Goal: Task Accomplishment & Management: Manage account settings

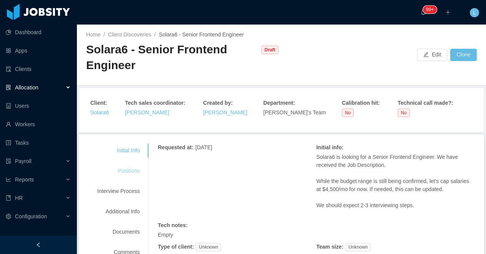
click at [123, 168] on div "Positions" at bounding box center [118, 171] width 61 height 14
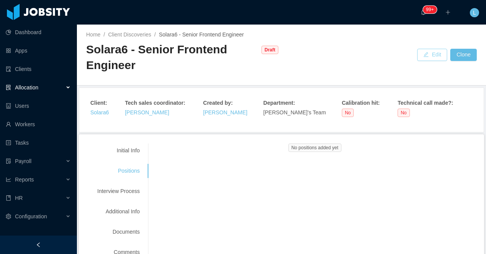
click at [428, 57] on button "Edit" at bounding box center [432, 55] width 30 height 12
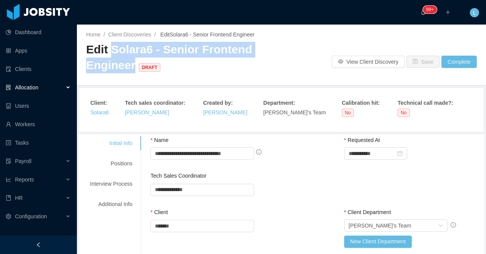
drag, startPoint x: 110, startPoint y: 51, endPoint x: 131, endPoint y: 65, distance: 25.7
click at [131, 65] on span "Edit Solara6 - Senior Frontend Engineer DRAFT" at bounding box center [169, 57] width 166 height 28
click at [162, 52] on span "Edit Solara6 - Senior Frontend Engineer DRAFT" at bounding box center [169, 57] width 166 height 28
drag, startPoint x: 162, startPoint y: 50, endPoint x: 133, endPoint y: 59, distance: 29.9
click at [133, 59] on span "Edit Solara6 - Senior Frontend Engineer DRAFT" at bounding box center [169, 57] width 166 height 28
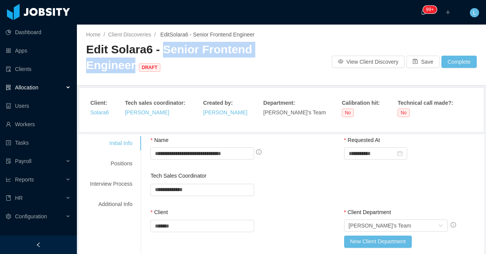
copy span "Senior Frontend Engineer"
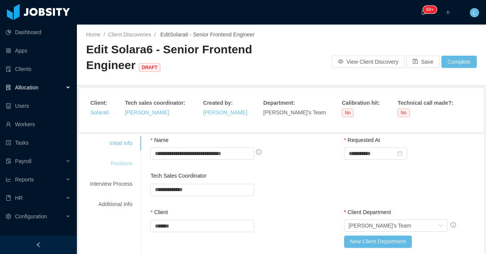
click at [127, 163] on div "Positions" at bounding box center [111, 164] width 61 height 14
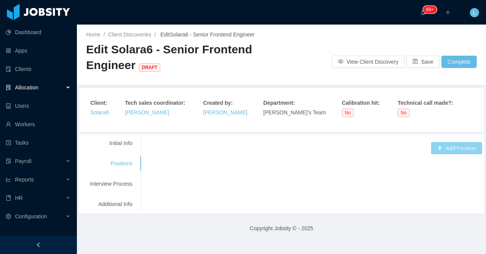
click at [434, 144] on button "Add Position" at bounding box center [456, 148] width 51 height 12
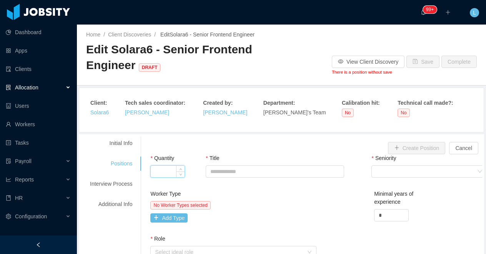
click at [173, 174] on input "Quantity" at bounding box center [168, 172] width 34 height 12
type input "*"
click at [234, 170] on input "Title" at bounding box center [275, 172] width 138 height 12
paste input "**********"
type input "**********"
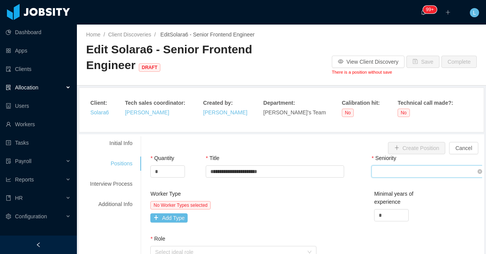
click at [400, 169] on div "Select Seniority" at bounding box center [426, 172] width 101 height 12
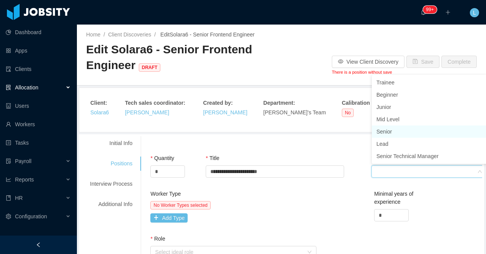
click at [404, 133] on li "Senior" at bounding box center [429, 132] width 115 height 12
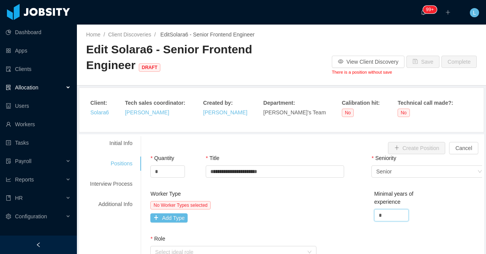
drag, startPoint x: 389, startPoint y: 218, endPoint x: 368, endPoint y: 220, distance: 20.8
click at [368, 220] on div "Worker Type No Worker Types selected Add Type Minimal years of experience *" at bounding box center [315, 212] width 335 height 45
type input "*"
click at [168, 220] on button "Add Type" at bounding box center [168, 218] width 37 height 9
click at [171, 221] on div "Worker Type" at bounding box center [204, 220] width 98 height 8
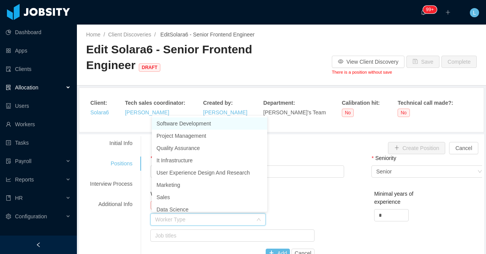
scroll to position [2, 0]
click at [170, 123] on li "Software Development" at bounding box center [209, 122] width 115 height 12
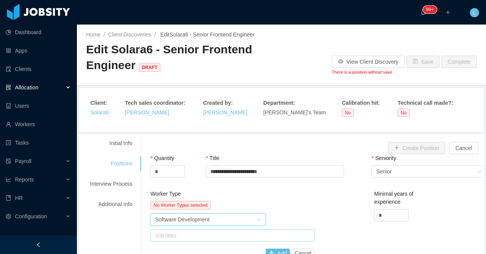
click at [169, 236] on div "Job titles" at bounding box center [230, 236] width 151 height 8
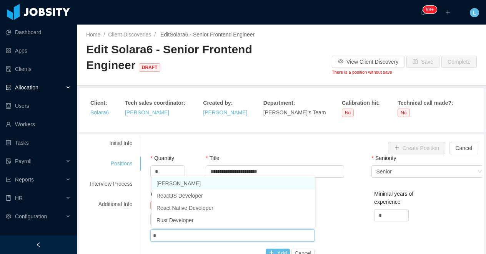
type input "**"
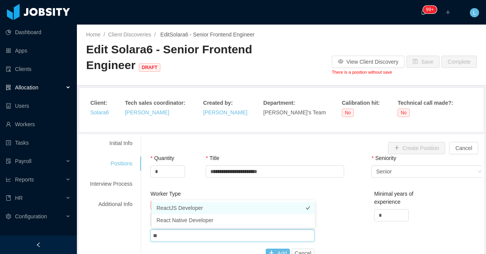
click at [183, 209] on li "ReactJS Developer" at bounding box center [233, 208] width 163 height 12
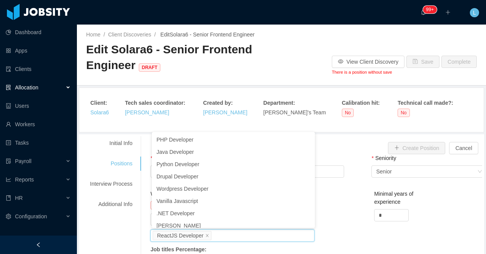
click at [342, 219] on div "Worker Type No Worker Types selected Worker Type Software Development Job title…" at bounding box center [315, 242] width 335 height 105
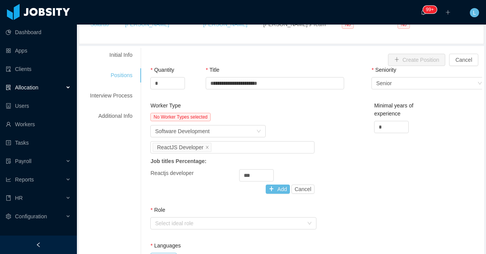
scroll to position [110, 0]
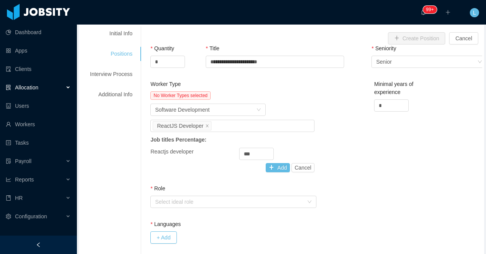
click at [278, 173] on div "Worker Type No Worker Types selected Worker Type Software Development Job title…" at bounding box center [232, 127] width 164 height 95
click at [269, 170] on button "Add" at bounding box center [278, 167] width 24 height 9
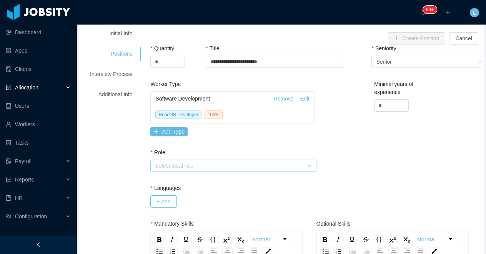
click at [222, 163] on div "Select ideal role" at bounding box center [229, 166] width 148 height 8
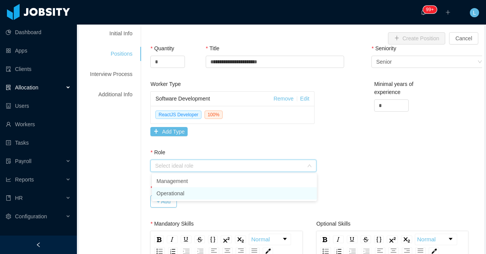
click at [179, 195] on li "Operational" at bounding box center [234, 194] width 165 height 12
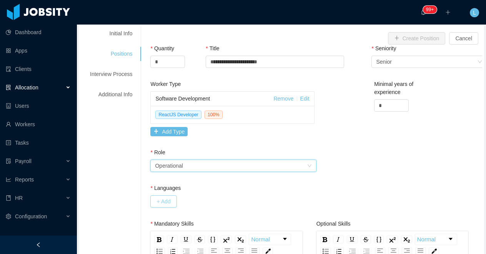
click at [163, 200] on button "+ Add" at bounding box center [163, 202] width 26 height 12
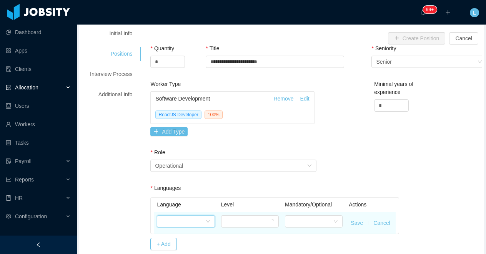
click at [176, 225] on div at bounding box center [182, 222] width 43 height 12
type input "***"
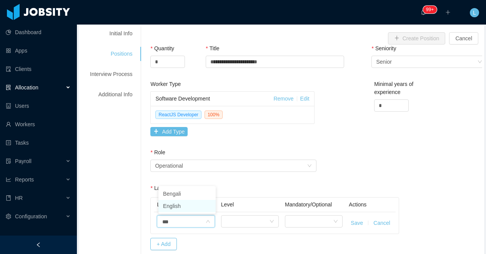
click at [177, 206] on li "English" at bounding box center [186, 206] width 57 height 12
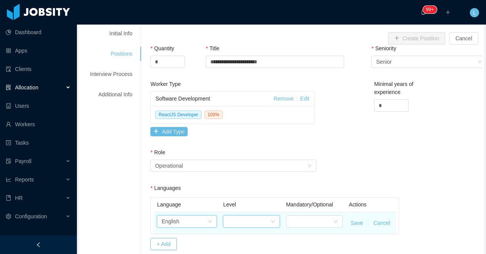
click at [237, 224] on div at bounding box center [248, 222] width 42 height 12
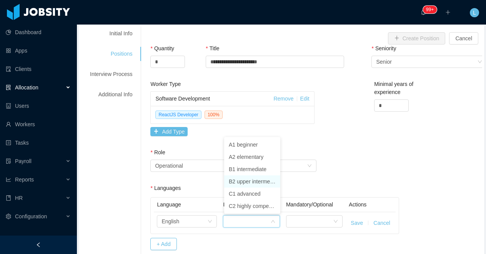
click at [246, 180] on li "B2 upper intermediate" at bounding box center [252, 182] width 56 height 12
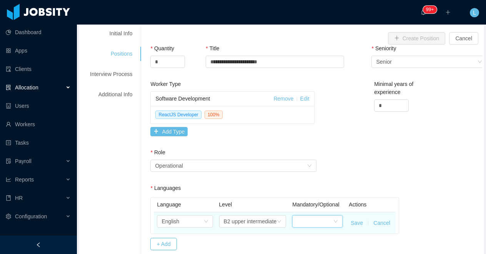
click at [310, 227] on div at bounding box center [315, 222] width 36 height 12
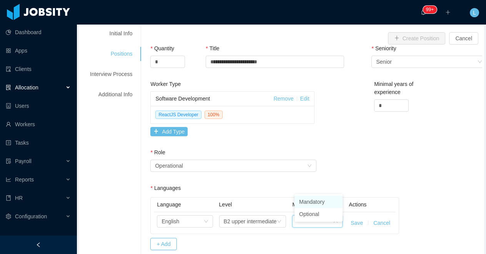
click at [310, 204] on li "Mandatory" at bounding box center [318, 202] width 48 height 12
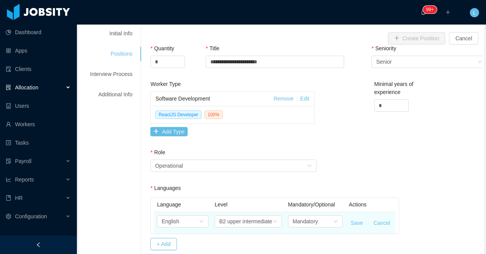
click at [352, 220] on button "Save" at bounding box center [356, 223] width 12 height 8
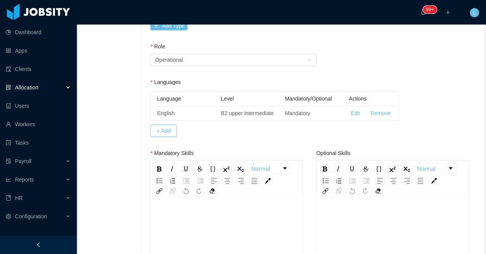
scroll to position [212, 0]
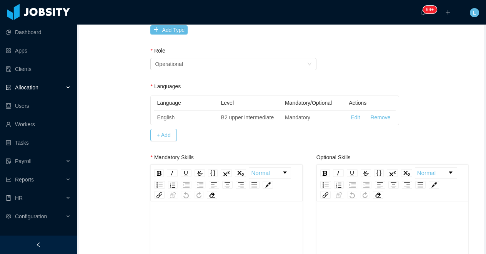
click at [159, 186] on img "rdw-list-control" at bounding box center [159, 185] width 6 height 5
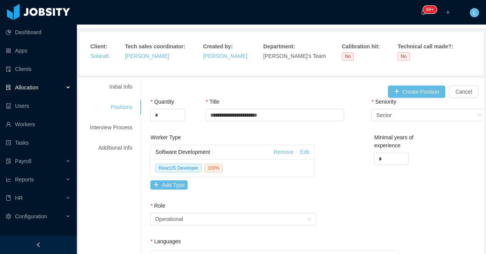
scroll to position [50, 0]
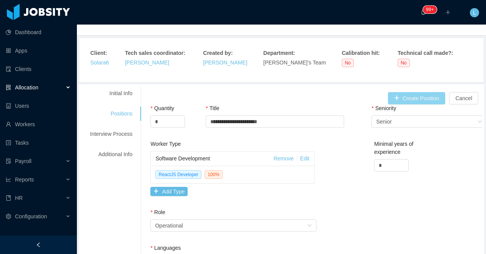
click at [413, 96] on button "Create Position" at bounding box center [417, 98] width 58 height 12
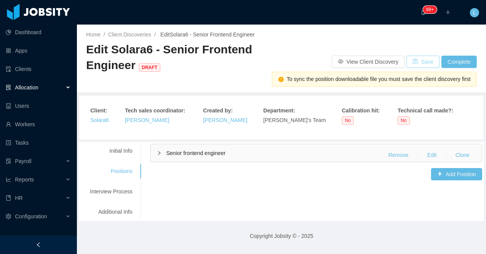
click at [420, 64] on button "Save" at bounding box center [422, 62] width 33 height 12
click at [117, 164] on div "Positions" at bounding box center [111, 171] width 61 height 14
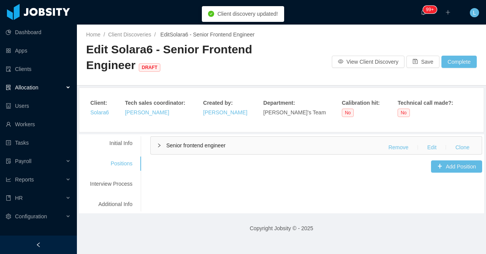
click at [120, 151] on div "Initial Info Positions Interview Process Additional Info" at bounding box center [111, 173] width 61 height 75
click at [130, 147] on div "Initial Info" at bounding box center [111, 143] width 61 height 14
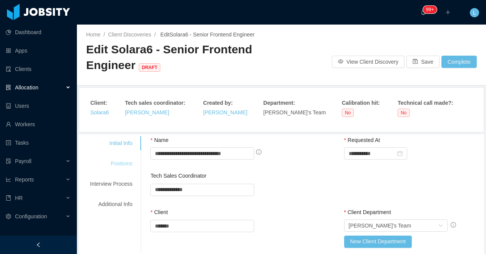
click at [111, 165] on div "Positions" at bounding box center [111, 164] width 61 height 14
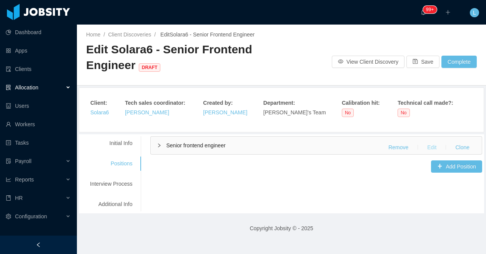
click at [427, 144] on button "Edit" at bounding box center [432, 147] width 22 height 12
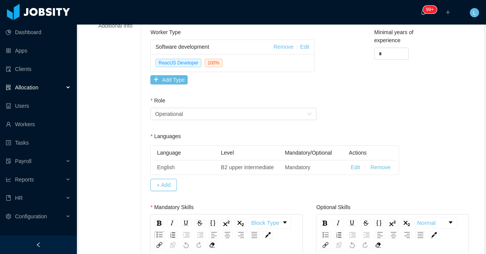
scroll to position [304, 0]
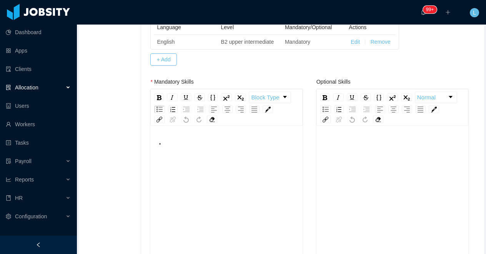
click at [199, 158] on div "rdw-editor" at bounding box center [226, 207] width 140 height 134
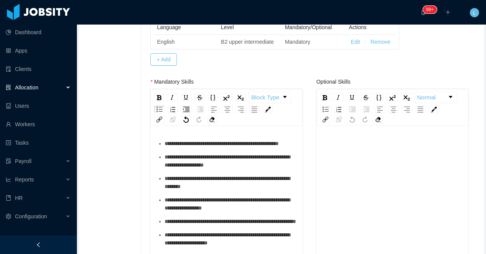
click at [171, 167] on span "**********" at bounding box center [226, 160] width 125 height 13
click at [166, 189] on span "**********" at bounding box center [226, 182] width 125 height 13
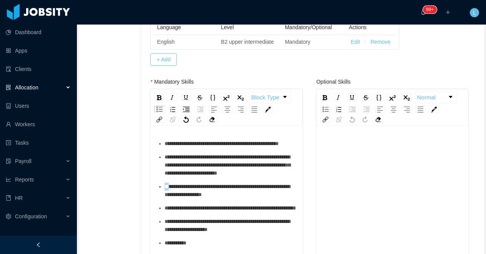
drag, startPoint x: 171, startPoint y: 204, endPoint x: 159, endPoint y: 204, distance: 11.5
click at [159, 204] on ul "**********" at bounding box center [226, 257] width 140 height 234
drag, startPoint x: 171, startPoint y: 225, endPoint x: 161, endPoint y: 225, distance: 10.0
click at [164, 213] on li "**********" at bounding box center [230, 208] width 132 height 8
drag, startPoint x: 170, startPoint y: 246, endPoint x: 164, endPoint y: 246, distance: 6.1
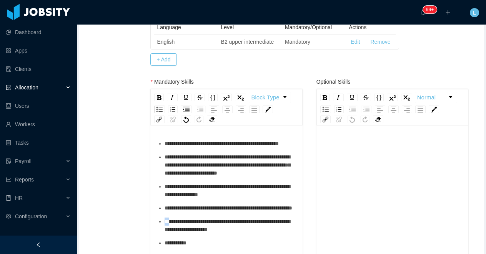
click at [164, 246] on ul "**********" at bounding box center [226, 257] width 140 height 234
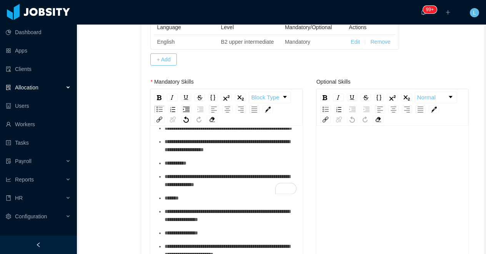
scroll to position [83, 0]
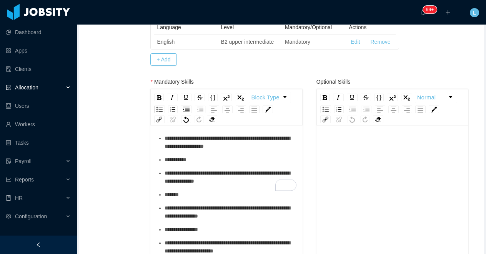
click at [166, 163] on span "**********" at bounding box center [175, 159] width 22 height 5
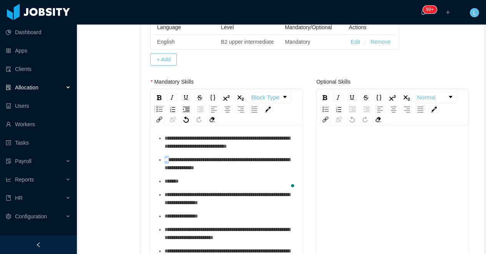
drag, startPoint x: 170, startPoint y: 184, endPoint x: 162, endPoint y: 184, distance: 8.5
click at [164, 172] on li "**********" at bounding box center [230, 164] width 132 height 16
click at [166, 184] on span "*******" at bounding box center [171, 181] width 14 height 5
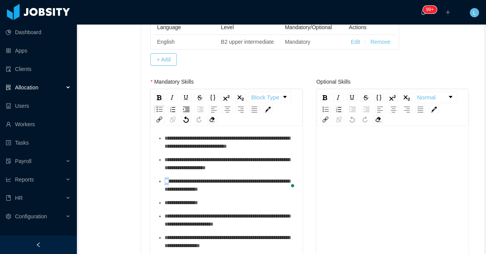
drag, startPoint x: 171, startPoint y: 206, endPoint x: 163, endPoint y: 206, distance: 8.1
click at [164, 194] on li "**********" at bounding box center [230, 186] width 132 height 16
click at [166, 230] on ul "**********" at bounding box center [226, 159] width 140 height 207
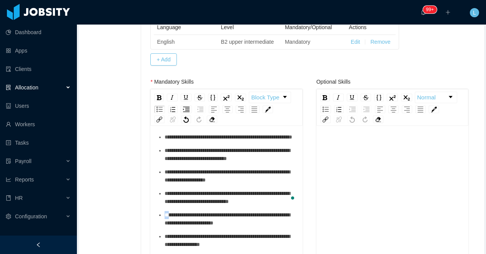
drag, startPoint x: 170, startPoint y: 229, endPoint x: 163, endPoint y: 229, distance: 7.3
click at [164, 227] on li "**********" at bounding box center [230, 219] width 132 height 16
drag, startPoint x: 171, startPoint y: 249, endPoint x: 161, endPoint y: 249, distance: 9.2
click at [164, 249] on li "**********" at bounding box center [230, 241] width 132 height 16
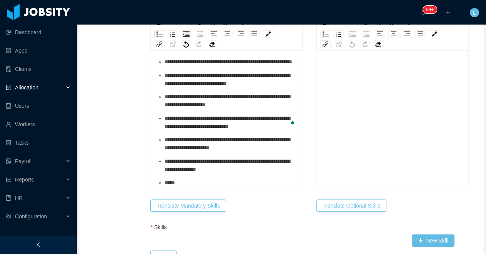
scroll to position [410, 0]
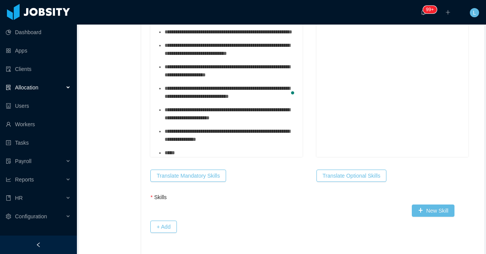
click at [166, 154] on ul "**********" at bounding box center [226, 60] width 140 height 194
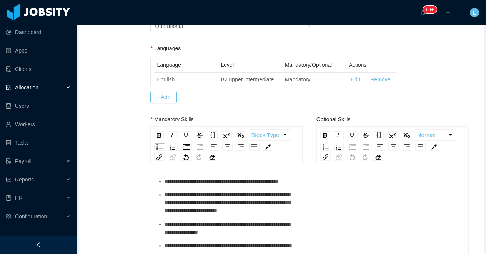
scroll to position [221, 0]
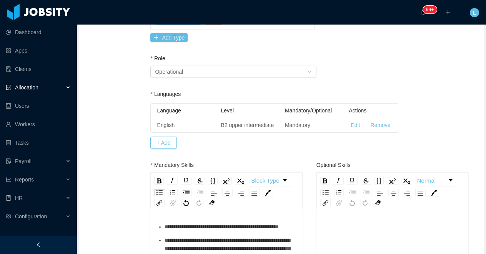
click at [325, 197] on div "Normal" at bounding box center [392, 191] width 152 height 37
click at [325, 193] on img "rdw-list-control" at bounding box center [325, 192] width 6 height 5
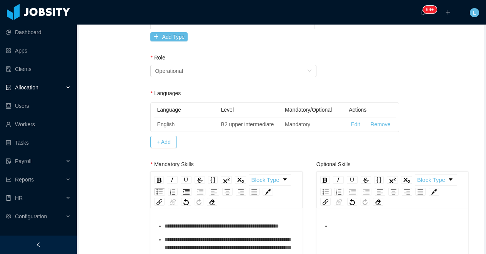
paste div "To enrich screen reader interactions, please activate Accessibility in Grammarl…"
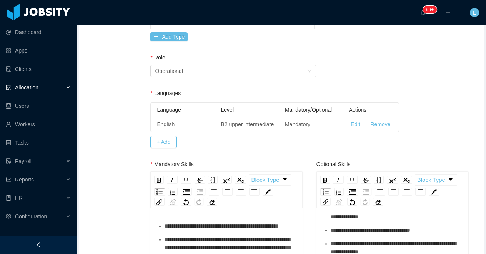
scroll to position [18, 0]
click at [331, 233] on span "**********" at bounding box center [370, 229] width 80 height 5
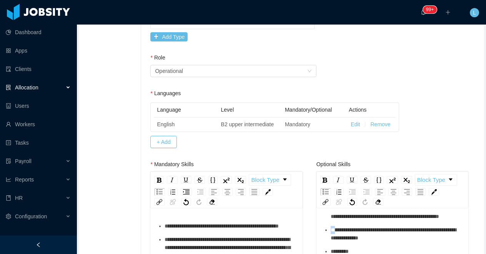
drag, startPoint x: 334, startPoint y: 239, endPoint x: 325, endPoint y: 239, distance: 8.8
click at [330, 239] on li "**********" at bounding box center [396, 234] width 132 height 16
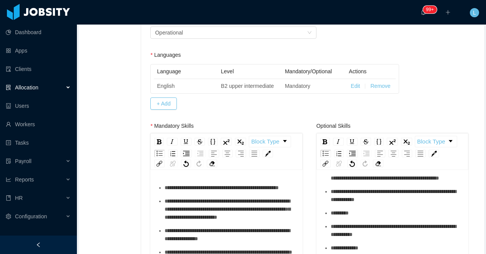
scroll to position [278, 0]
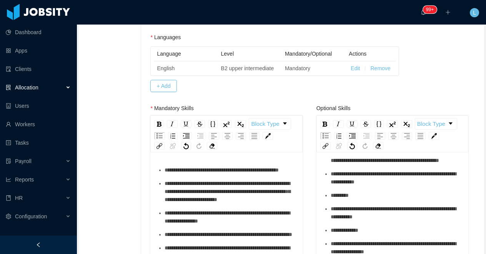
click at [332, 198] on span "*********" at bounding box center [339, 195] width 18 height 5
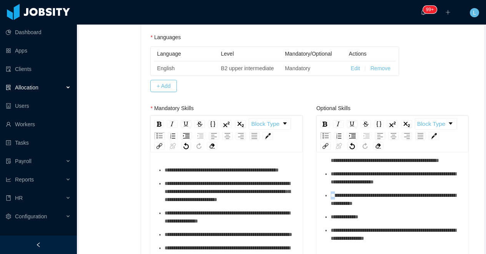
drag, startPoint x: 335, startPoint y: 202, endPoint x: 327, endPoint y: 202, distance: 8.1
click at [330, 202] on li "**********" at bounding box center [396, 200] width 132 height 16
click at [331, 220] on span "**********" at bounding box center [344, 216] width 28 height 5
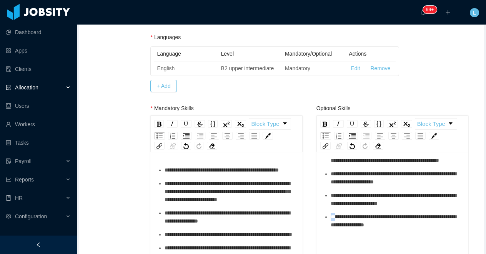
drag, startPoint x: 334, startPoint y: 223, endPoint x: 326, endPoint y: 223, distance: 7.7
click at [330, 223] on li "**********" at bounding box center [396, 221] width 132 height 16
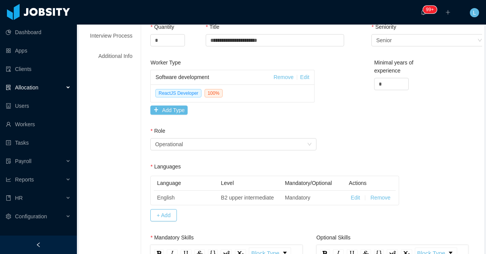
scroll to position [0, 0]
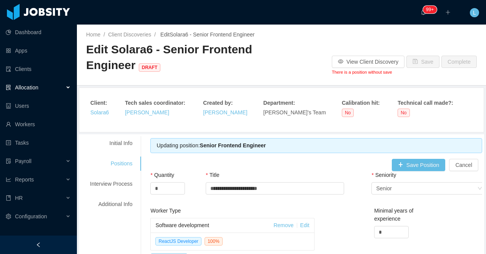
click at [400, 171] on div "Seniority" at bounding box center [412, 176] width 83 height 11
click at [396, 166] on button "Save Position" at bounding box center [419, 165] width 54 height 12
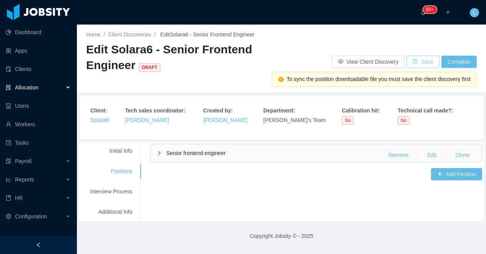
click at [418, 62] on button "Save" at bounding box center [422, 62] width 33 height 12
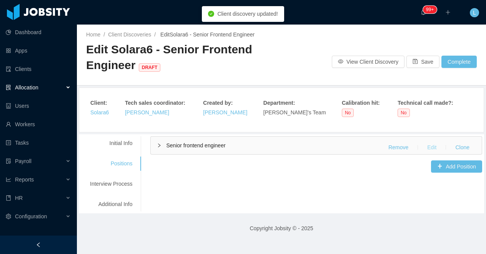
click at [430, 149] on button "Edit" at bounding box center [432, 147] width 22 height 12
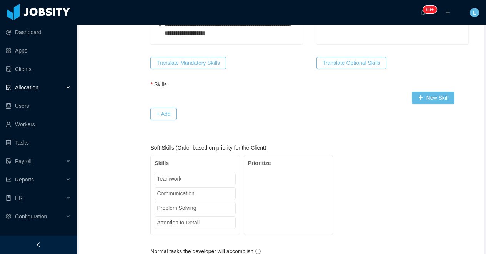
scroll to position [525, 0]
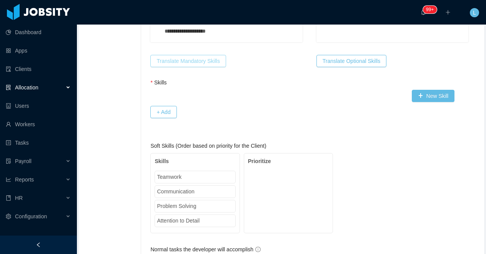
click at [169, 65] on button "Translate Mandatory Skills" at bounding box center [187, 61] width 75 height 12
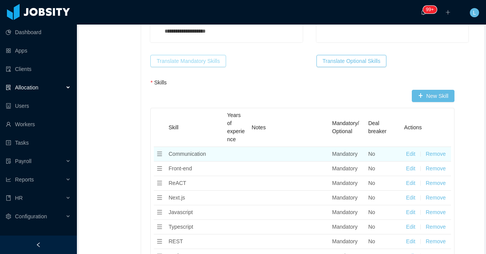
click at [435, 154] on button "Remove" at bounding box center [435, 154] width 20 height 8
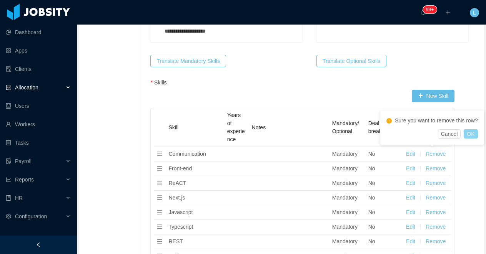
click at [469, 139] on button "OK" at bounding box center [470, 134] width 14 height 9
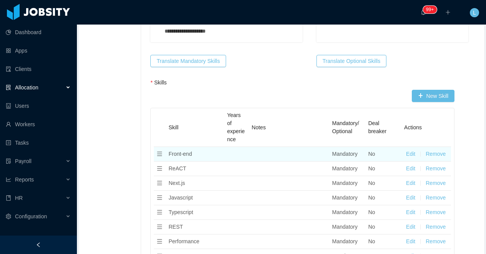
click at [439, 153] on button "Remove" at bounding box center [435, 154] width 20 height 8
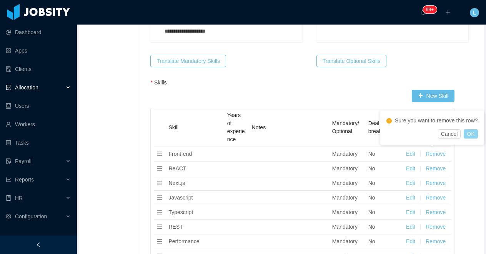
click at [473, 139] on button "OK" at bounding box center [470, 134] width 14 height 9
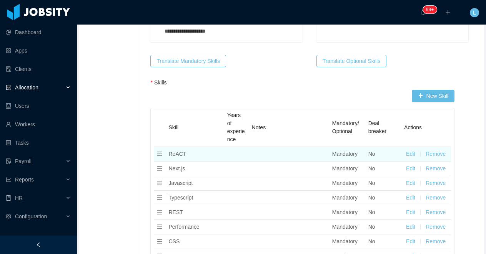
click at [409, 156] on button "Edit" at bounding box center [410, 154] width 9 height 8
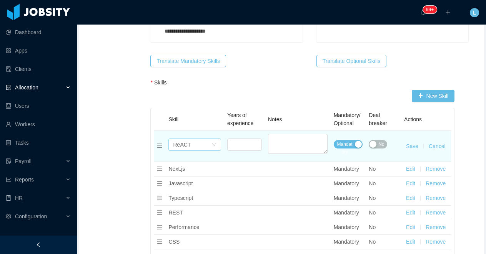
click at [193, 141] on div "Select skills ReACT" at bounding box center [192, 145] width 38 height 12
type input "****"
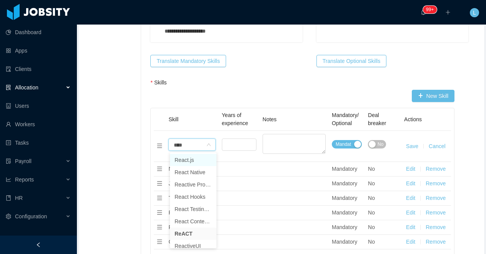
click at [197, 162] on li "React.js" at bounding box center [193, 160] width 46 height 12
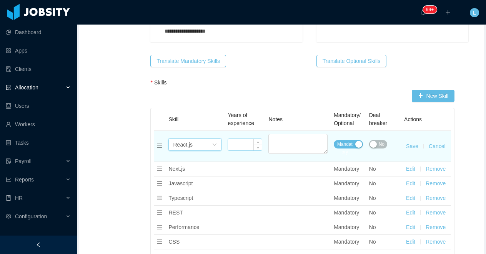
click at [239, 146] on input at bounding box center [245, 145] width 34 height 12
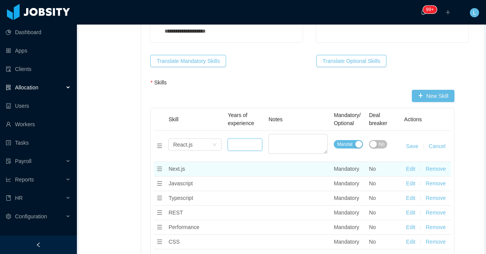
type input "*"
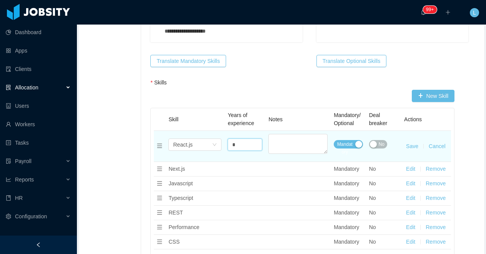
click at [380, 141] on span "No" at bounding box center [382, 145] width 6 height 8
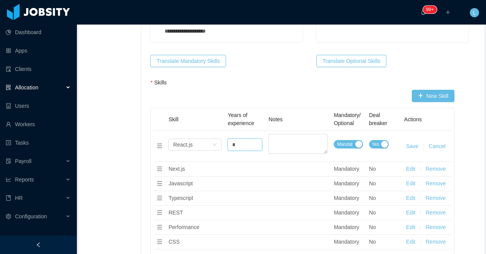
click at [412, 145] on button "Save" at bounding box center [412, 147] width 12 height 8
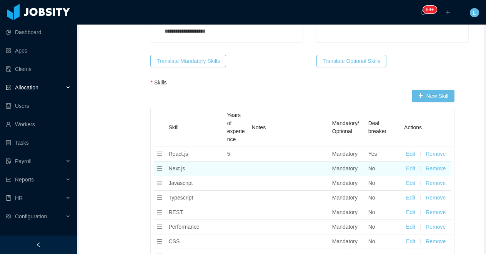
drag, startPoint x: 413, startPoint y: 168, endPoint x: 407, endPoint y: 170, distance: 6.7
click at [413, 168] on button "Edit" at bounding box center [410, 169] width 9 height 8
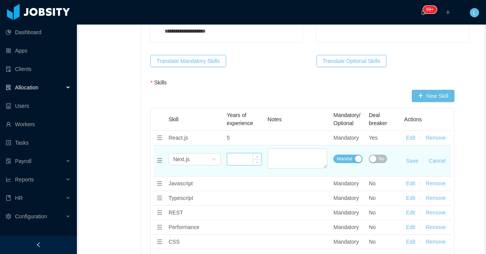
click at [244, 163] on input at bounding box center [244, 160] width 34 height 12
type input "*"
click at [376, 159] on button "No" at bounding box center [378, 159] width 18 height 8
click at [410, 161] on button "Save" at bounding box center [412, 161] width 12 height 8
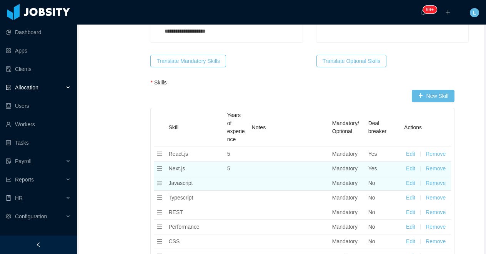
click at [432, 183] on button "Remove" at bounding box center [435, 183] width 20 height 8
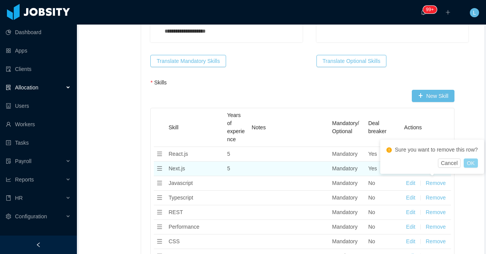
click at [473, 168] on button "OK" at bounding box center [470, 163] width 14 height 9
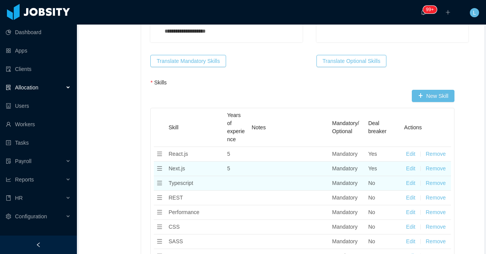
click at [411, 186] on button "Edit" at bounding box center [410, 183] width 9 height 8
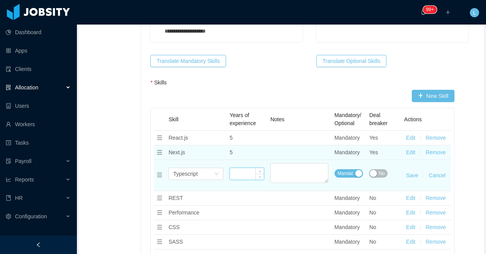
click at [242, 177] on input at bounding box center [247, 174] width 34 height 12
type input "*"
click at [379, 176] on span "No" at bounding box center [382, 174] width 6 height 8
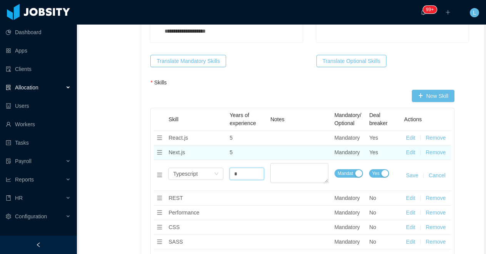
click at [412, 176] on button "Save" at bounding box center [412, 176] width 12 height 8
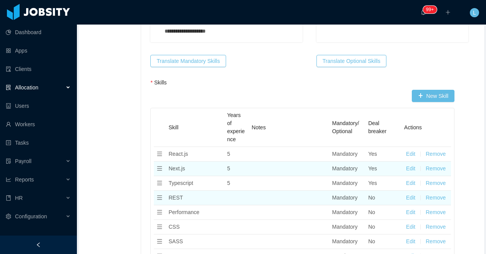
click at [410, 198] on button "Edit" at bounding box center [410, 198] width 9 height 8
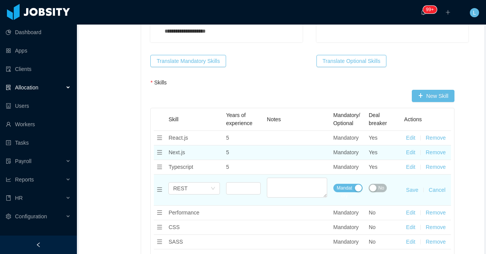
click at [375, 191] on button "No" at bounding box center [378, 188] width 18 height 8
click at [242, 188] on input at bounding box center [243, 189] width 34 height 12
type input "*"
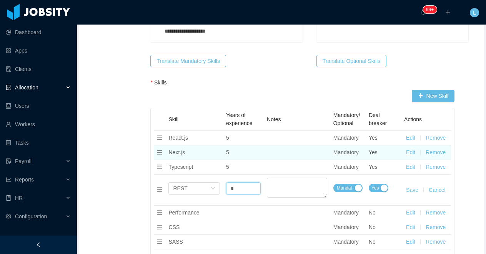
click at [409, 190] on button "Save" at bounding box center [412, 190] width 12 height 8
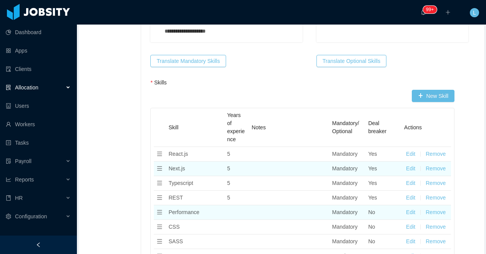
click at [434, 213] on button "Remove" at bounding box center [435, 213] width 20 height 8
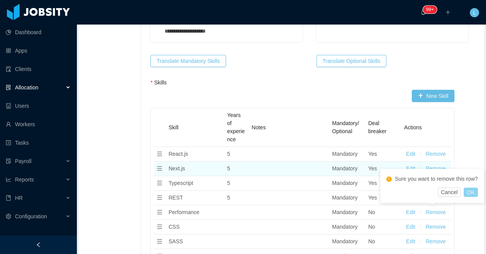
click at [473, 197] on button "OK" at bounding box center [470, 192] width 14 height 9
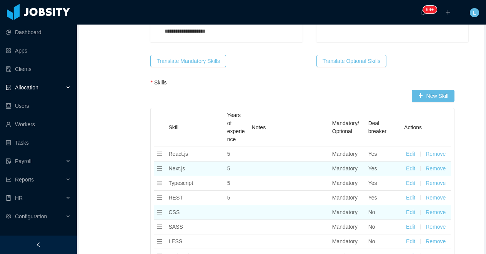
click at [430, 213] on button "Remove" at bounding box center [435, 213] width 20 height 8
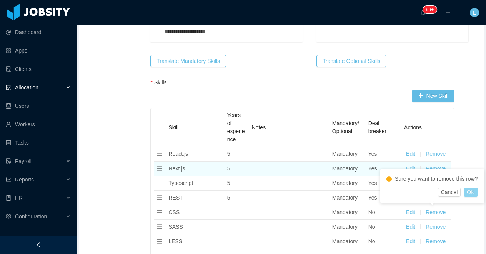
click at [473, 197] on button "OK" at bounding box center [470, 192] width 14 height 9
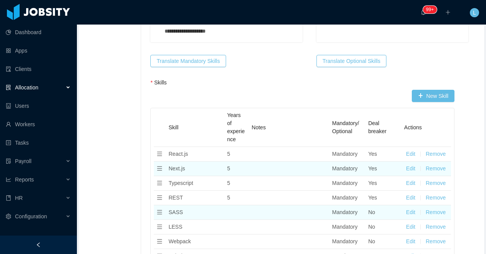
click at [435, 211] on button "Remove" at bounding box center [435, 213] width 20 height 8
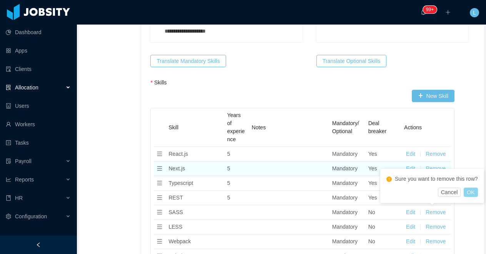
click at [475, 197] on button "OK" at bounding box center [470, 192] width 14 height 9
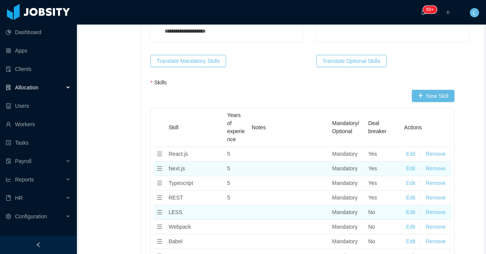
click at [433, 213] on button "Remove" at bounding box center [435, 213] width 20 height 8
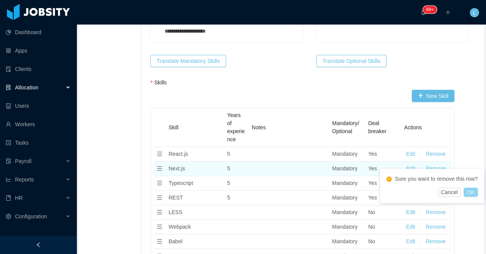
click at [473, 197] on button "OK" at bounding box center [470, 192] width 14 height 9
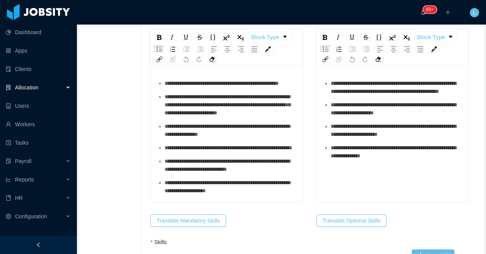
scroll to position [1, 0]
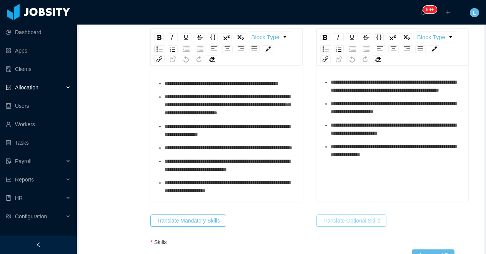
click at [357, 221] on button "Translate Optional Skills" at bounding box center [351, 221] width 70 height 12
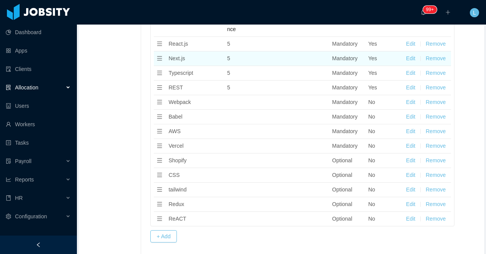
scroll to position [651, 0]
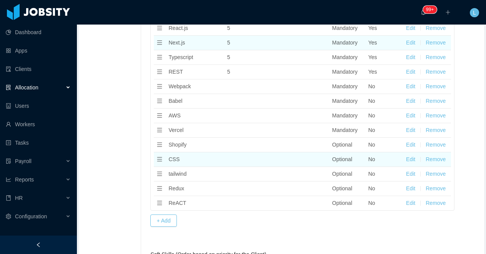
click at [431, 162] on button "Remove" at bounding box center [435, 160] width 20 height 8
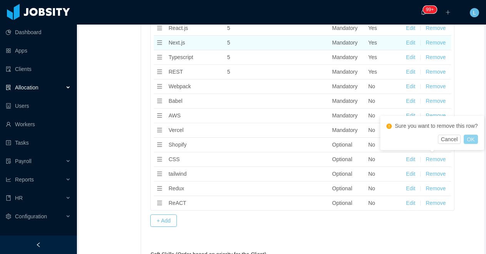
click at [468, 144] on button "OK" at bounding box center [470, 139] width 14 height 9
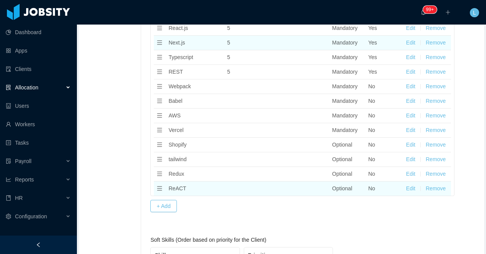
click at [437, 189] on button "Remove" at bounding box center [435, 189] width 20 height 8
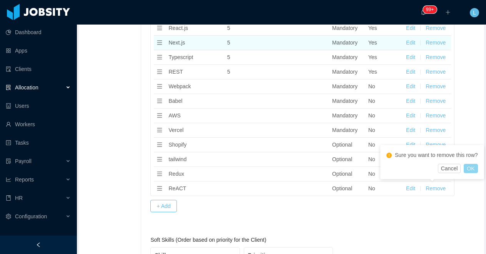
click at [473, 173] on button "OK" at bounding box center [470, 168] width 14 height 9
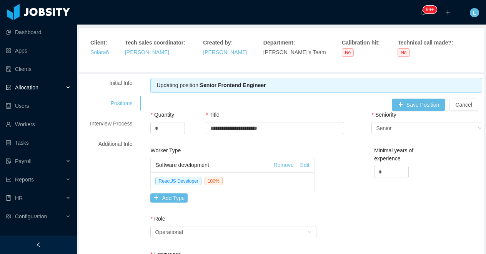
scroll to position [17, 0]
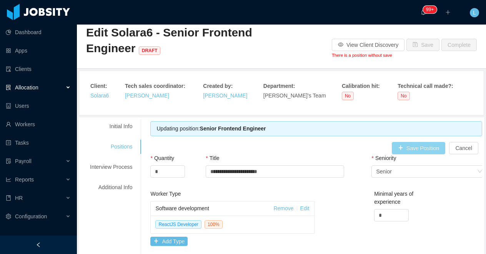
click at [411, 148] on button "Save Position" at bounding box center [419, 148] width 54 height 12
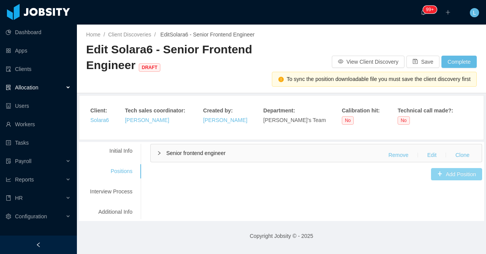
scroll to position [0, 0]
click at [423, 62] on button "Save" at bounding box center [422, 62] width 33 height 12
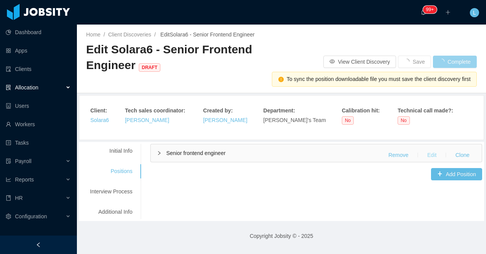
click at [428, 152] on button "Edit" at bounding box center [432, 155] width 22 height 12
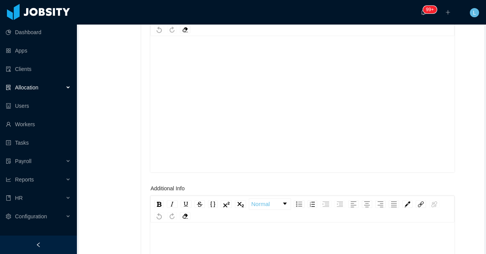
scroll to position [13, 0]
click at [239, 126] on div "rdw-editor" at bounding box center [302, 104] width 292 height 134
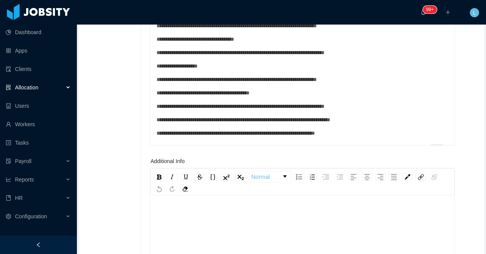
scroll to position [1059, 0]
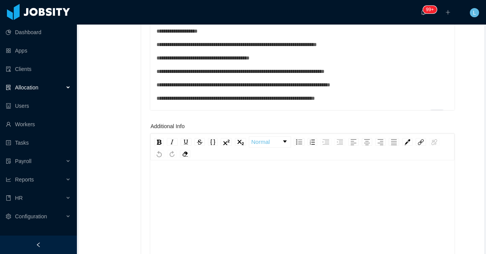
click at [204, 204] on div "rdw-editor" at bounding box center [302, 241] width 292 height 134
paste div "To enrich screen reader interactions, please activate Accessibility in Grammarl…"
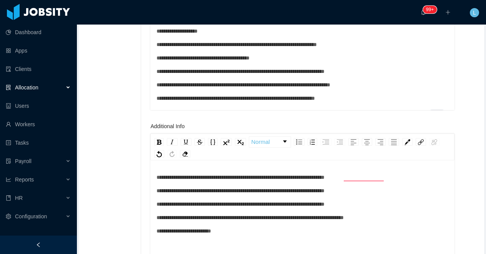
click at [158, 193] on span "**********" at bounding box center [240, 190] width 168 height 5
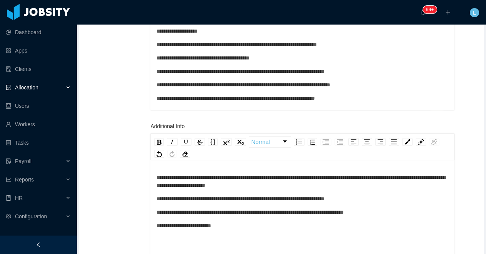
click at [158, 199] on span "**********" at bounding box center [240, 198] width 168 height 5
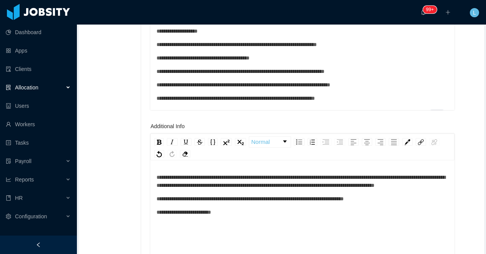
click at [157, 209] on div "**********" at bounding box center [302, 241] width 292 height 134
click at [158, 202] on span "**********" at bounding box center [249, 198] width 187 height 5
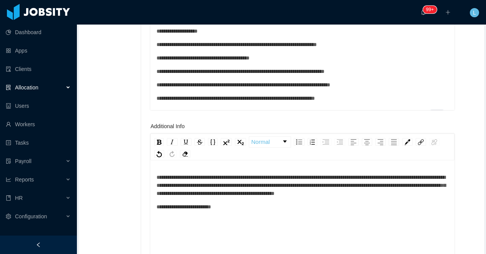
click at [158, 210] on span "**********" at bounding box center [183, 206] width 55 height 5
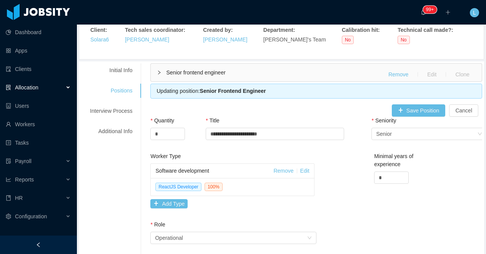
scroll to position [3, 0]
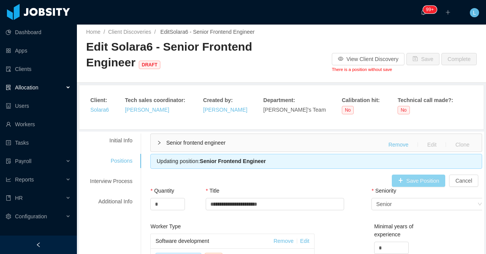
click at [406, 178] on button "Save Position" at bounding box center [419, 181] width 54 height 12
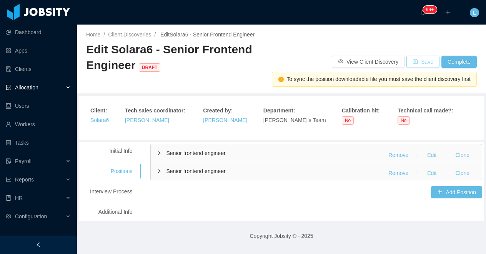
click at [418, 60] on button "Save" at bounding box center [422, 62] width 33 height 12
click at [129, 198] on div "Interview Process" at bounding box center [111, 192] width 61 height 14
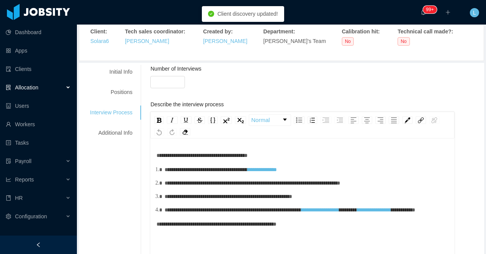
scroll to position [73, 0]
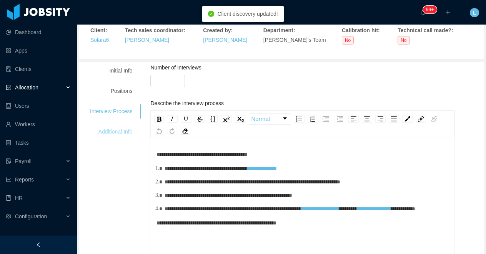
click at [109, 133] on div "Additional Info" at bounding box center [111, 132] width 61 height 14
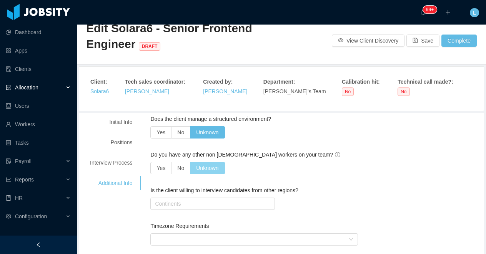
scroll to position [0, 0]
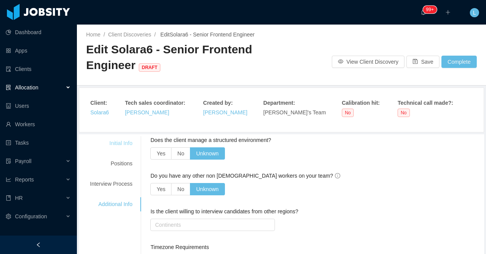
click at [121, 142] on div "Initial Info" at bounding box center [111, 143] width 61 height 14
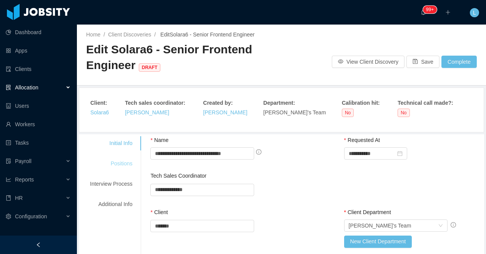
click at [123, 168] on div "Positions" at bounding box center [111, 164] width 61 height 14
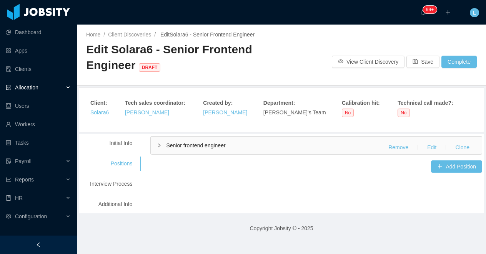
click at [225, 143] on span "Senior frontend engineer" at bounding box center [195, 146] width 59 height 6
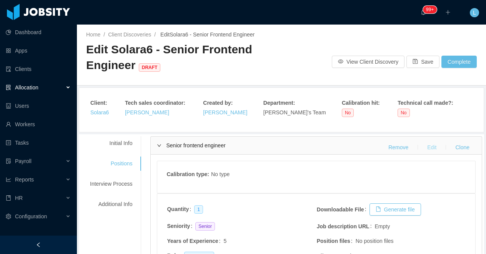
click at [434, 146] on button "Edit" at bounding box center [432, 147] width 22 height 12
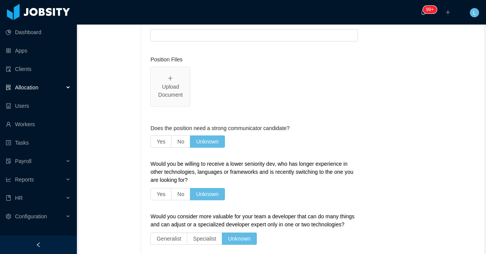
scroll to position [1371, 0]
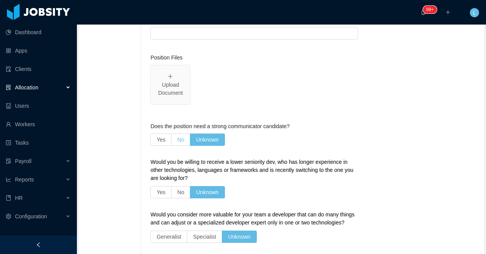
click at [184, 140] on span "No" at bounding box center [180, 140] width 7 height 6
click at [180, 193] on span "No" at bounding box center [180, 192] width 7 height 6
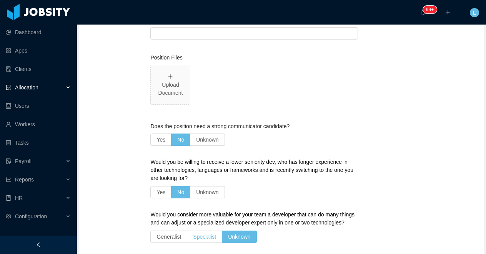
click at [199, 240] on span "Specialist" at bounding box center [204, 237] width 23 height 6
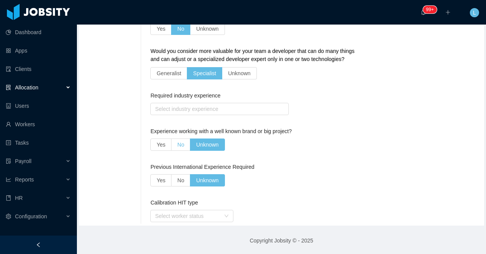
click at [178, 144] on label "No" at bounding box center [180, 145] width 19 height 12
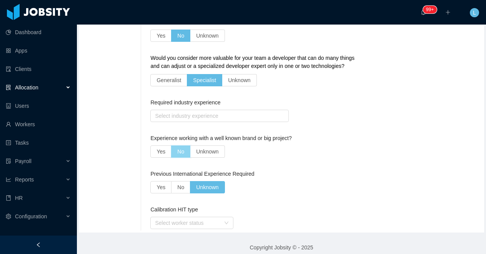
scroll to position [1557, 0]
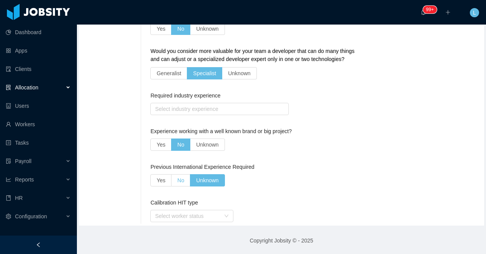
click at [178, 178] on label "No" at bounding box center [180, 180] width 19 height 12
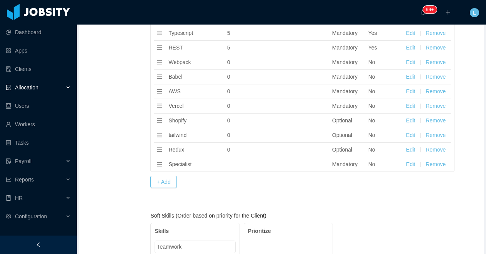
scroll to position [674, 0]
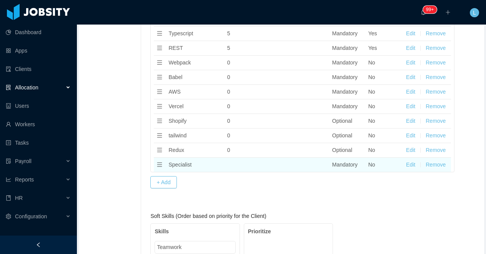
click at [435, 165] on button "Remove" at bounding box center [435, 165] width 20 height 8
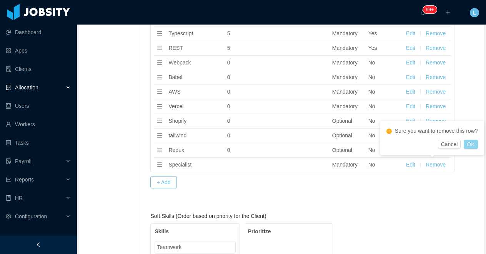
click at [470, 149] on button "OK" at bounding box center [470, 144] width 14 height 9
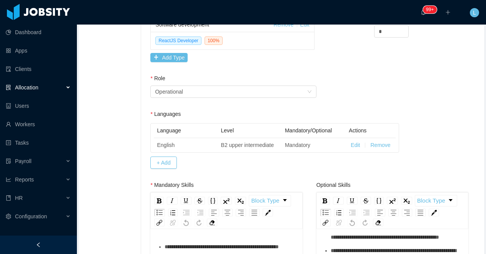
scroll to position [0, 0]
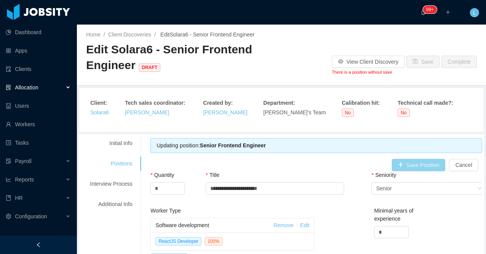
click at [415, 163] on button "Save Position" at bounding box center [419, 165] width 54 height 12
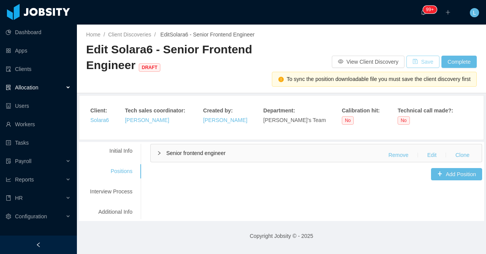
click at [419, 63] on button "Save" at bounding box center [422, 62] width 33 height 12
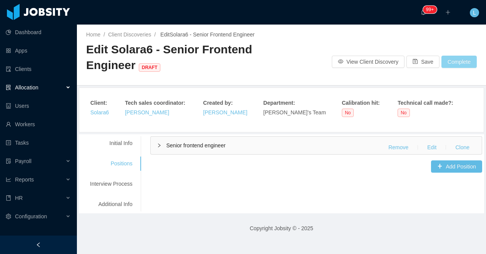
click at [451, 64] on button "Complete" at bounding box center [458, 62] width 35 height 12
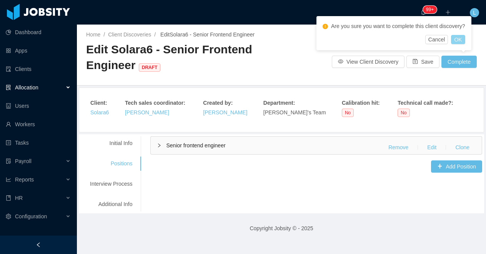
click at [465, 37] on button "OK" at bounding box center [458, 39] width 14 height 9
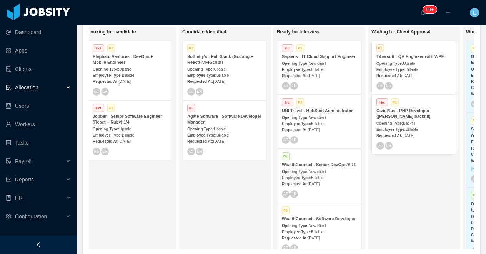
scroll to position [0, 107]
click at [38, 87] on span "Allocation" at bounding box center [26, 88] width 23 height 6
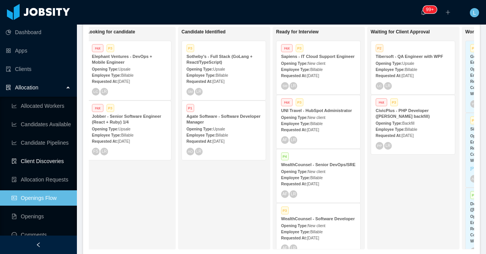
scroll to position [7, 0]
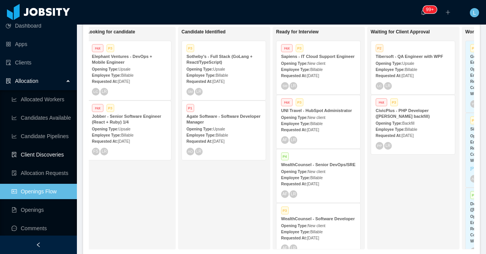
click at [57, 155] on link "Client Discoveries" at bounding box center [41, 154] width 59 height 15
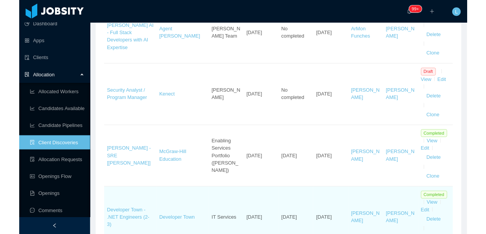
scroll to position [452, 0]
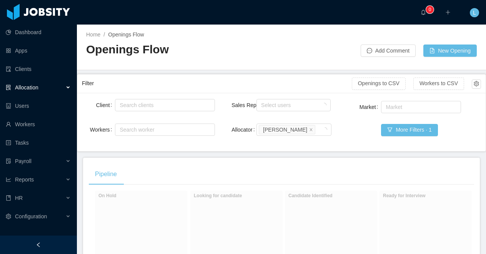
click at [49, 244] on div at bounding box center [38, 245] width 77 height 18
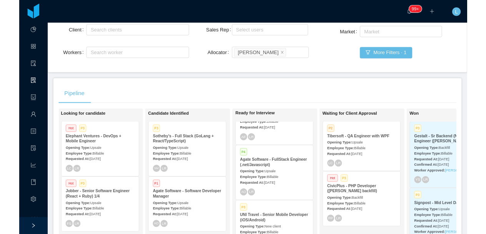
scroll to position [57, 0]
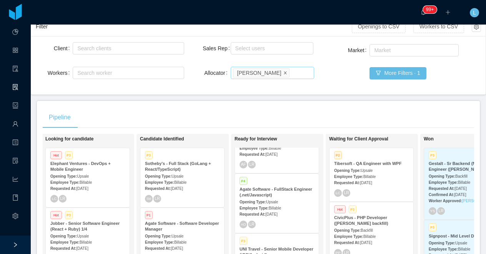
click at [284, 73] on icon "icon: close" at bounding box center [285, 72] width 3 height 3
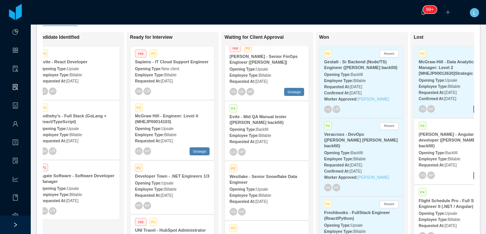
scroll to position [1, 0]
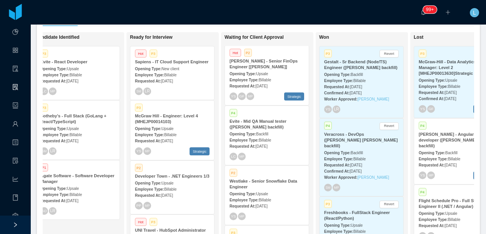
click at [271, 69] on strong "[PERSON_NAME] - Senior FinOps Engineer [[PERSON_NAME]]" at bounding box center [263, 64] width 68 height 10
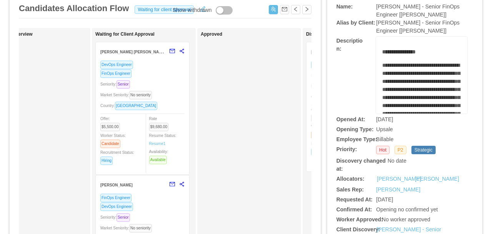
scroll to position [40, 0]
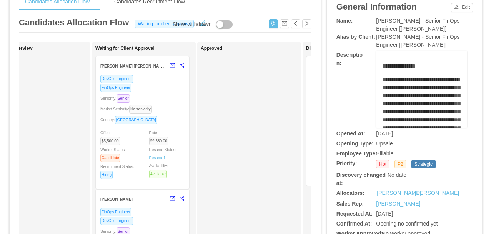
click at [174, 115] on div "DevOps Engineer FinOps Engineer Seniority: Senior Market Seniority: No seniorit…" at bounding box center [142, 130] width 84 height 110
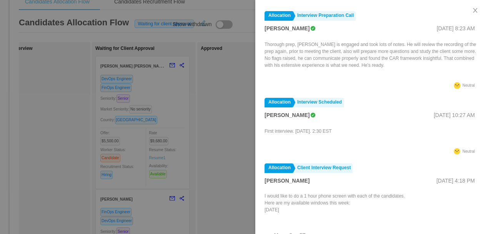
scroll to position [66, 0]
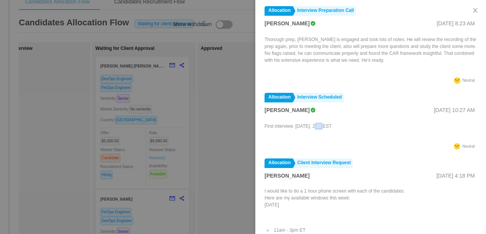
drag, startPoint x: 327, startPoint y: 126, endPoint x: 315, endPoint y: 126, distance: 11.5
click at [315, 126] on p "First interview. Friday, 08/22. 2:30 EST" at bounding box center [297, 126] width 67 height 7
click at [207, 136] on div at bounding box center [243, 117] width 486 height 234
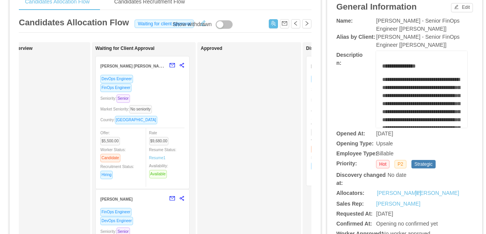
click at [150, 222] on div "DevOps Engineer" at bounding box center [142, 221] width 84 height 9
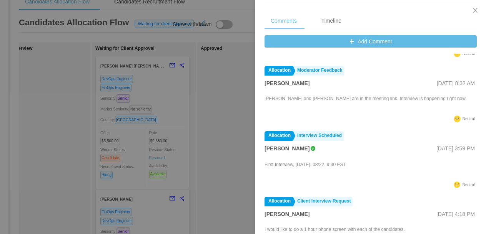
scroll to position [73, 0]
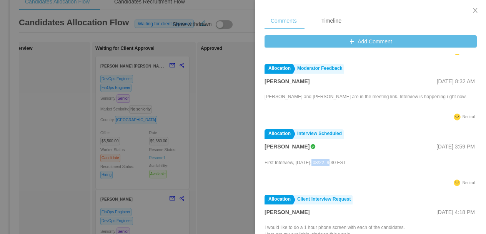
drag, startPoint x: 331, startPoint y: 164, endPoint x: 310, endPoint y: 164, distance: 20.8
click at [311, 164] on p "First Interview, Friday. 08/22. 9:30 EST" at bounding box center [304, 162] width 81 height 7
click at [207, 151] on div at bounding box center [243, 117] width 486 height 234
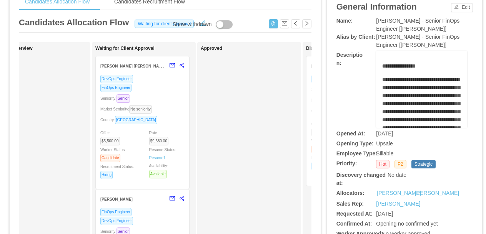
scroll to position [0, 0]
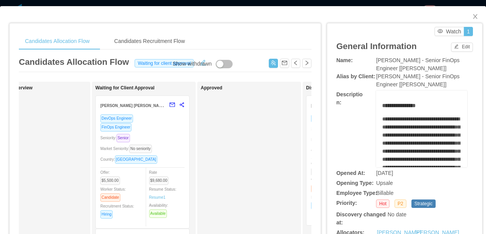
click at [246, 2] on div "Candidates Allocation Flow Candidates Recruitment Flow Candidates Allocation Fl…" at bounding box center [243, 117] width 486 height 234
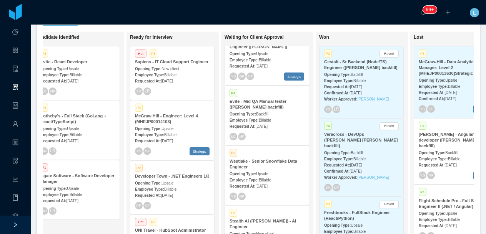
scroll to position [22, 0]
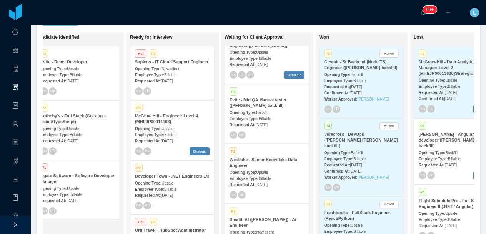
click at [262, 111] on span "Backfill" at bounding box center [262, 113] width 12 height 4
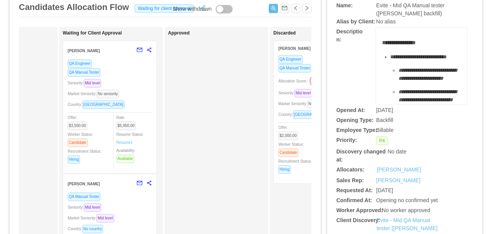
scroll to position [0, 282]
click at [129, 76] on div "QA Manual Tester" at bounding box center [110, 72] width 84 height 9
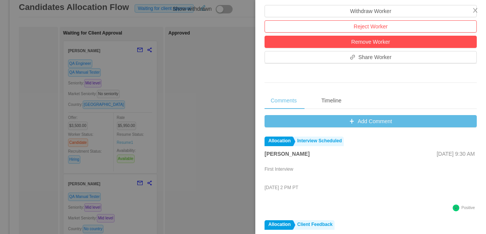
scroll to position [256, 0]
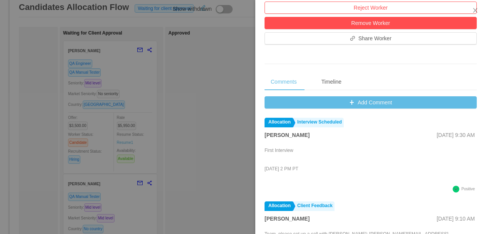
drag, startPoint x: 301, startPoint y: 171, endPoint x: 282, endPoint y: 171, distance: 19.2
click at [282, 171] on p "Thursday, August 28th, 2 PM PT" at bounding box center [281, 169] width 34 height 7
click at [136, 212] on div at bounding box center [243, 117] width 486 height 234
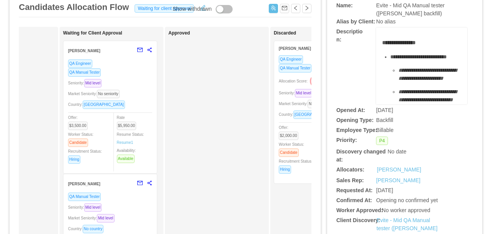
click at [130, 212] on div "Seniority: Mid level" at bounding box center [110, 207] width 84 height 9
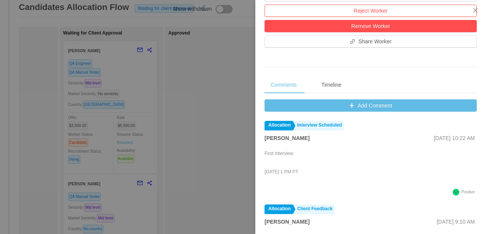
scroll to position [292, 0]
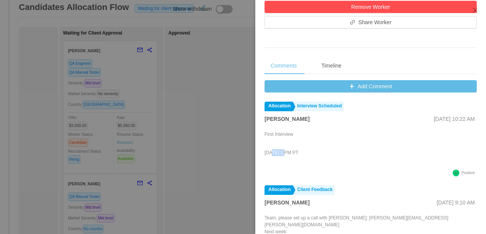
drag, startPoint x: 284, startPoint y: 152, endPoint x: 268, endPoint y: 152, distance: 16.1
click at [270, 152] on p "Friday, August 29th, 1 PM PT" at bounding box center [281, 152] width 34 height 7
click at [218, 145] on div at bounding box center [243, 117] width 486 height 234
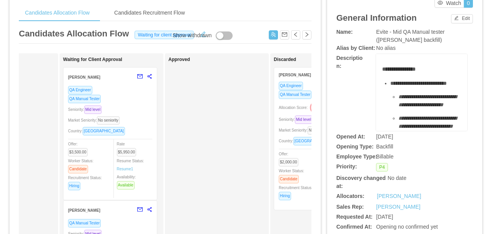
scroll to position [0, 0]
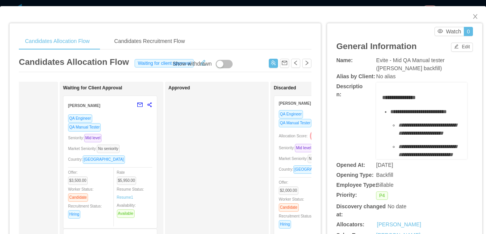
click at [319, 4] on div "Candidates Allocation Flow Candidates Recruitment Flow Candidates Allocation Fl…" at bounding box center [243, 117] width 486 height 234
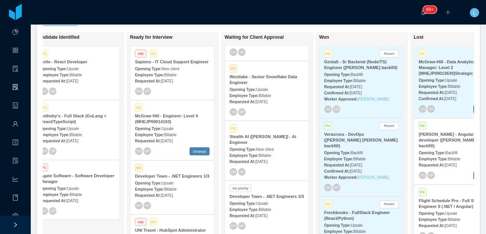
scroll to position [113, 0]
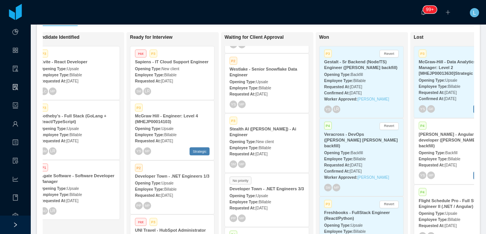
click at [260, 76] on div "Westlake - Senior Snowflake Data Engineer" at bounding box center [266, 72] width 75 height 12
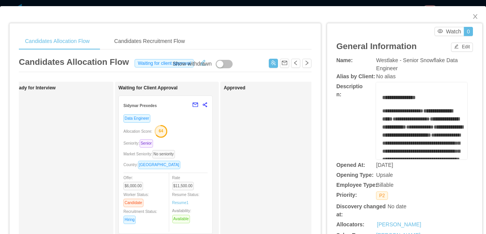
click at [251, 3] on div "**********" at bounding box center [243, 117] width 486 height 234
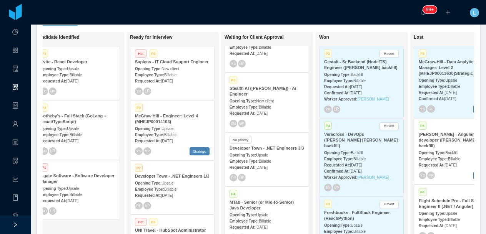
scroll to position [169, 0]
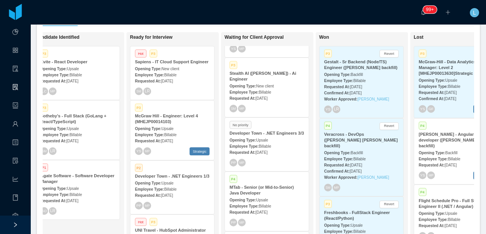
click at [256, 84] on div "Opening Type: New client" at bounding box center [266, 86] width 75 height 8
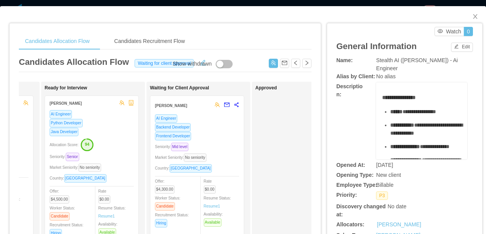
click at [251, 3] on div "Candidates Allocation Flow Candidates Recruitment Flow Candidates Allocation Fl…" at bounding box center [243, 117] width 486 height 234
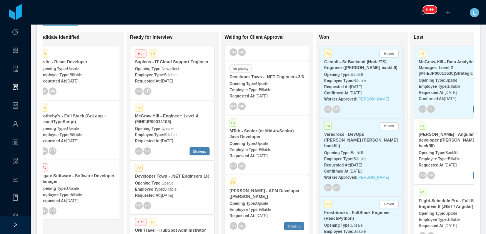
scroll to position [228, 0]
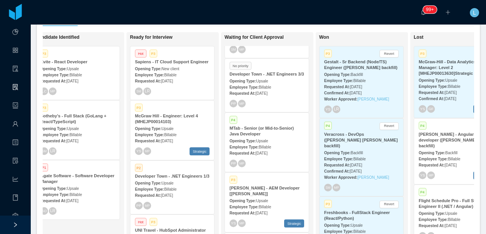
click at [269, 77] on div "Developer Town - .NET Engineers 3/3" at bounding box center [266, 74] width 75 height 6
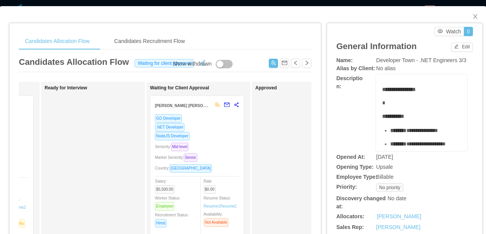
click at [247, 2] on div "**********" at bounding box center [243, 117] width 486 height 234
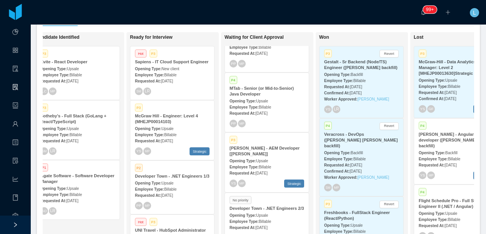
scroll to position [269, 0]
click at [264, 103] on span "Upsale" at bounding box center [262, 100] width 12 height 4
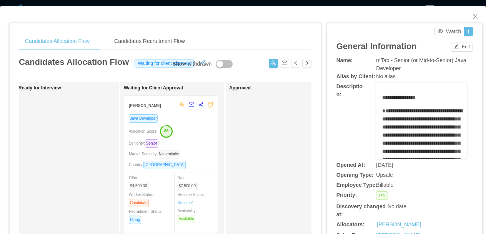
click at [239, 4] on div "Candidates Allocation Flow Candidates Recruitment Flow Candidates Allocation Fl…" at bounding box center [243, 117] width 486 height 234
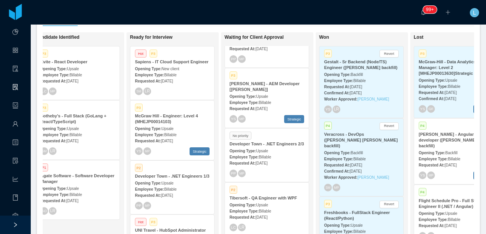
scroll to position [334, 0]
click at [270, 104] on div "Employee Type: Billable" at bounding box center [266, 101] width 75 height 8
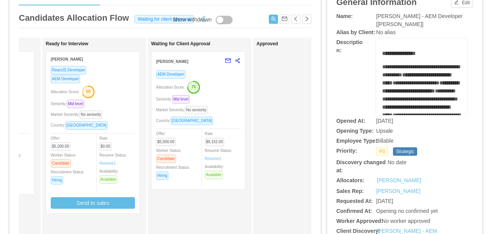
scroll to position [45, 0]
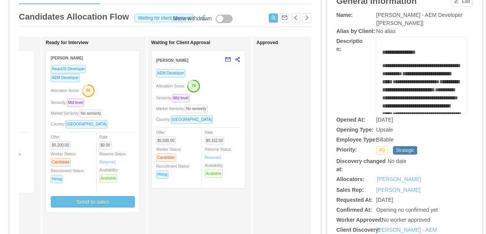
click at [199, 90] on icon "button" at bounding box center [194, 86] width 12 height 12
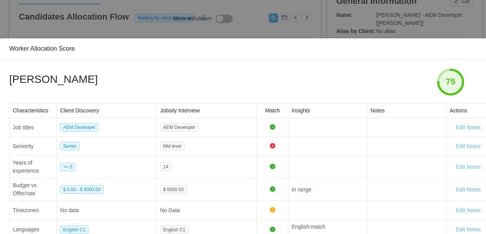
click at [228, 22] on div "Worker Allocation Score Mario Taracena 75 Characteristics Client Discovery Jobs…" at bounding box center [243, 117] width 486 height 234
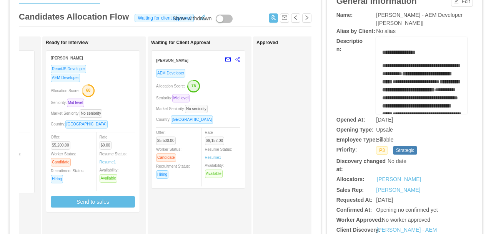
click at [232, 105] on div "Market Seniority: No seniority" at bounding box center [198, 109] width 84 height 9
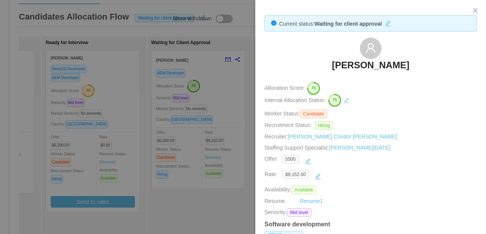
click at [216, 90] on div at bounding box center [243, 117] width 486 height 234
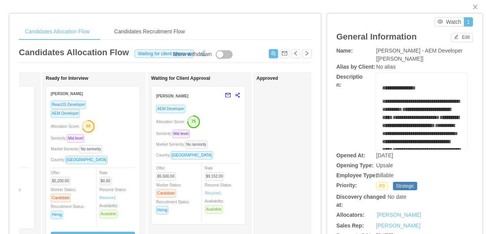
scroll to position [0, 0]
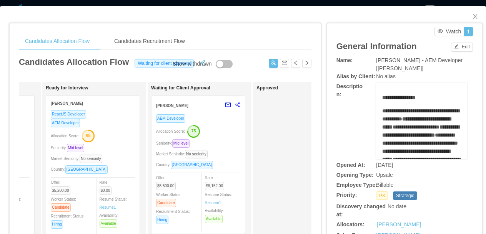
click at [215, 3] on div "Candidates Allocation Flow Candidates Recruitment Flow Candidates Allocation Fl…" at bounding box center [243, 117] width 486 height 234
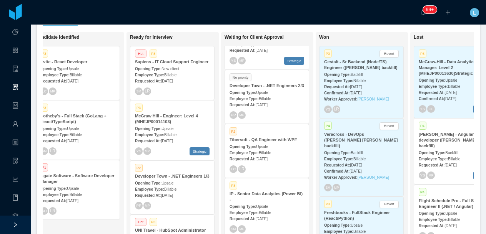
scroll to position [393, 0]
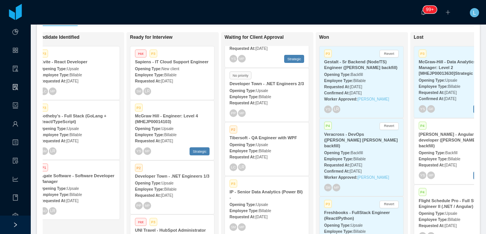
click at [273, 95] on div "Opening Type: Upsale" at bounding box center [266, 90] width 75 height 8
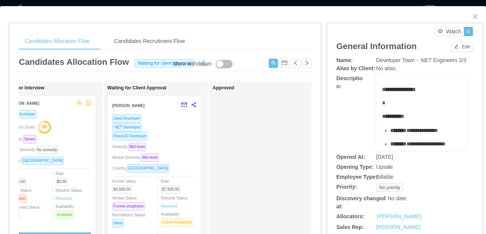
click at [258, 3] on div "**********" at bounding box center [243, 117] width 486 height 234
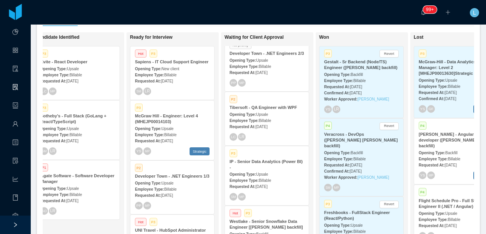
scroll to position [424, 0]
click at [259, 117] on div "Opening Type: Upsale" at bounding box center [266, 113] width 75 height 8
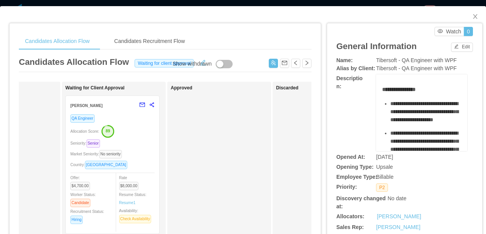
click at [264, 5] on div "Candidates Allocation Flow Candidates Recruitment Flow Candidates Allocation Fl…" at bounding box center [243, 117] width 486 height 234
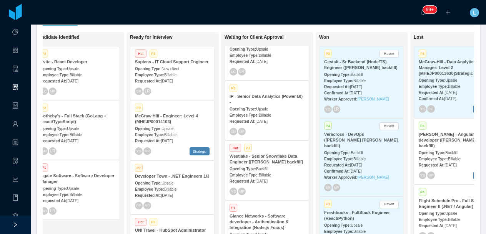
scroll to position [511, 0]
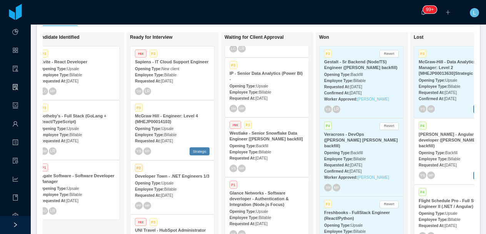
click at [264, 82] on div "IP - Senior Data Analytics (Power BI) -" at bounding box center [266, 77] width 75 height 12
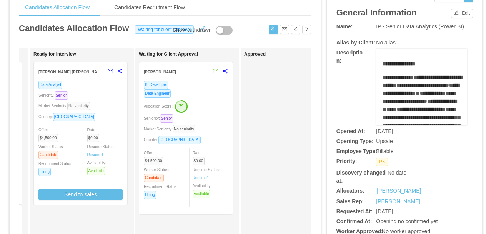
scroll to position [0, 206]
click at [204, 93] on div "Data Engineer" at bounding box center [186, 93] width 84 height 9
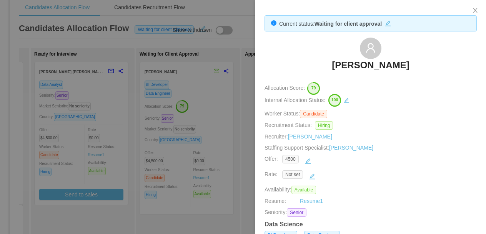
click at [203, 83] on div at bounding box center [243, 117] width 486 height 234
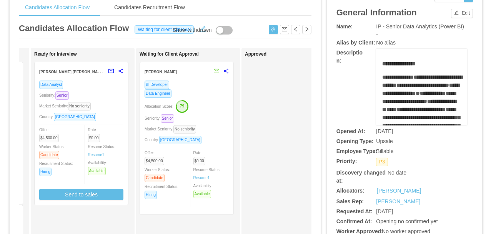
scroll to position [0, 0]
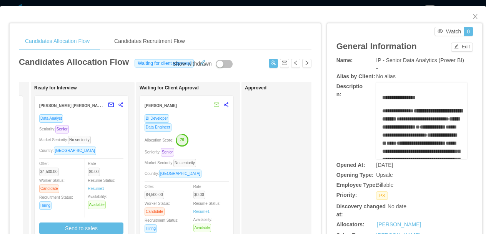
click at [210, 4] on div "Candidates Allocation Flow Candidates Recruitment Flow Candidates Allocation Fl…" at bounding box center [243, 117] width 486 height 234
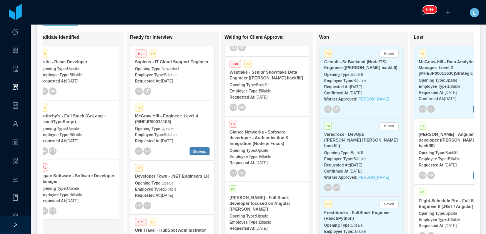
scroll to position [580, 0]
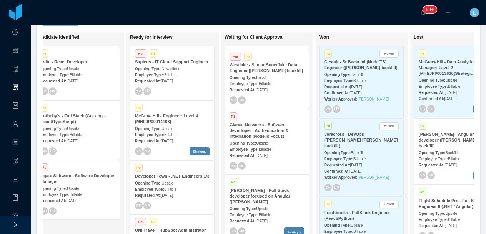
click at [275, 74] on div "Westlake - Senior Snowflake Data Engineer [Marcel Pinheiro's backfill]" at bounding box center [266, 68] width 75 height 12
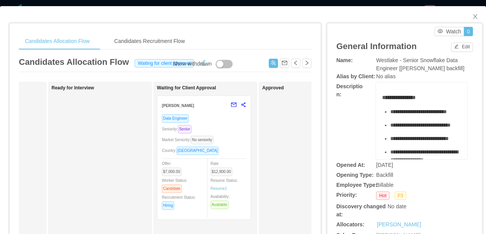
scroll to position [0, 192]
click at [303, 3] on div "Candidates Allocation Flow Candidates Recruitment Flow Candidates Allocation Fl…" at bounding box center [243, 117] width 486 height 234
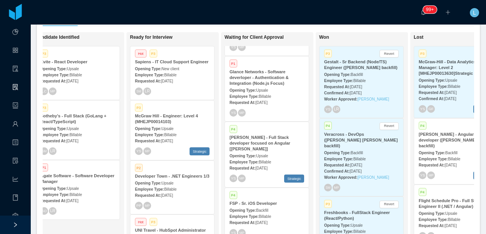
scroll to position [635, 0]
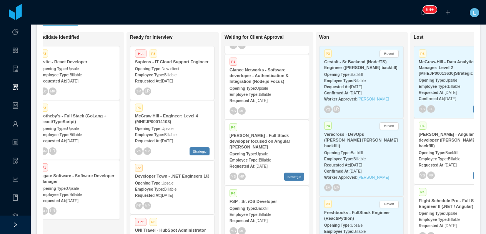
click at [270, 84] on strong "Glance Networks - Software deverloper - Authentication & Integration (Node.js F…" at bounding box center [258, 76] width 59 height 16
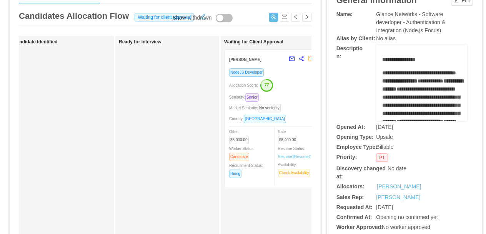
scroll to position [0, 233]
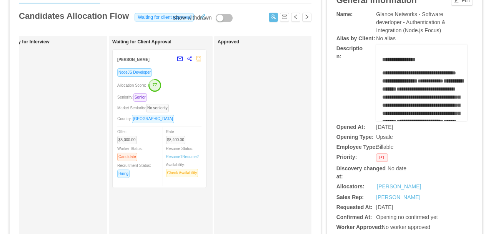
click at [188, 98] on div "Seniority: Senior" at bounding box center [159, 97] width 84 height 9
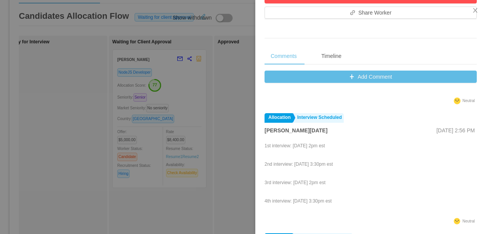
scroll to position [174, 0]
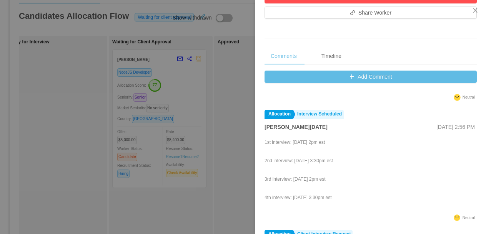
drag, startPoint x: 340, startPoint y: 198, endPoint x: 273, endPoint y: 138, distance: 89.8
click at [273, 138] on div "1st interview: Wednesday, 8/20 at 2pm est 2nd interview: Wednesday 8/20 at 3:30…" at bounding box center [370, 175] width 212 height 75
click at [282, 160] on p "2nd interview: Wednesday 8/20 at 3:30pm est" at bounding box center [298, 161] width 68 height 7
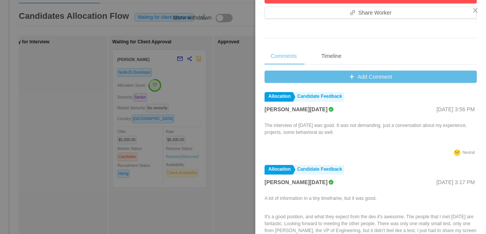
scroll to position [271, 0]
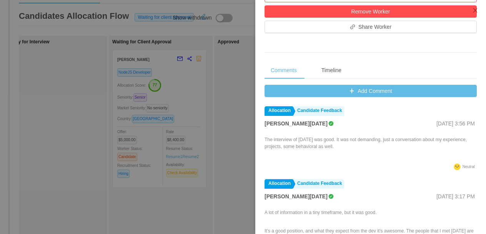
click at [227, 152] on div at bounding box center [243, 117] width 486 height 234
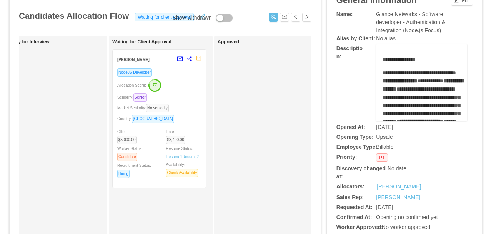
scroll to position [0, 0]
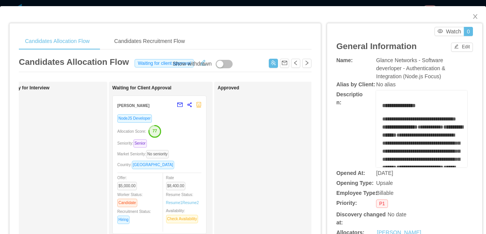
click at [214, 5] on div "Candidates Allocation Flow Candidates Recruitment Flow Candidates Allocation Fl…" at bounding box center [243, 117] width 486 height 234
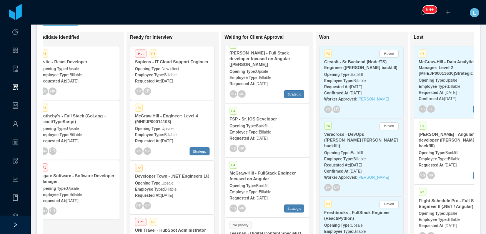
scroll to position [718, 0]
click at [266, 66] on strong "McGraw-Hill - Full Stack developer focused on Angular [Vijay Yadav]" at bounding box center [259, 58] width 61 height 16
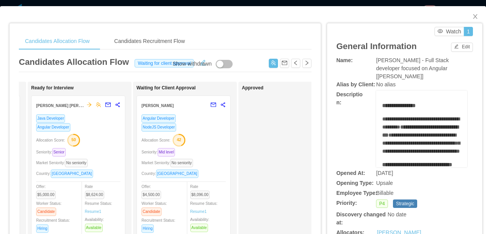
click at [240, 2] on div "Candidates Allocation Flow Candidates Recruitment Flow Candidates Allocation Fl…" at bounding box center [243, 117] width 486 height 234
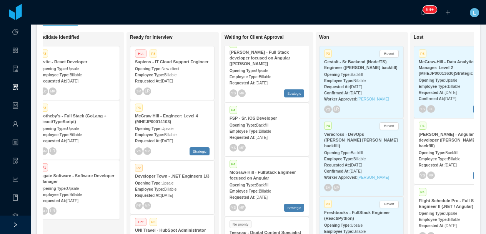
scroll to position [737, 0]
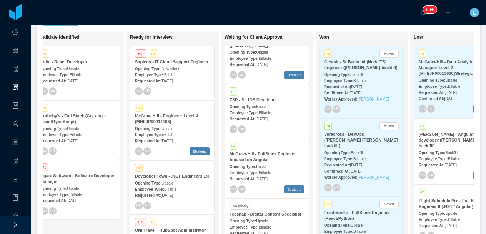
click at [267, 102] on strong "FSP - Sr. iOS Developer" at bounding box center [252, 100] width 47 height 5
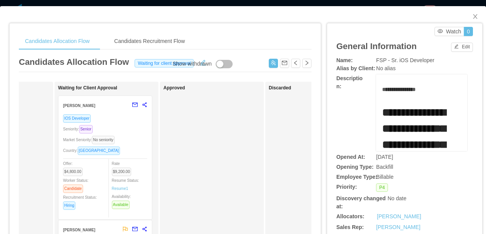
click at [246, 3] on div "Candidates Allocation Flow Candidates Recruitment Flow Candidates Allocation Fl…" at bounding box center [243, 117] width 486 height 234
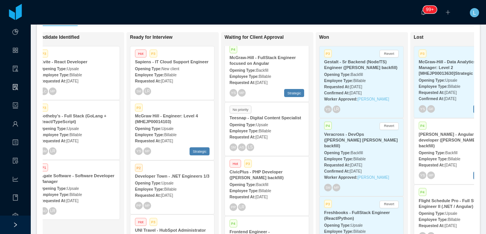
scroll to position [837, 0]
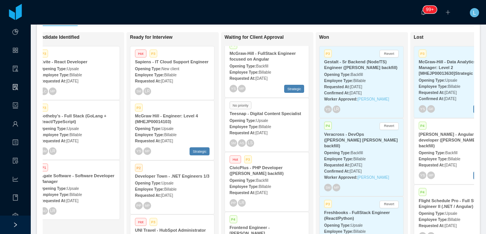
click at [268, 68] on span "Backfill" at bounding box center [262, 66] width 12 height 4
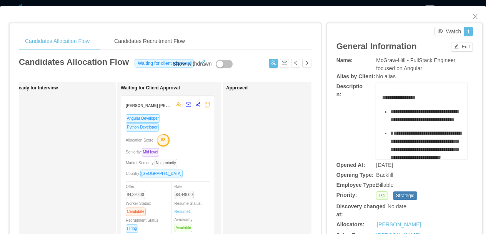
click at [232, 2] on div "Candidates Allocation Flow Candidates Recruitment Flow Candidates Allocation Fl…" at bounding box center [243, 117] width 486 height 234
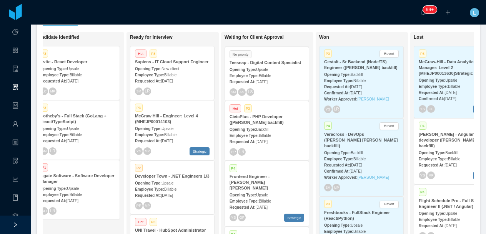
scroll to position [939, 0]
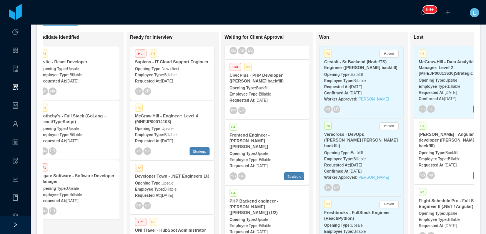
click at [271, 96] on span "Billable" at bounding box center [265, 94] width 12 height 4
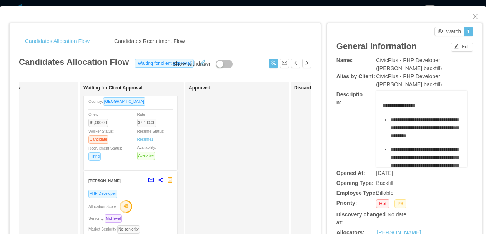
click at [244, 5] on div "Candidates Allocation Flow Candidates Recruitment Flow Candidates Allocation Fl…" at bounding box center [243, 117] width 486 height 234
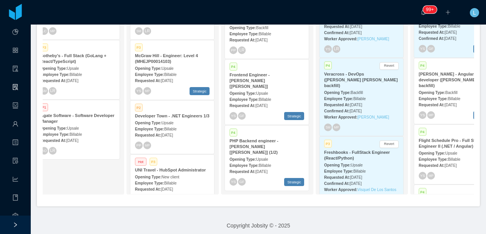
scroll to position [224, 0]
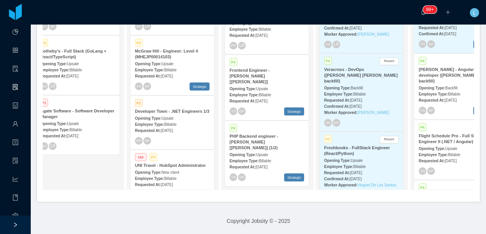
click at [257, 84] on strong "Frontend Engineer - McGraw-Hill [Sophia Allen]" at bounding box center [249, 76] width 40 height 16
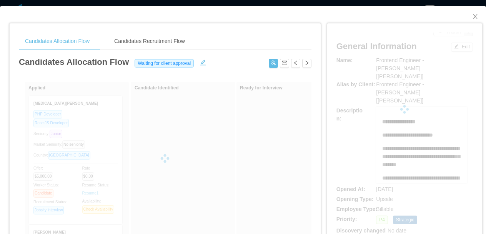
click at [281, 203] on div at bounding box center [165, 159] width 292 height 154
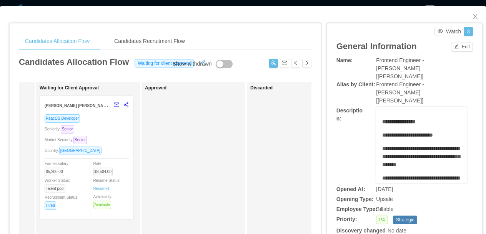
click at [224, 4] on div "**********" at bounding box center [243, 117] width 486 height 234
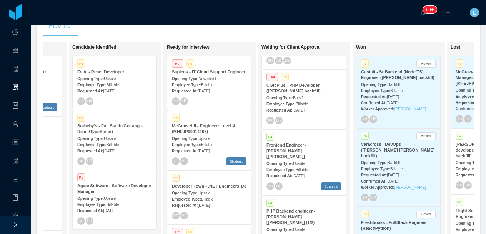
click at [214, 75] on div "Sapiens - IT Cloud Support Engineer" at bounding box center [209, 72] width 75 height 6
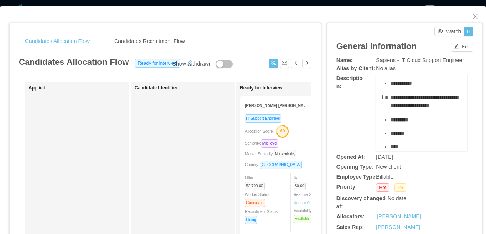
scroll to position [158, 0]
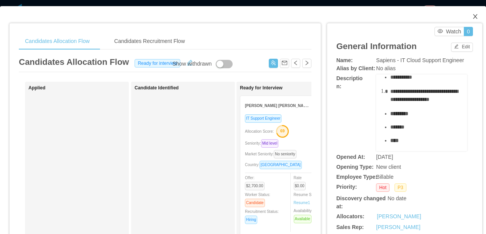
click at [474, 20] on icon "icon: close" at bounding box center [475, 16] width 6 height 6
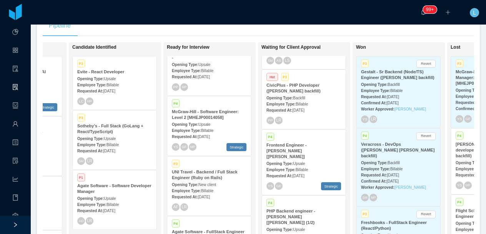
scroll to position [470, 0]
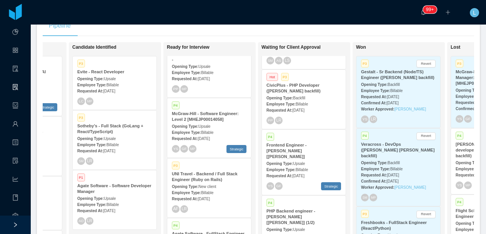
click at [218, 62] on strong "Zocdoc - Senior Software Engineer – Backend Focus (C# / AWS / Security) -" at bounding box center [209, 54] width 74 height 16
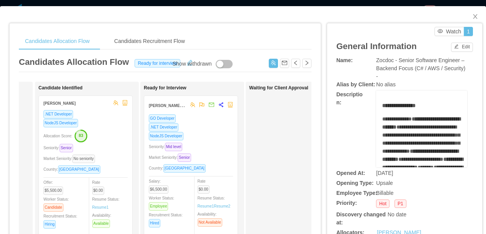
click at [237, 3] on div "Candidates Allocation Flow Candidates Recruitment Flow Candidates Allocation Fl…" at bounding box center [243, 117] width 486 height 234
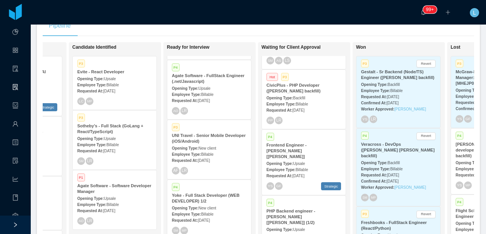
scroll to position [628, 0]
click at [210, 83] on strong "Agate Software - FullStack Engineer (.net/Javascript)" at bounding box center [208, 78] width 73 height 10
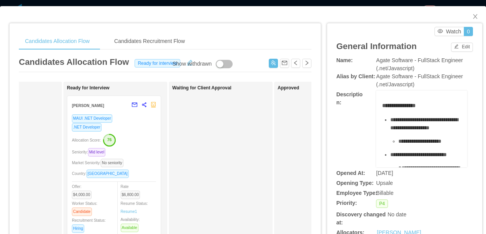
scroll to position [0, 188]
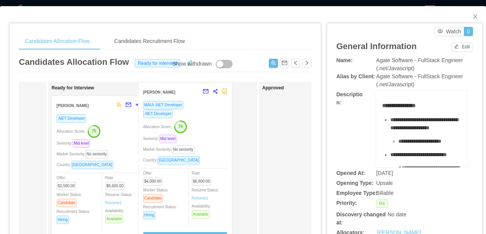
drag, startPoint x: 133, startPoint y: 147, endPoint x: 219, endPoint y: 133, distance: 87.1
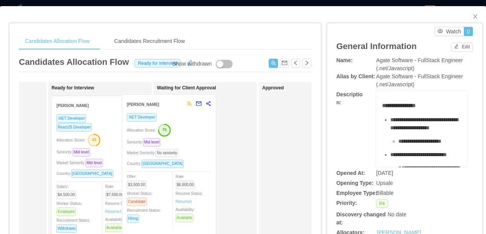
drag, startPoint x: 126, startPoint y: 139, endPoint x: 213, endPoint y: 136, distance: 86.9
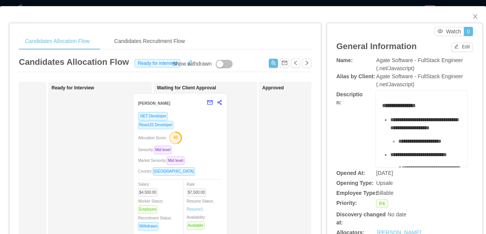
drag, startPoint x: 128, startPoint y: 141, endPoint x: 213, endPoint y: 138, distance: 85.4
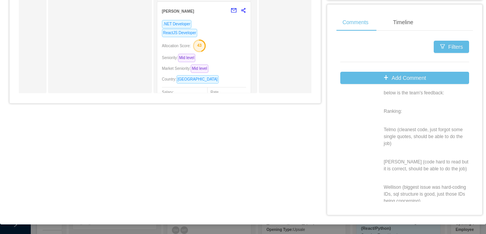
scroll to position [124, 0]
drag, startPoint x: 362, startPoint y: 123, endPoint x: 366, endPoint y: 127, distance: 5.4
click at [384, 128] on p "Telmo (cleanest code, just forgot some single quotes, should be able to do the …" at bounding box center [426, 138] width 85 height 21
click at [345, 173] on div "Aldo Bento" at bounding box center [359, 117] width 38 height 237
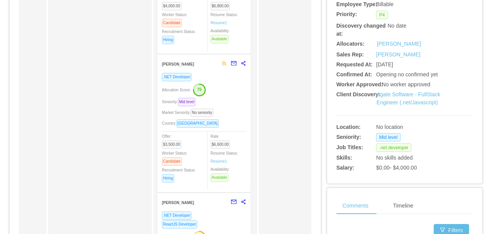
scroll to position [188, 0]
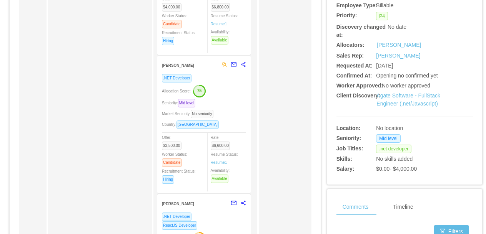
click at [236, 101] on div "Seniority: Mid level" at bounding box center [204, 103] width 84 height 9
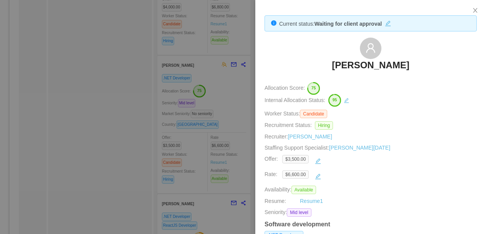
click at [229, 157] on div at bounding box center [243, 117] width 486 height 234
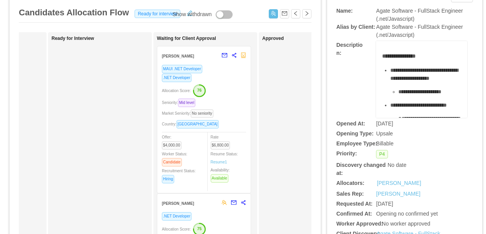
scroll to position [0, 0]
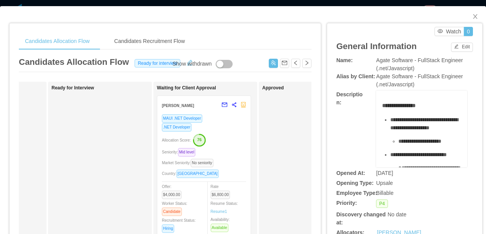
click at [256, 5] on div "Candidates Allocation Flow Candidates Recruitment Flow Candidates Allocation Fl…" at bounding box center [243, 117] width 486 height 234
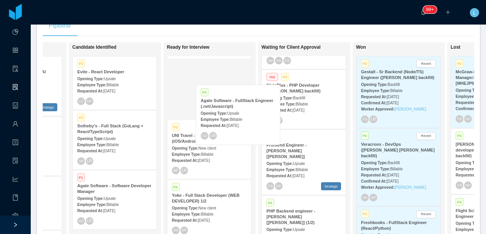
scroll to position [628, 0]
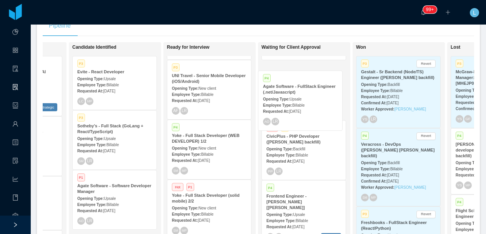
drag, startPoint x: 216, startPoint y: 97, endPoint x: 307, endPoint y: 83, distance: 92.1
click at [307, 83] on div "On Hold Looking for candidate Hot P1 Site Reliability Engineer with AI focus - …" at bounding box center [258, 156] width 431 height 229
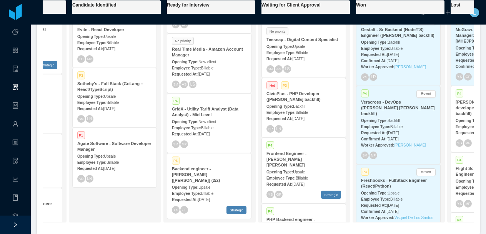
scroll to position [192, 0]
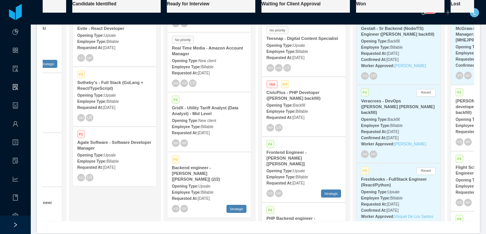
click at [208, 123] on span "New client" at bounding box center [207, 121] width 18 height 4
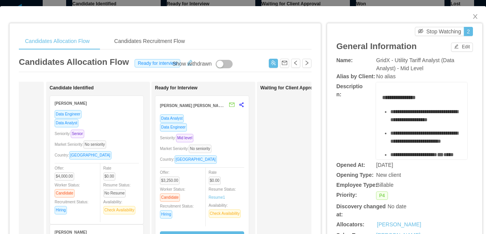
click at [195, 5] on div "Candidates Allocation Flow Candidates Recruitment Flow Candidates Allocation Fl…" at bounding box center [243, 117] width 486 height 234
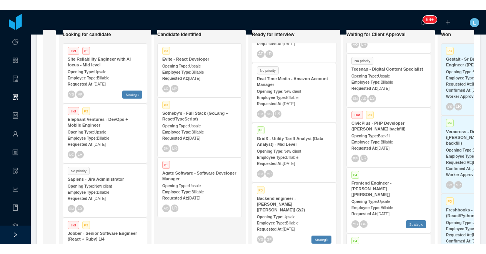
scroll to position [0, 84]
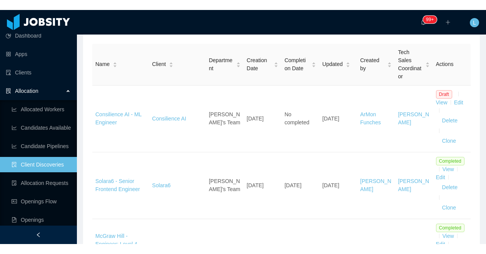
scroll to position [92, 0]
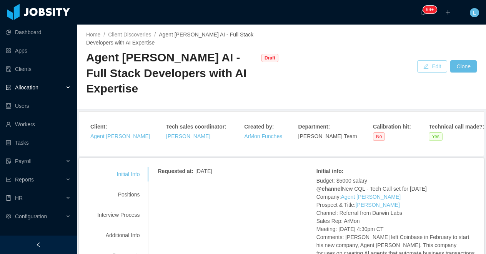
click at [425, 64] on button "Edit" at bounding box center [432, 66] width 30 height 12
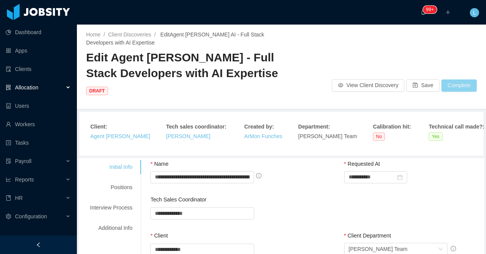
click at [451, 80] on button "Complete" at bounding box center [458, 86] width 35 height 12
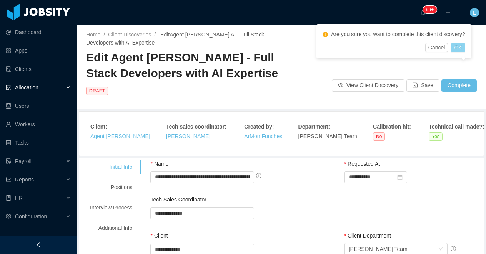
click at [462, 48] on button "OK" at bounding box center [458, 47] width 14 height 9
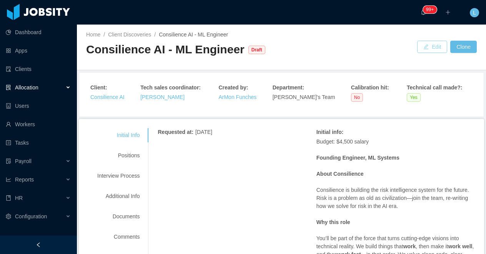
click at [428, 50] on button "Edit" at bounding box center [432, 47] width 30 height 12
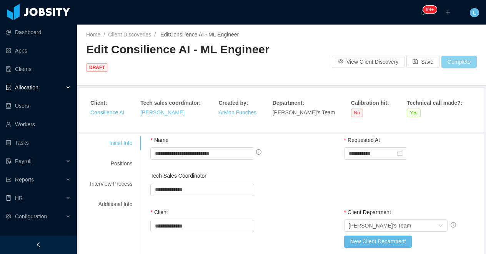
click at [452, 63] on button "Complete" at bounding box center [458, 62] width 35 height 12
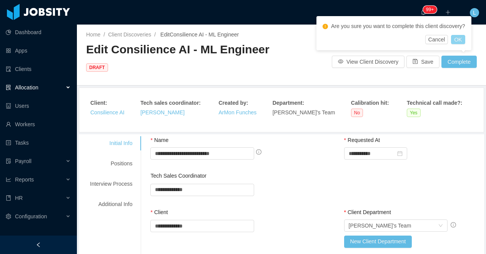
click at [465, 39] on button "OK" at bounding box center [458, 39] width 14 height 9
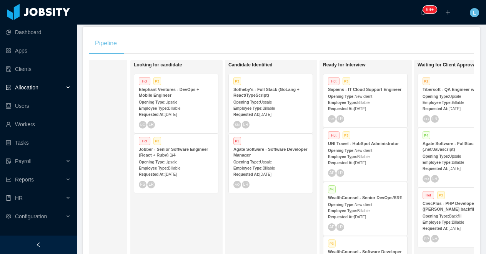
scroll to position [0, 110]
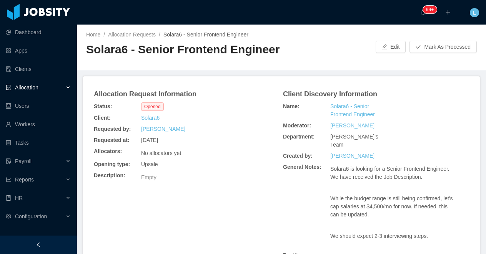
click at [145, 50] on h2 "Solara6 - Senior Frontend Engineer" at bounding box center [183, 50] width 195 height 16
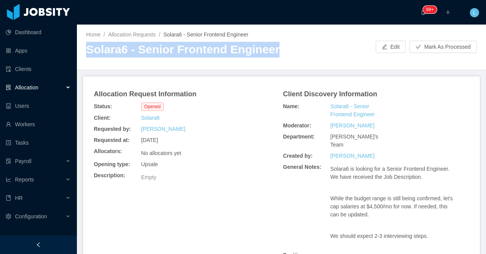
click at [145, 50] on h2 "Solara6 - Senior Frontend Engineer" at bounding box center [183, 50] width 195 height 16
copy h2 "Solara6 - Senior Frontend Engineer"
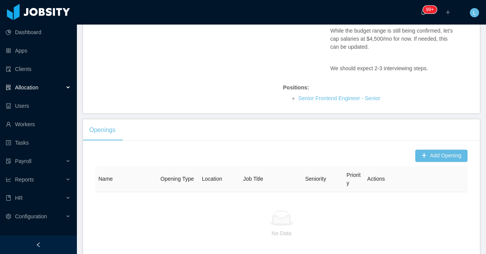
scroll to position [210, 0]
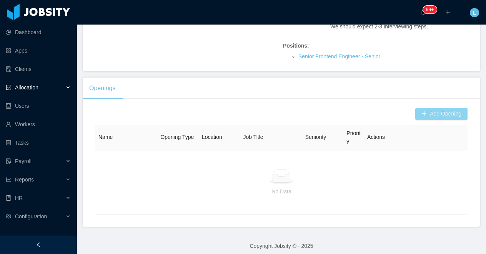
click at [430, 115] on button "Add Opening" at bounding box center [441, 114] width 52 height 12
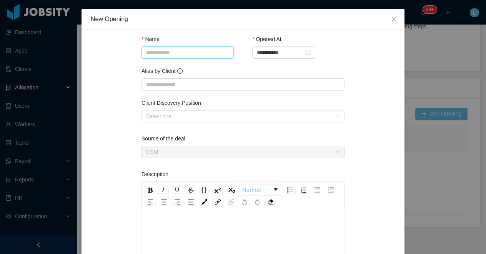
click at [156, 50] on input "Name" at bounding box center [187, 52] width 92 height 12
paste input "**********"
drag, startPoint x: 169, startPoint y: 56, endPoint x: 136, endPoint y: 56, distance: 33.4
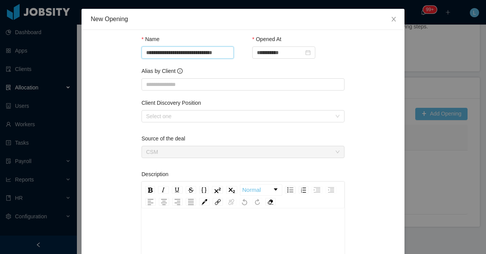
scroll to position [0, 0]
drag, startPoint x: 171, startPoint y: 54, endPoint x: 134, endPoint y: 54, distance: 36.5
type input "**********"
click at [191, 90] on input "Alias by Client" at bounding box center [242, 84] width 203 height 12
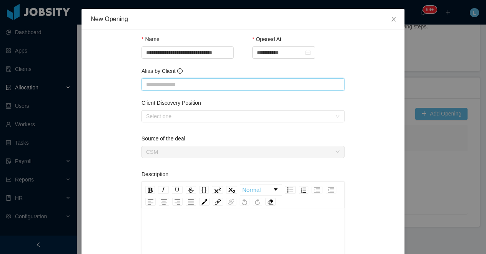
paste input "**********"
click at [173, 119] on div "Select one" at bounding box center [238, 117] width 185 height 8
type input "**********"
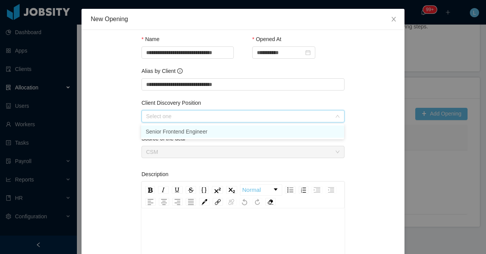
click at [171, 131] on li "Senior Frontend Engineer" at bounding box center [242, 132] width 203 height 12
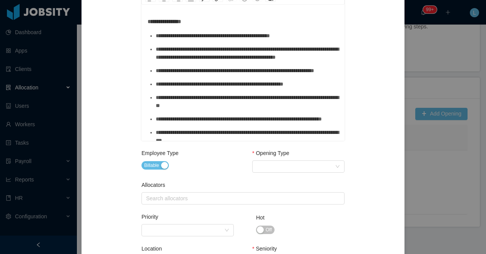
scroll to position [227, 0]
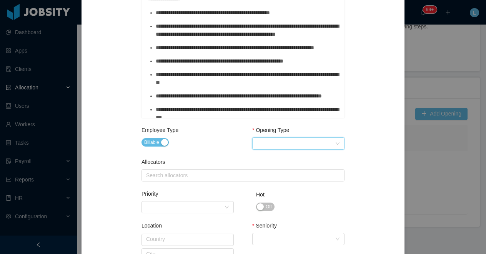
click at [274, 147] on div "Select Opening Type" at bounding box center [296, 144] width 78 height 12
click at [267, 172] on li "Upsale" at bounding box center [298, 171] width 92 height 12
click at [178, 179] on div "Search allocators" at bounding box center [242, 176] width 196 height 12
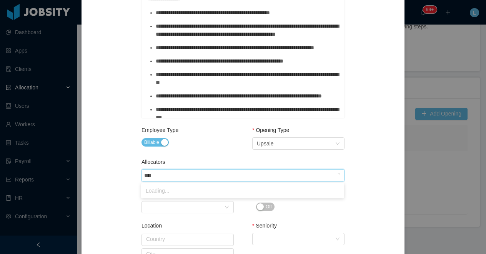
type input "*****"
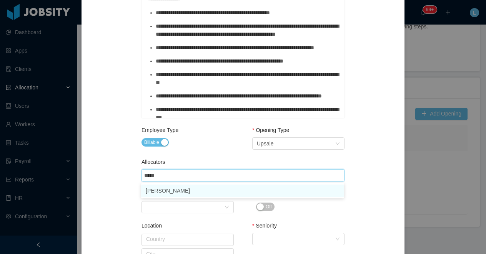
click at [189, 193] on li "[PERSON_NAME]" at bounding box center [242, 191] width 203 height 12
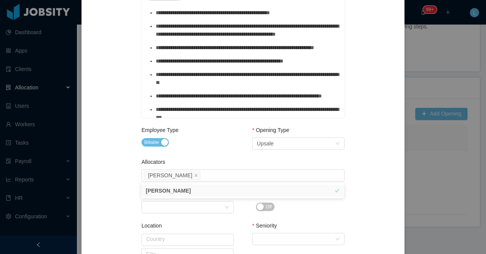
click at [118, 200] on div "**********" at bounding box center [243, 116] width 304 height 609
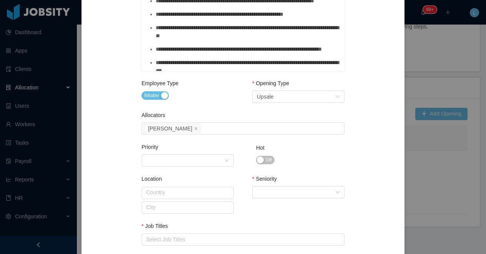
scroll to position [282, 0]
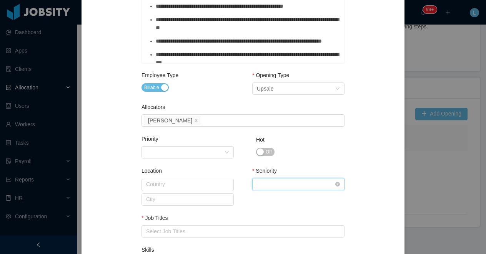
click at [272, 182] on div "Select Seniority" at bounding box center [296, 185] width 78 height 12
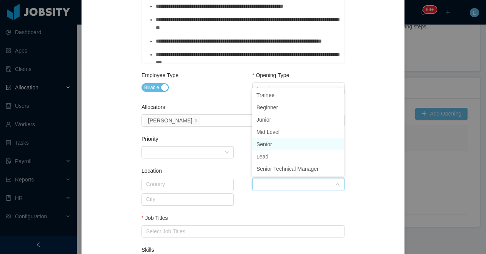
click at [288, 146] on li "Senior" at bounding box center [298, 144] width 92 height 12
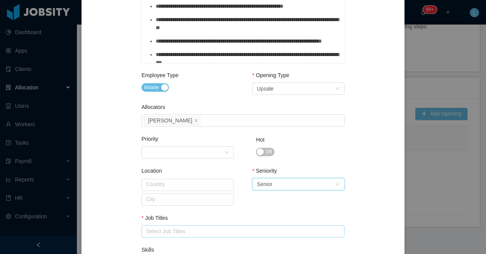
click at [198, 228] on div "Select Job Titles" at bounding box center [241, 232] width 190 height 8
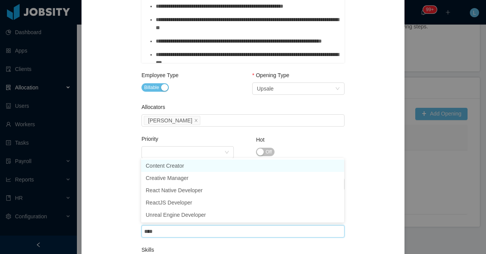
type input "*****"
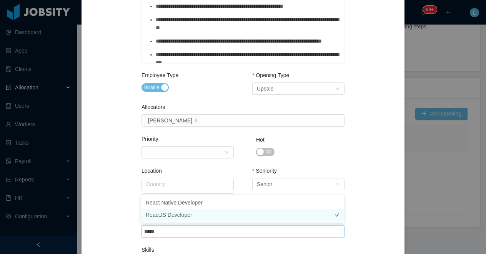
click at [190, 216] on li "ReactJS Developer" at bounding box center [242, 215] width 203 height 12
click at [222, 161] on div "Priority Priority" at bounding box center [187, 148] width 92 height 27
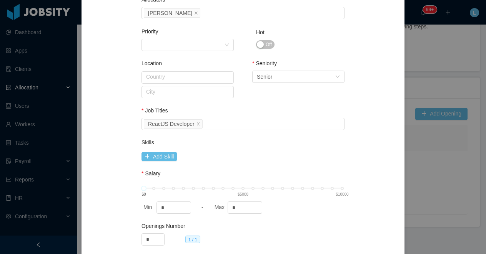
scroll to position [422, 0]
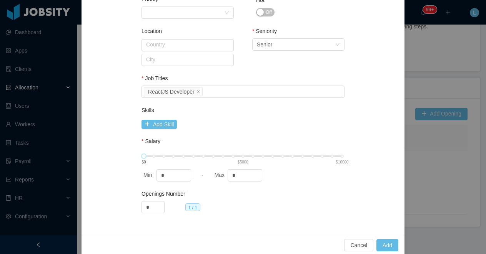
type input "****"
click at [232, 157] on div "$0 $5000 $10000" at bounding box center [243, 156] width 198 height 5
click at [389, 244] on button "Add" at bounding box center [387, 245] width 22 height 12
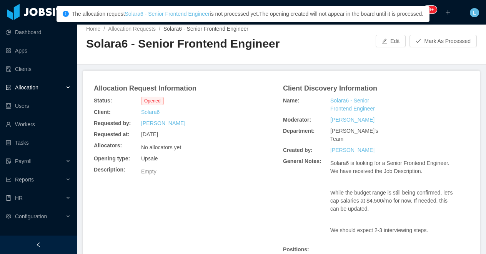
scroll to position [0, 0]
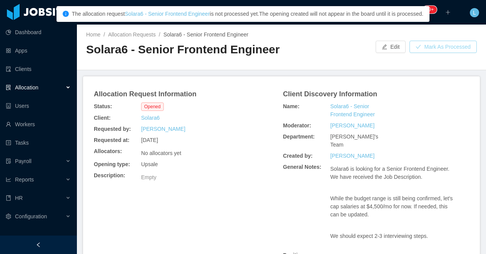
click at [440, 45] on button "Mark As Processed" at bounding box center [442, 47] width 67 height 12
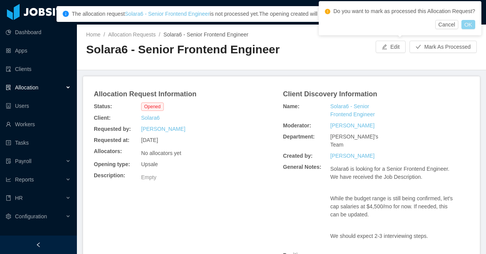
click at [471, 29] on button "OK" at bounding box center [468, 24] width 14 height 9
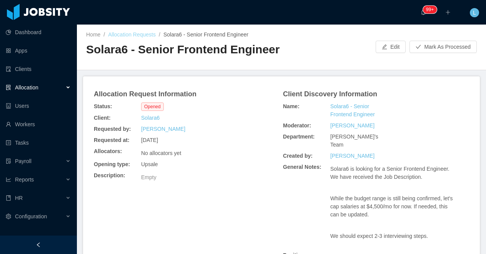
click at [141, 37] on link "Allocation Requests" at bounding box center [132, 35] width 48 height 6
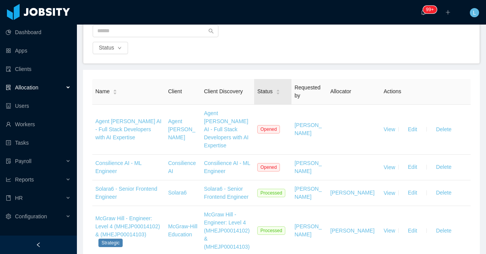
scroll to position [73, 0]
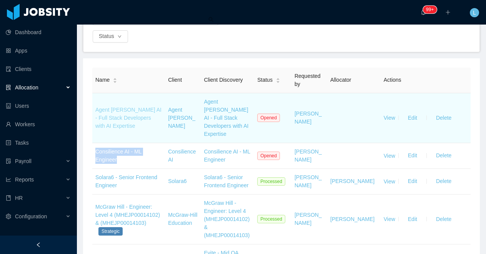
click at [114, 113] on link "Agent Dora AI - Full Stack Developers with AI Expertise" at bounding box center [128, 118] width 66 height 22
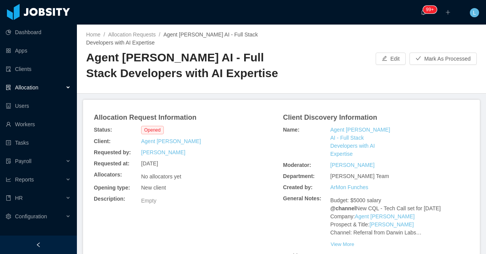
click at [116, 59] on h2 "Agent Dora AI - Full Stack Developers with AI Expertise" at bounding box center [183, 65] width 195 height 31
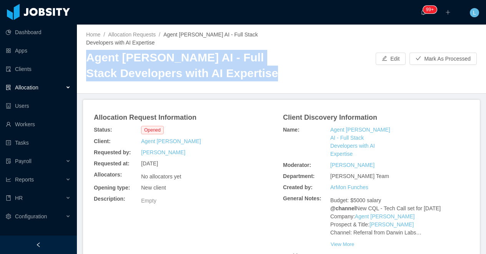
click at [116, 59] on h2 "Agent Dora AI - Full Stack Developers with AI Expertise" at bounding box center [183, 65] width 195 height 31
copy h2 "Agent Dora AI - Full Stack Developers with AI Expertise"
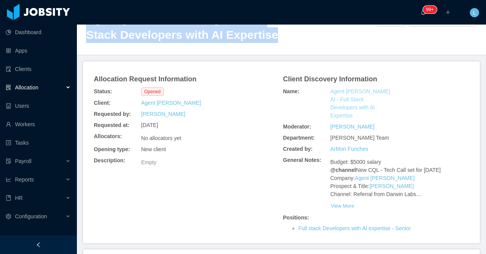
scroll to position [206, 0]
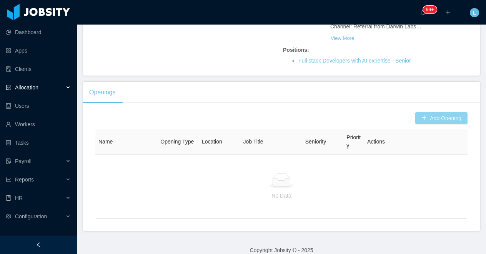
click at [432, 114] on button "Add Opening" at bounding box center [441, 118] width 52 height 12
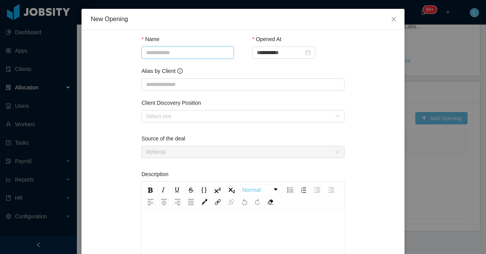
click at [158, 57] on input "Name" at bounding box center [187, 52] width 92 height 12
paste input "**********"
type input "**********"
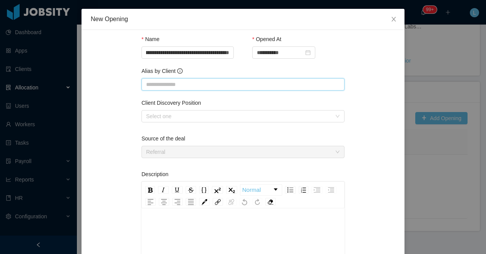
click at [162, 84] on input "Alias by Client" at bounding box center [242, 84] width 203 height 12
paste input "**********"
click at [166, 117] on div "Select one" at bounding box center [238, 117] width 185 height 8
type input "**********"
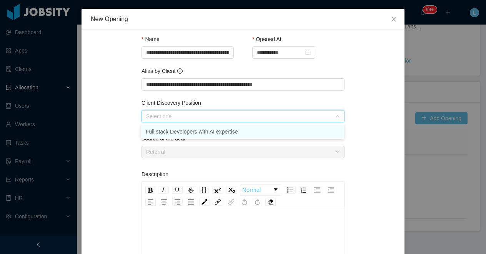
click at [161, 130] on li "Full stack Developers with AI expertise" at bounding box center [242, 132] width 203 height 12
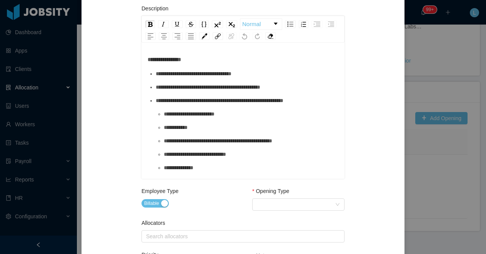
scroll to position [170, 0]
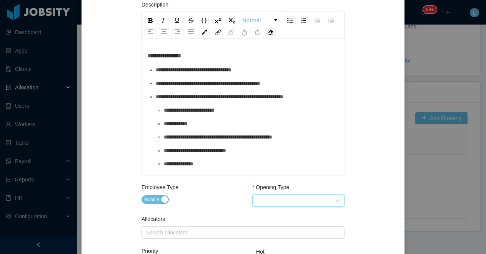
click at [267, 201] on div "Select Opening Type" at bounding box center [296, 201] width 78 height 12
click at [269, 214] on li "New client" at bounding box center [298, 216] width 92 height 12
click at [200, 229] on div "Search allocators" at bounding box center [241, 233] width 190 height 8
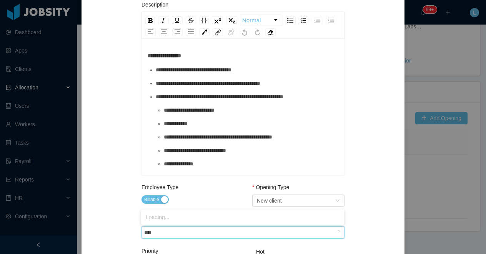
type input "*****"
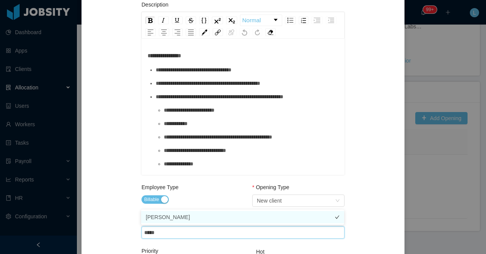
click at [184, 219] on li "[PERSON_NAME]" at bounding box center [242, 217] width 203 height 12
click at [208, 197] on div "Billable" at bounding box center [187, 200] width 92 height 11
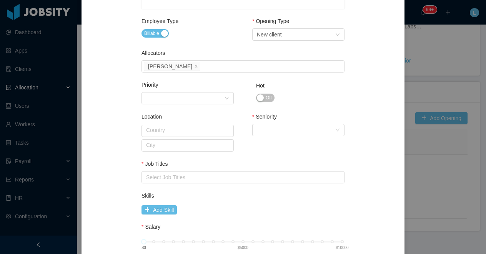
scroll to position [345, 0]
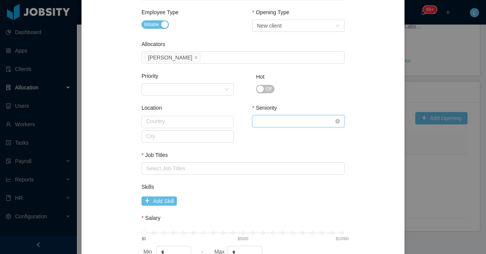
click at [261, 122] on div "Select Seniority" at bounding box center [296, 122] width 78 height 12
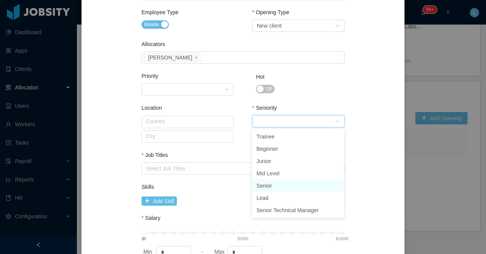
click at [271, 182] on li "Senior" at bounding box center [298, 186] width 92 height 12
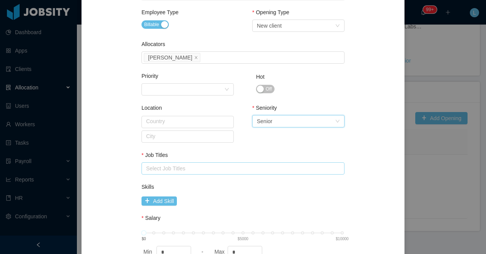
click at [192, 165] on div "Select Job Titles" at bounding box center [241, 169] width 190 height 8
type input "**"
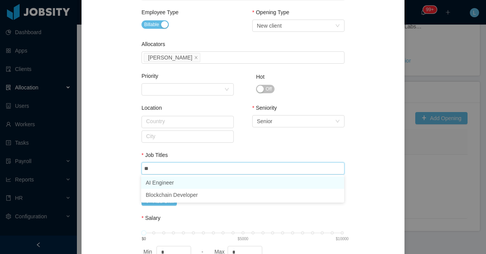
click at [184, 186] on li "AI Engineer" at bounding box center [242, 183] width 203 height 12
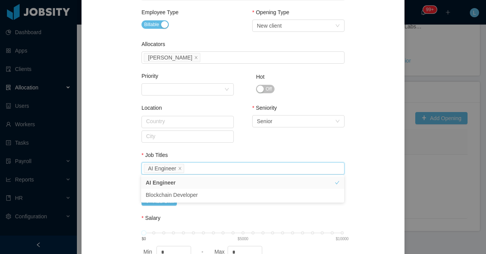
click at [252, 147] on div "Seniority Select Seniority Senior" at bounding box center [298, 129] width 92 height 51
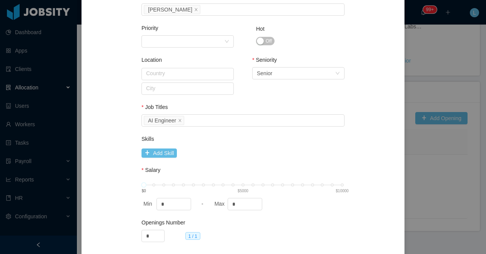
scroll to position [422, 0]
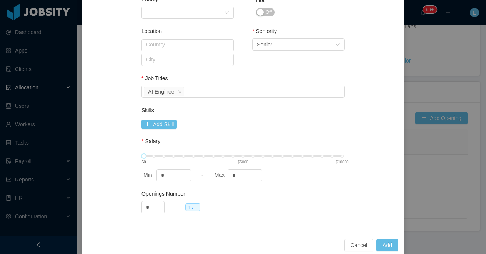
type input "****"
click at [243, 156] on div "$0 $5000 $10000" at bounding box center [243, 156] width 198 height 5
click at [389, 245] on button "Add" at bounding box center [387, 245] width 22 height 12
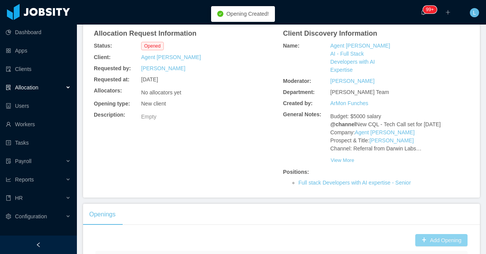
scroll to position [79, 0]
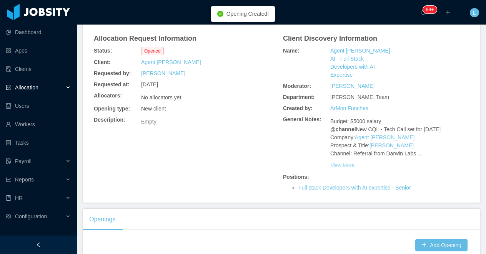
click at [344, 159] on button "View More" at bounding box center [342, 165] width 24 height 12
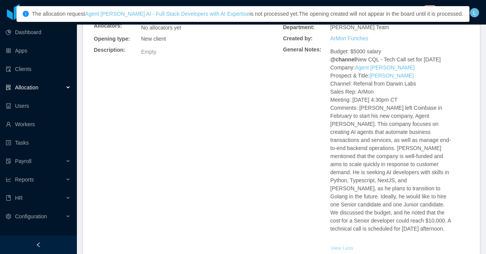
scroll to position [0, 0]
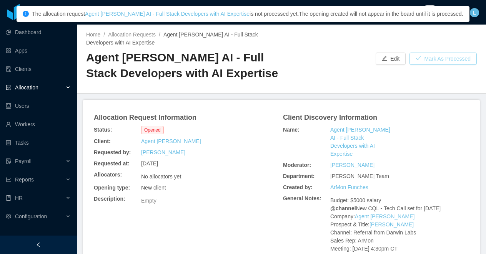
click at [428, 59] on button "Mark As Processed" at bounding box center [442, 59] width 67 height 12
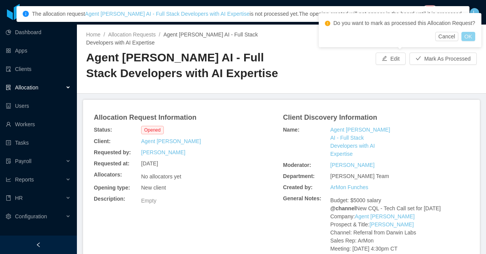
click at [472, 41] on button "OK" at bounding box center [468, 36] width 14 height 9
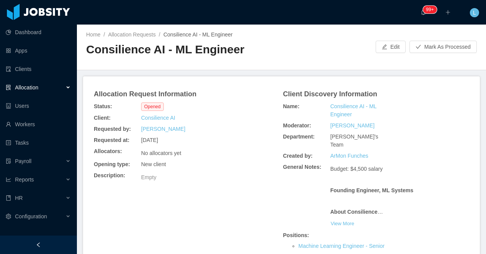
click at [210, 50] on h2 "Consilience AI - ML Engineer" at bounding box center [183, 50] width 195 height 16
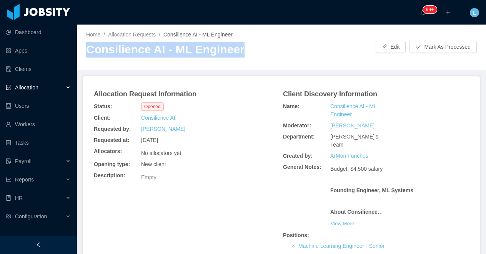
click at [210, 50] on h2 "Consilience AI - ML Engineer" at bounding box center [183, 50] width 195 height 16
copy h2 "Consilience AI - ML Engineer"
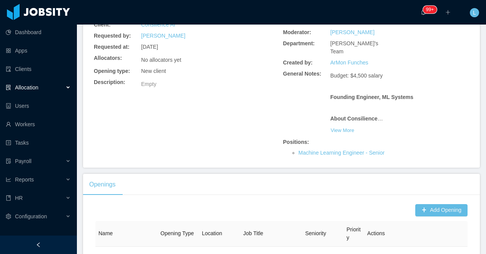
scroll to position [124, 0]
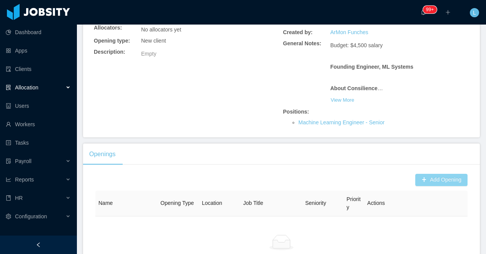
click at [440, 174] on button "Add Opening" at bounding box center [441, 180] width 52 height 12
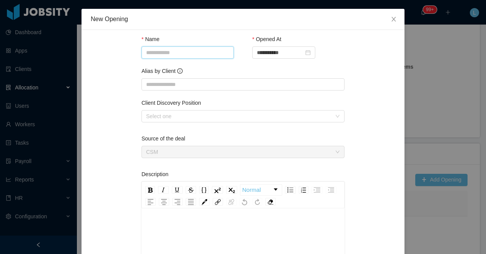
click at [189, 56] on input "Name" at bounding box center [187, 52] width 92 height 12
paste input "**********"
type input "**********"
click at [166, 85] on input "Alias by Client" at bounding box center [242, 84] width 203 height 12
paste input "**********"
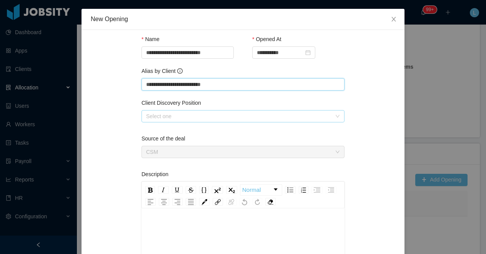
click at [167, 118] on div "Select one" at bounding box center [238, 117] width 185 height 8
type input "**********"
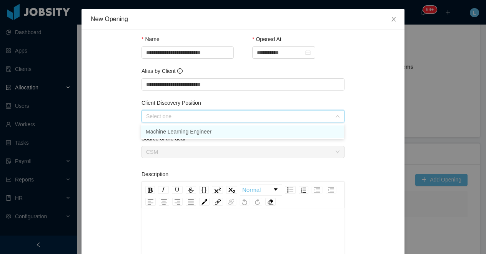
click at [165, 132] on li "Machine Learning Engineer" at bounding box center [242, 132] width 203 height 12
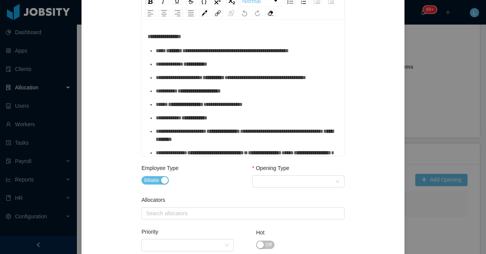
scroll to position [215, 0]
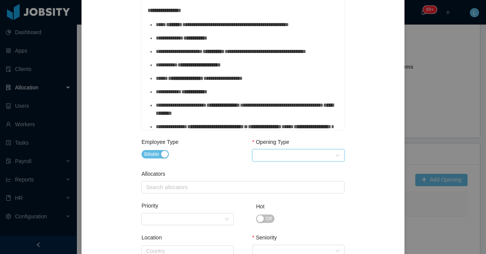
click at [273, 156] on div "Select Opening Type" at bounding box center [296, 156] width 78 height 12
click at [269, 171] on li "New client" at bounding box center [298, 171] width 92 height 12
click at [198, 190] on div "Search allocators" at bounding box center [241, 188] width 190 height 8
type input "*****"
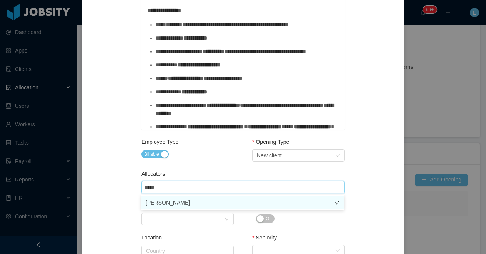
click at [196, 204] on li "[PERSON_NAME]" at bounding box center [242, 203] width 203 height 12
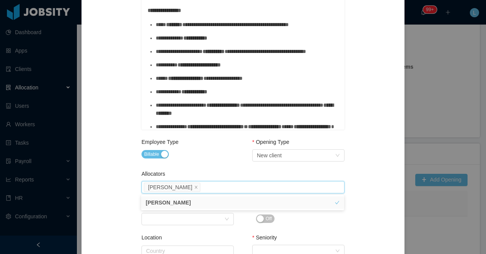
click at [204, 175] on div "Allocators" at bounding box center [242, 175] width 203 height 11
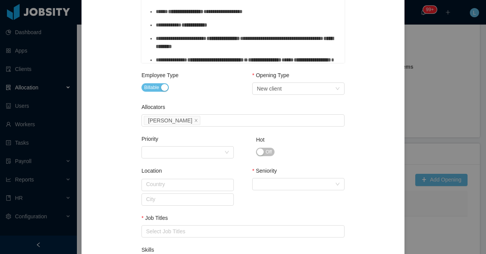
scroll to position [314, 0]
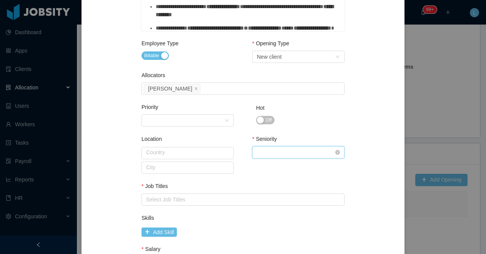
click at [279, 158] on div "Select Seniority" at bounding box center [296, 153] width 78 height 12
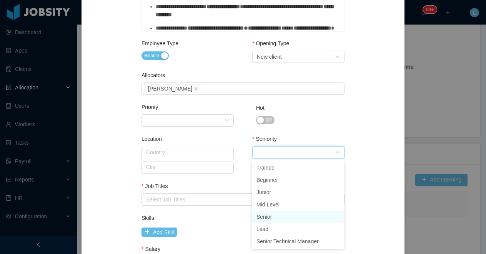
click at [270, 216] on li "Senior" at bounding box center [298, 217] width 92 height 12
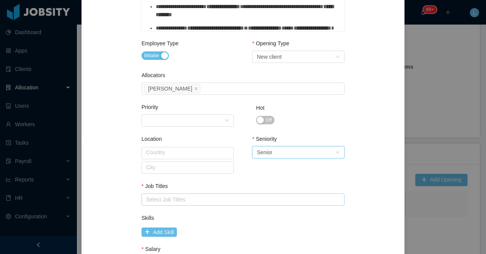
click at [208, 196] on div "Select Job Titles" at bounding box center [241, 200] width 190 height 8
type input "****"
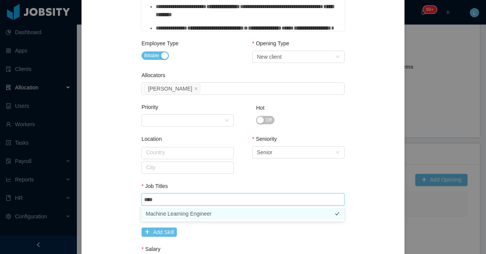
click at [208, 217] on li "Machine Learning Engineer" at bounding box center [242, 214] width 203 height 12
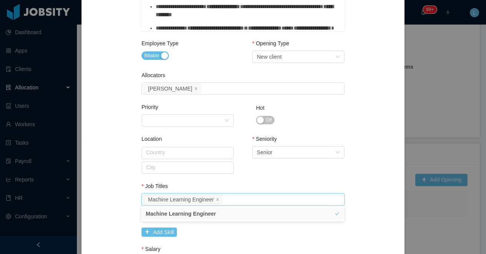
click at [289, 181] on div "Seniority Select Seniority Senior" at bounding box center [298, 160] width 92 height 51
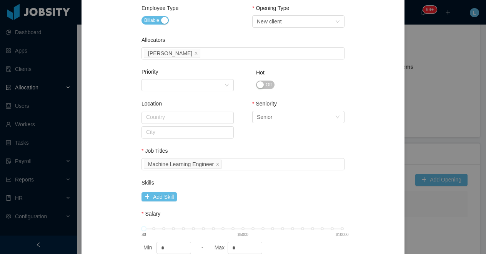
scroll to position [361, 0]
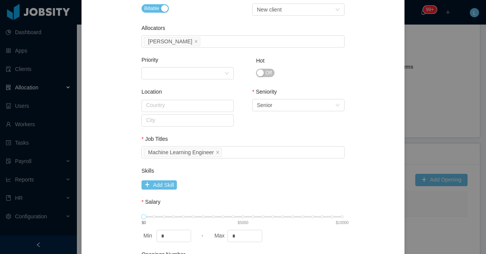
type input "****"
click at [243, 216] on div "5000 $0 $5000 $10000" at bounding box center [243, 217] width 198 height 5
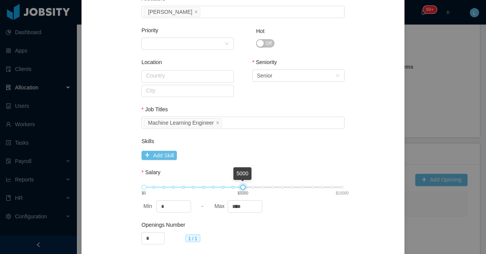
scroll to position [422, 0]
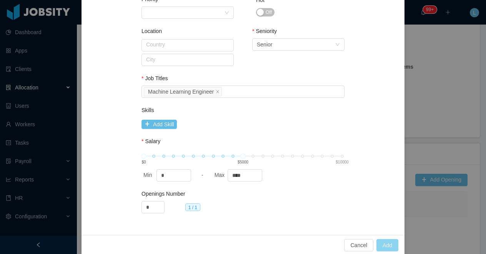
click at [383, 244] on button "Add" at bounding box center [387, 245] width 22 height 12
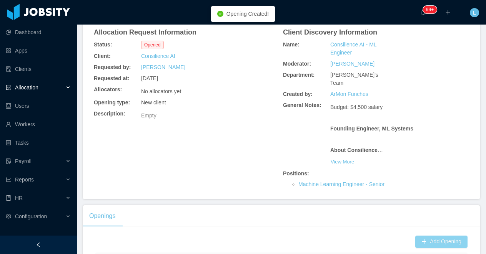
scroll to position [157, 0]
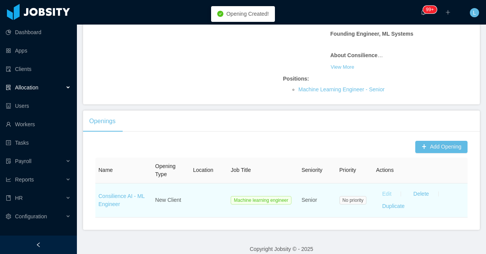
click at [387, 189] on button "Edit" at bounding box center [387, 194] width 22 height 12
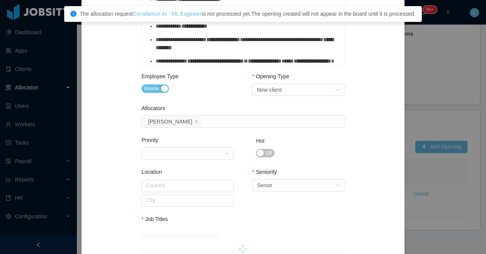
scroll to position [390, 0]
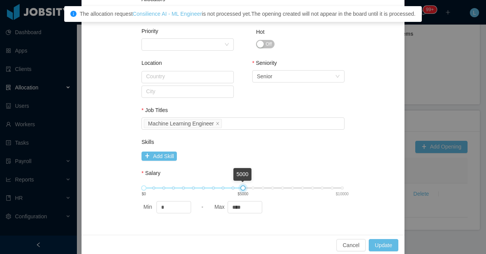
type input "****"
drag, startPoint x: 242, startPoint y: 188, endPoint x: 235, endPoint y: 188, distance: 7.3
click at [235, 188] on div at bounding box center [232, 188] width 5 height 5
click at [379, 244] on button "Update" at bounding box center [384, 245] width 30 height 12
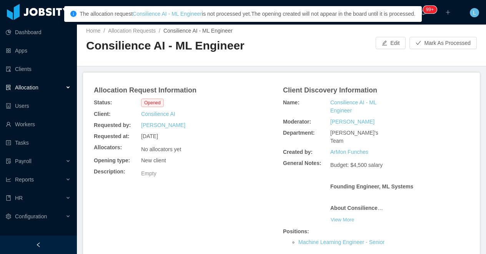
scroll to position [0, 0]
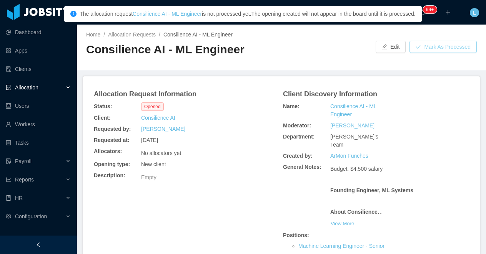
click at [445, 46] on button "Mark As Processed" at bounding box center [442, 47] width 67 height 12
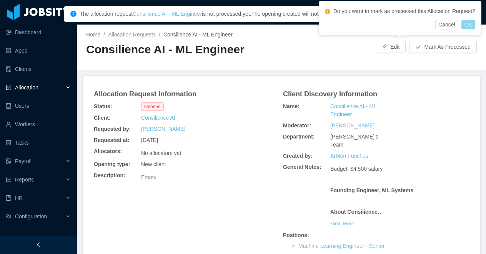
click at [475, 29] on button "OK" at bounding box center [468, 24] width 14 height 9
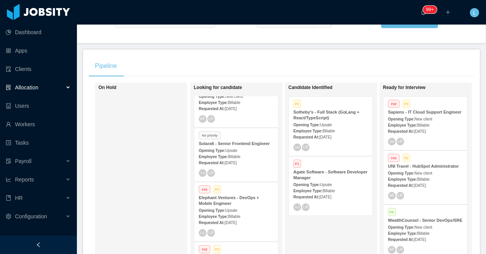
scroll to position [164, 0]
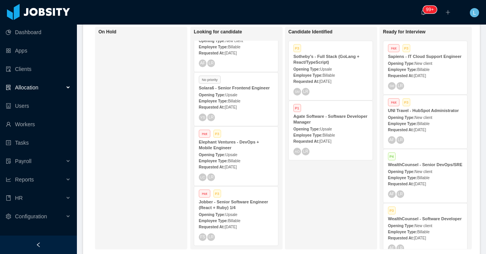
click at [321, 117] on strong "Agate Software - Software Developer Manager" at bounding box center [330, 119] width 74 height 10
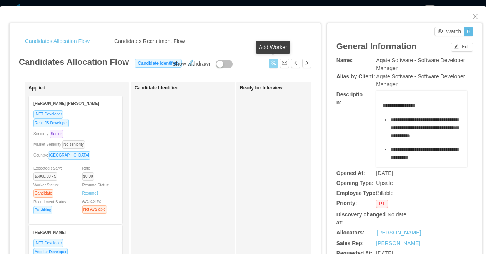
click at [272, 61] on button "button" at bounding box center [273, 63] width 9 height 9
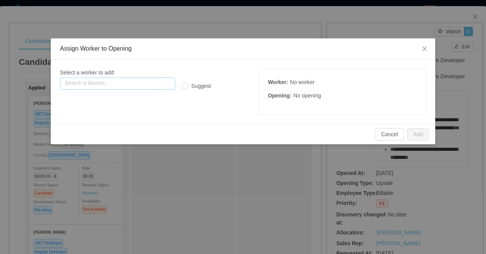
click at [110, 85] on input "text" at bounding box center [117, 84] width 115 height 12
paste input "**********"
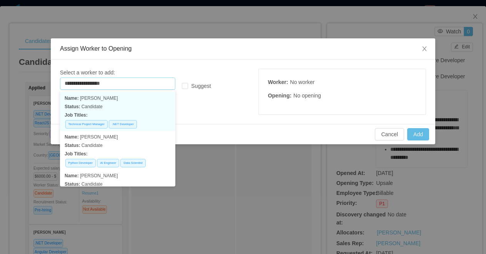
click at [116, 102] on p "Name: [PERSON_NAME]" at bounding box center [118, 98] width 106 height 8
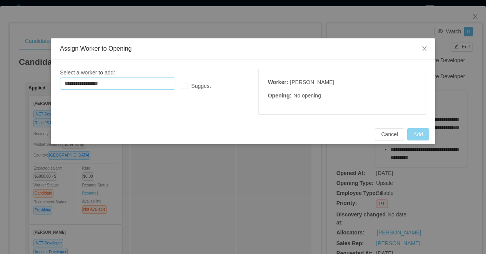
type input "**********"
click at [416, 135] on button "Add" at bounding box center [418, 134] width 22 height 12
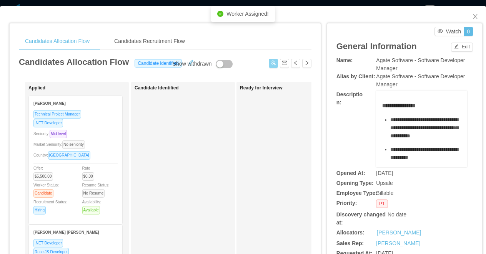
click at [97, 128] on div "Technical Project Manager .NET Developer Seniority: Mid level Market Seniority:…" at bounding box center [75, 165] width 84 height 110
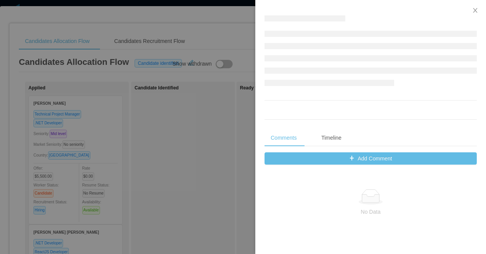
click at [112, 163] on div at bounding box center [243, 127] width 486 height 254
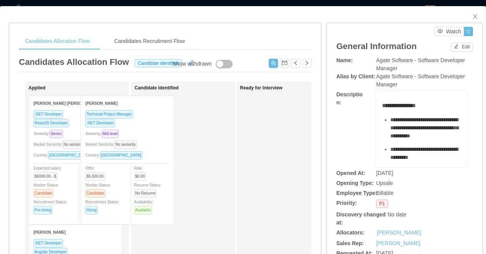
drag, startPoint x: 105, startPoint y: 126, endPoint x: 217, endPoint y: 126, distance: 112.2
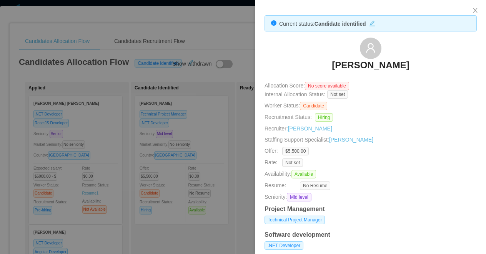
drag, startPoint x: 419, startPoint y: 72, endPoint x: 299, endPoint y: 72, distance: 120.3
click at [299, 72] on div "[PERSON_NAME]" at bounding box center [370, 57] width 212 height 38
drag, startPoint x: 423, startPoint y: 67, endPoint x: 316, endPoint y: 64, distance: 106.5
click at [316, 64] on div "[PERSON_NAME]" at bounding box center [370, 57] width 212 height 38
copy h3 "[PERSON_NAME]"
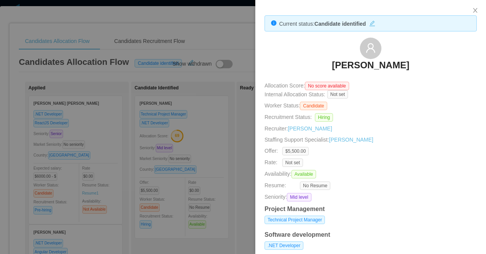
click at [209, 104] on div at bounding box center [243, 127] width 486 height 254
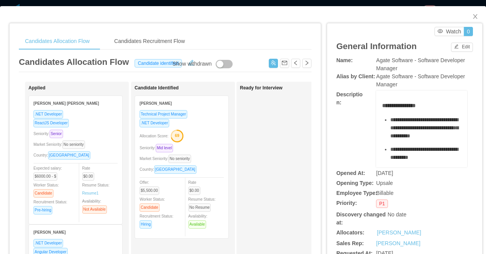
click at [284, 1] on div "Candidates Allocation Flow Candidates Recruitment Flow Candidates Allocation Fl…" at bounding box center [243, 127] width 486 height 254
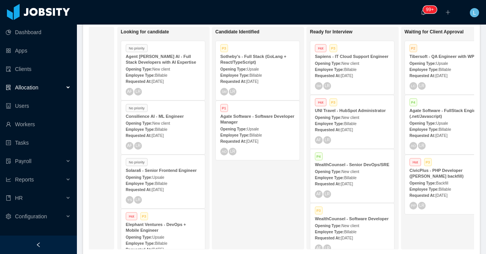
click at [160, 178] on span "Upsale" at bounding box center [158, 178] width 12 height 4
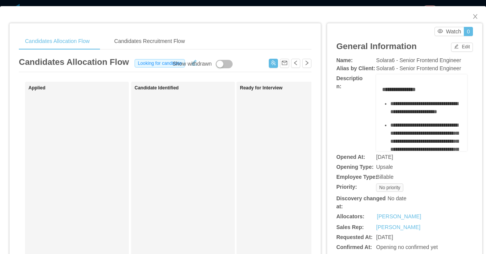
click at [290, 2] on div "**********" at bounding box center [243, 127] width 486 height 254
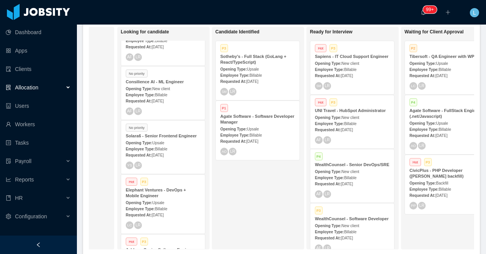
scroll to position [83, 0]
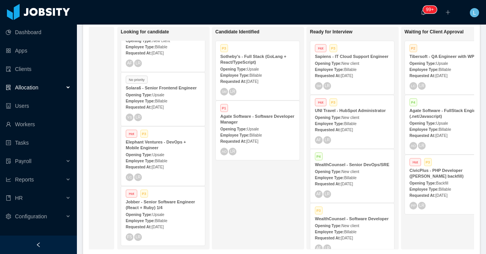
click at [160, 219] on span "Billable" at bounding box center [161, 221] width 12 height 4
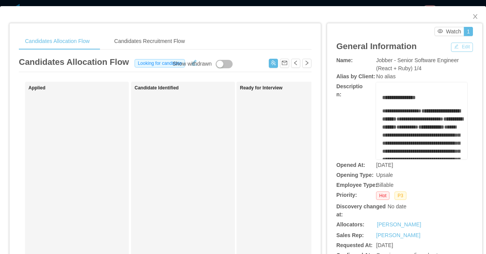
click at [457, 48] on button "Edit" at bounding box center [462, 47] width 22 height 9
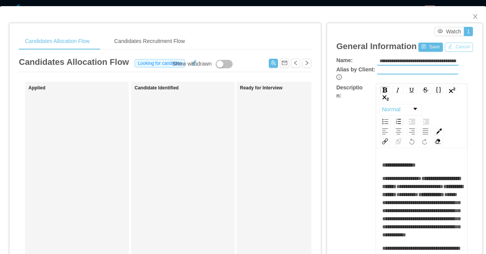
scroll to position [179, 0]
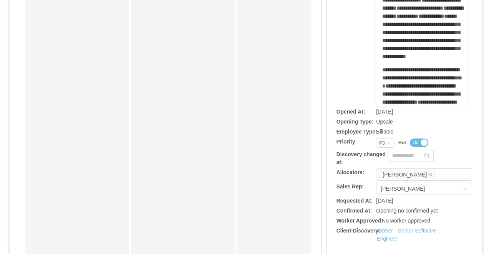
click at [420, 146] on button "On" at bounding box center [419, 143] width 18 height 8
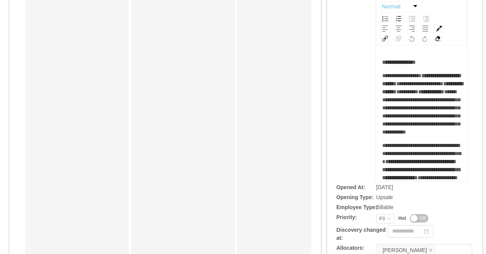
scroll to position [123, 0]
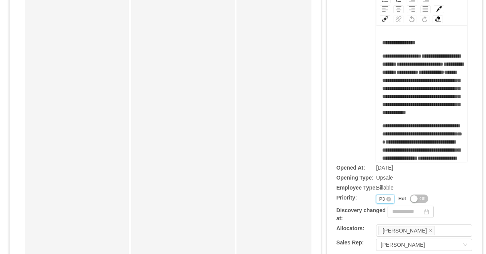
click at [381, 199] on div "P3" at bounding box center [382, 199] width 6 height 8
click at [387, 188] on li "P4" at bounding box center [385, 185] width 18 height 12
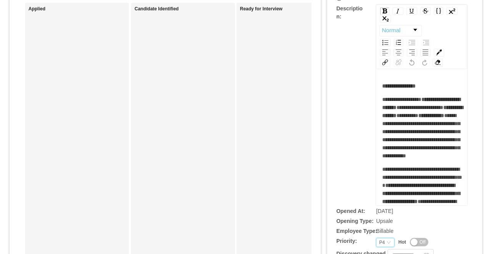
scroll to position [0, 0]
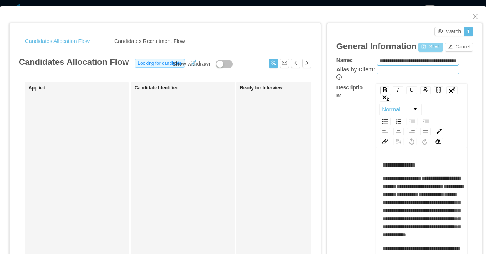
click at [428, 50] on button "Save" at bounding box center [430, 47] width 24 height 9
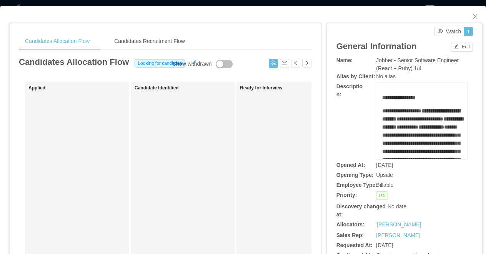
click at [447, 3] on div "Candidates Allocation Flow Candidates Recruitment Flow Candidates Allocation Fl…" at bounding box center [243, 127] width 486 height 254
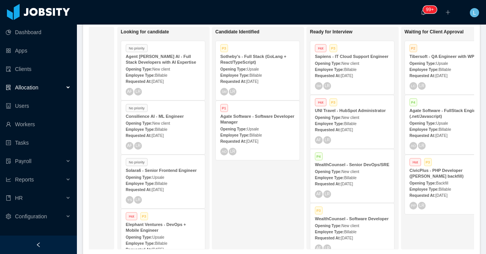
click at [163, 126] on div "Employee Type: Billable" at bounding box center [163, 129] width 75 height 8
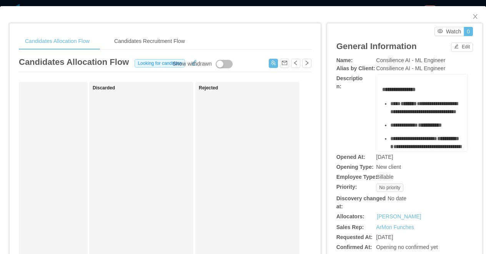
click at [320, 0] on div "**********" at bounding box center [243, 127] width 486 height 254
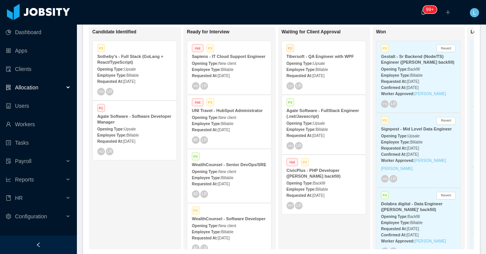
scroll to position [0, 231]
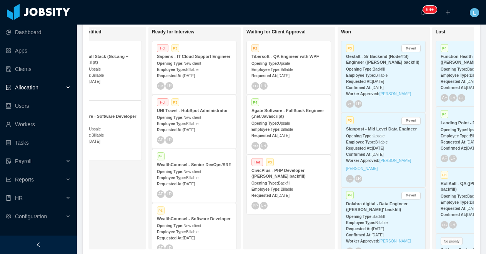
click at [286, 184] on span "Backfill" at bounding box center [284, 183] width 12 height 4
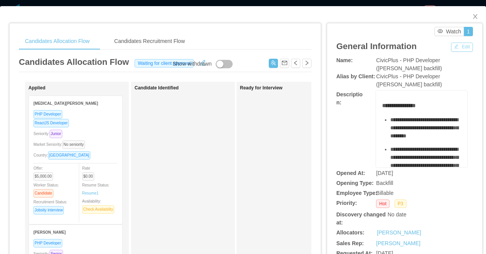
click at [456, 49] on button "Edit" at bounding box center [462, 47] width 22 height 9
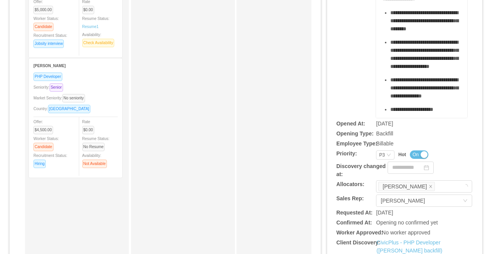
scroll to position [295, 0]
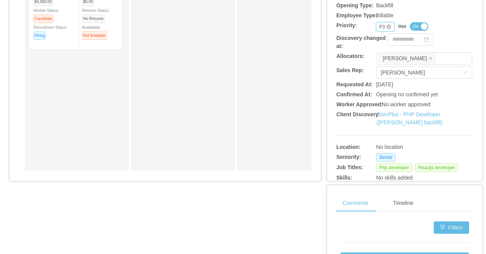
click at [381, 28] on div "P3" at bounding box center [382, 27] width 6 height 8
click at [425, 25] on button "On" at bounding box center [419, 26] width 18 height 8
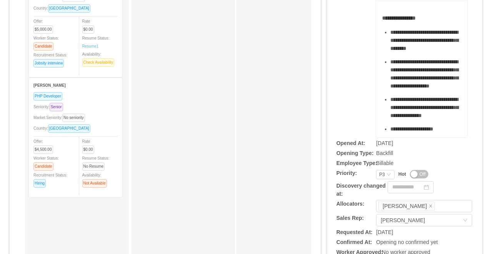
scroll to position [0, 0]
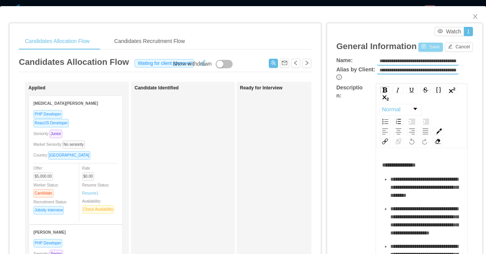
click at [430, 47] on button "Save" at bounding box center [430, 47] width 24 height 9
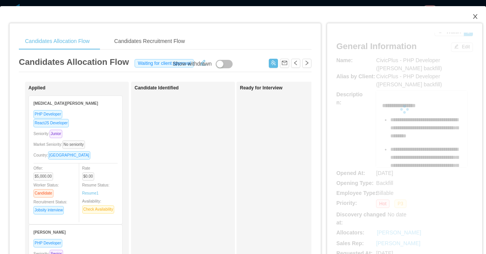
click at [476, 15] on icon "icon: close" at bounding box center [475, 16] width 4 height 5
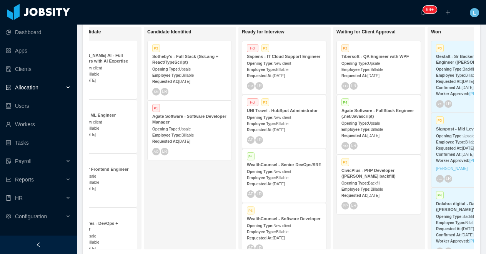
scroll to position [0, 140]
click at [304, 113] on strong "UNI Travel - HubSpot Administrator" at bounding box center [282, 110] width 71 height 5
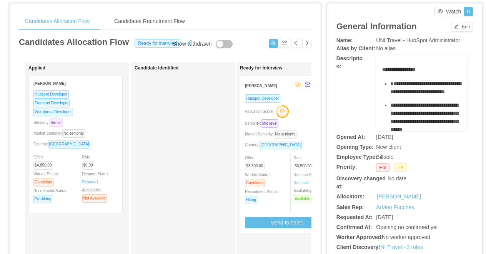
scroll to position [18, 0]
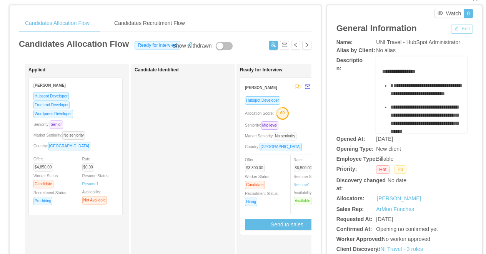
click at [455, 27] on button "Edit" at bounding box center [462, 29] width 22 height 9
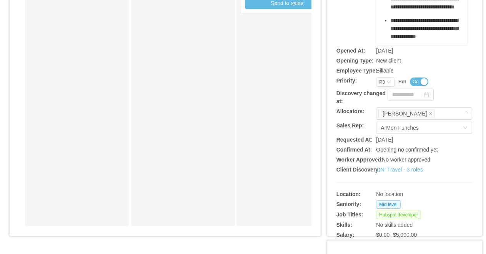
scroll to position [246, 0]
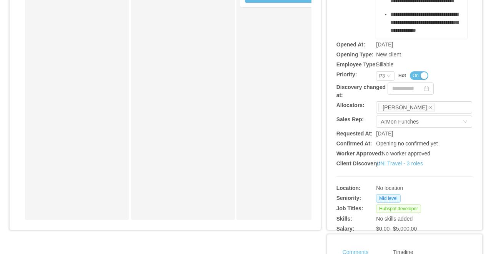
click at [419, 74] on button "On" at bounding box center [419, 75] width 18 height 8
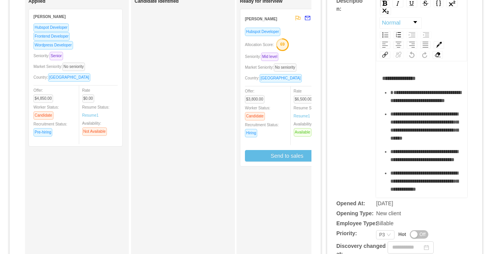
scroll to position [0, 0]
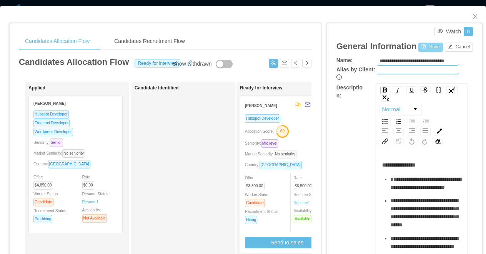
click at [427, 44] on button "Save" at bounding box center [430, 47] width 24 height 9
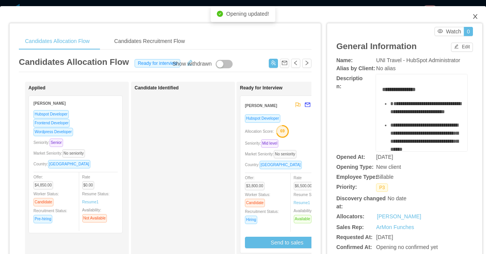
click at [474, 18] on icon "icon: close" at bounding box center [475, 16] width 6 height 6
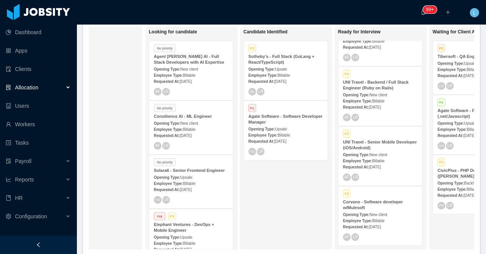
click at [188, 68] on span "New client" at bounding box center [189, 69] width 18 height 4
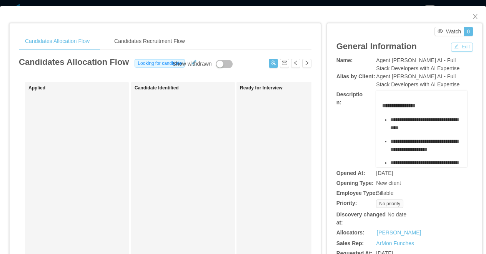
click at [459, 50] on button "Edit" at bounding box center [462, 47] width 22 height 9
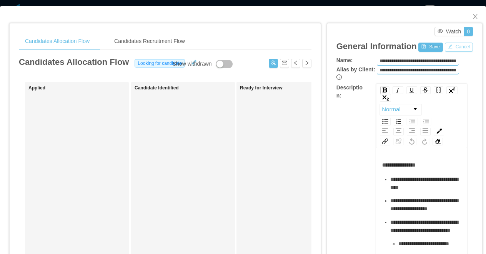
click at [456, 48] on button "Cancel" at bounding box center [459, 47] width 28 height 9
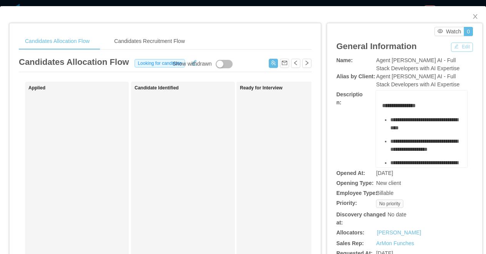
click at [460, 46] on button "Edit" at bounding box center [462, 47] width 22 height 9
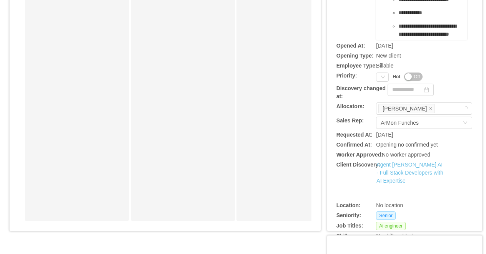
scroll to position [261, 0]
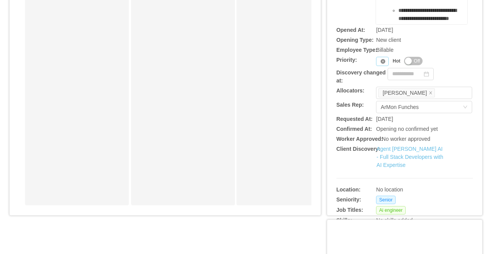
click at [383, 61] on icon "icon: close-circle" at bounding box center [382, 61] width 5 height 5
click at [379, 61] on div "Priority" at bounding box center [382, 61] width 13 height 9
click at [389, 96] on li "P3" at bounding box center [384, 99] width 16 height 12
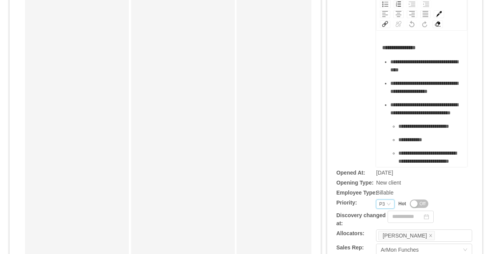
scroll to position [0, 0]
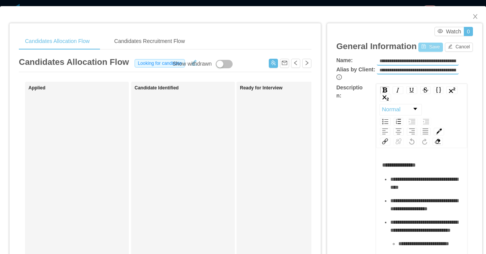
click at [429, 51] on button "Save" at bounding box center [430, 47] width 24 height 9
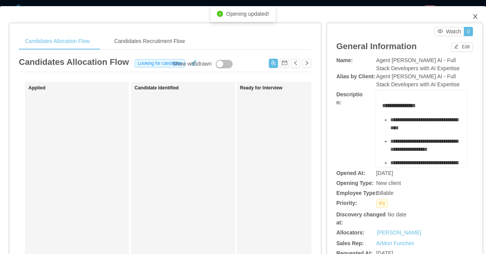
click at [476, 15] on icon "icon: close" at bounding box center [475, 16] width 4 height 5
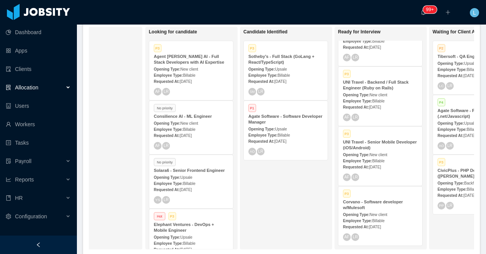
click at [191, 128] on span "Billable" at bounding box center [189, 130] width 12 height 4
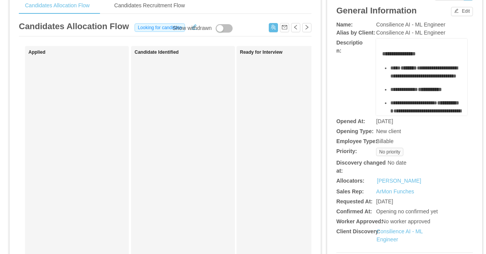
scroll to position [36, 0]
click at [272, 28] on button "button" at bounding box center [273, 27] width 9 height 9
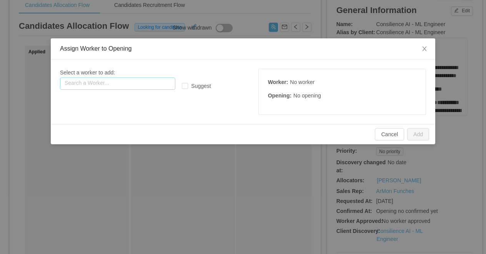
click at [119, 88] on input "text" at bounding box center [117, 84] width 115 height 12
paste input "**********"
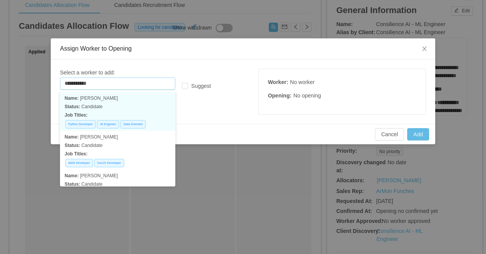
click at [128, 105] on p "Status: Candidate" at bounding box center [118, 107] width 106 height 8
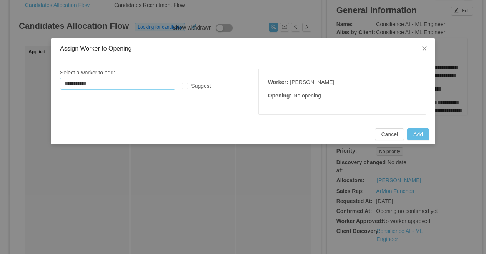
type input "**********"
click at [419, 132] on button "Add" at bounding box center [418, 134] width 22 height 12
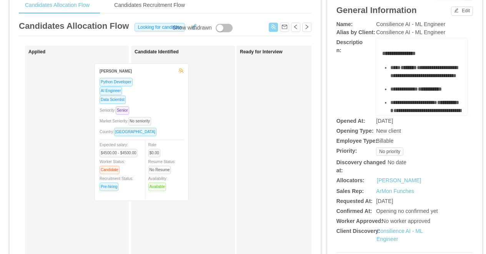
drag, startPoint x: 94, startPoint y: 87, endPoint x: 186, endPoint y: 91, distance: 92.3
click at [186, 91] on div "Applied Lucca Prado Python Developer AI Engineer Data Scientist Seniority: Seni…" at bounding box center [165, 241] width 292 height 390
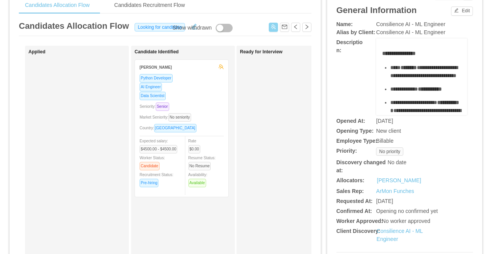
scroll to position [0, 0]
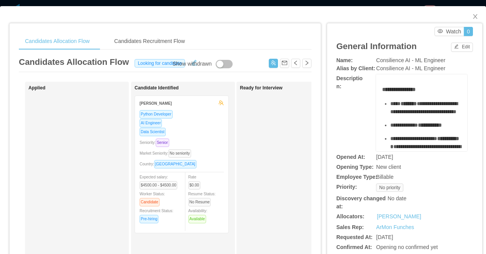
click at [282, 4] on div "**********" at bounding box center [243, 127] width 486 height 254
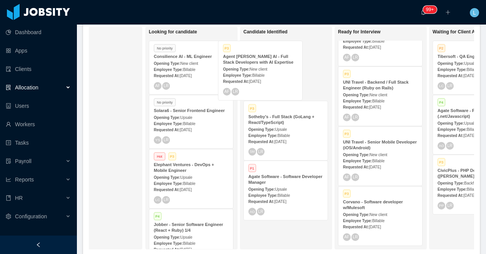
drag, startPoint x: 204, startPoint y: 67, endPoint x: 274, endPoint y: 68, distance: 69.9
click at [274, 68] on div "On Hold Looking for candidate P3 Agent Dora AI - Full Stack Developers with AI …" at bounding box center [281, 141] width 385 height 229
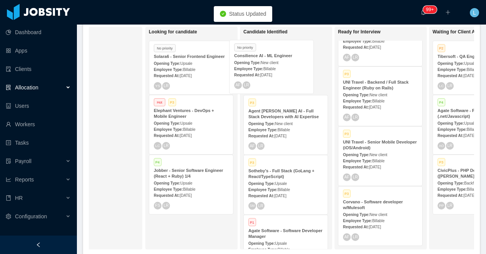
drag, startPoint x: 191, startPoint y: 64, endPoint x: 272, endPoint y: 63, distance: 80.7
click at [272, 63] on div "On Hold Looking for candidate No priority Consilience AI - ML Engineer Opening …" at bounding box center [281, 141] width 385 height 229
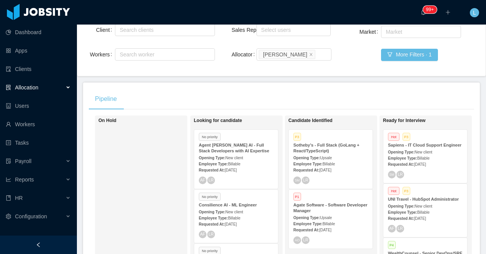
scroll to position [138, 0]
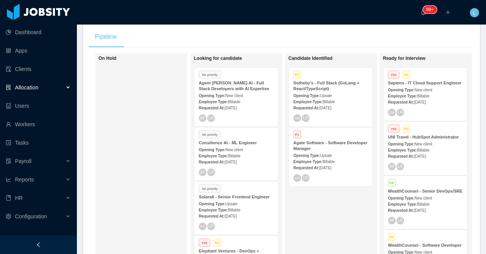
click at [238, 105] on div "Requested At: [DATE]" at bounding box center [236, 108] width 75 height 8
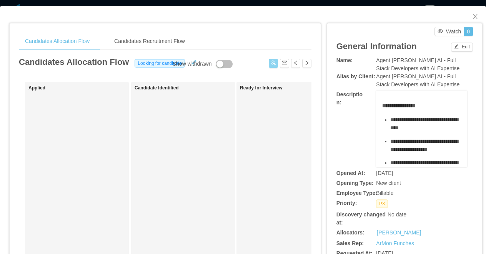
click at [272, 67] on button "button" at bounding box center [273, 63] width 9 height 9
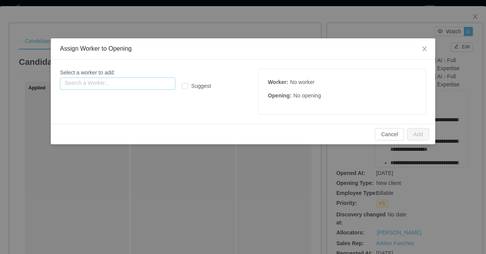
click at [151, 84] on input "text" at bounding box center [117, 84] width 115 height 12
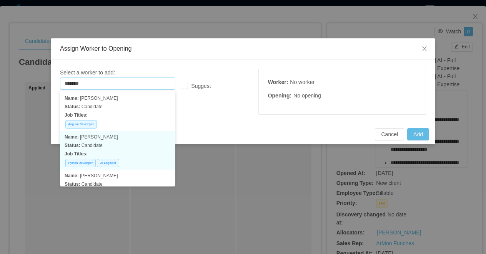
click at [151, 154] on p "Job Titles:" at bounding box center [118, 154] width 106 height 8
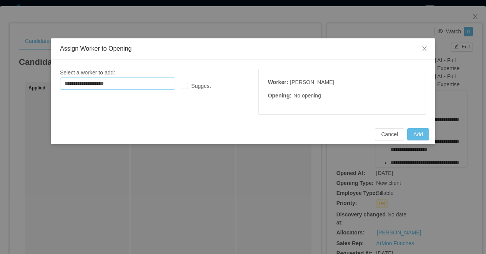
type input "**********"
click at [421, 136] on button "Add" at bounding box center [418, 134] width 22 height 12
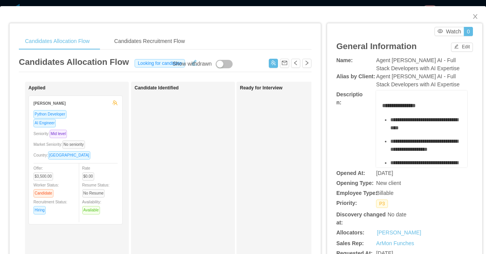
click at [232, 4] on div "**********" at bounding box center [243, 127] width 486 height 254
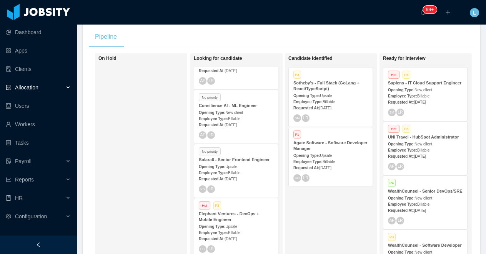
scroll to position [38, 0]
click at [245, 108] on div "Opening Type: New client" at bounding box center [236, 112] width 75 height 8
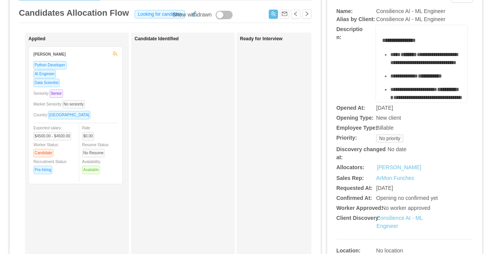
scroll to position [42, 0]
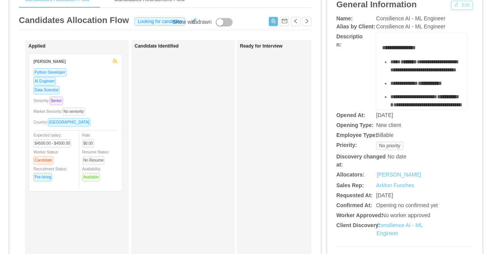
click at [454, 2] on button "Edit" at bounding box center [462, 5] width 22 height 9
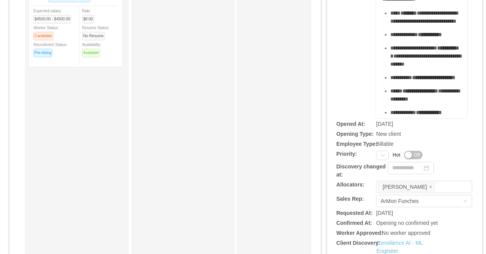
scroll to position [176, 0]
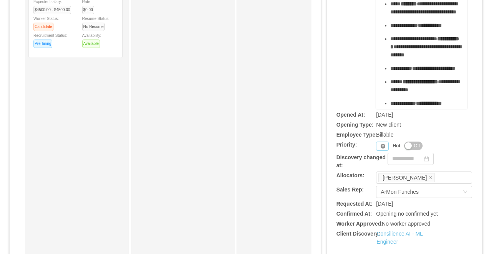
click at [380, 146] on icon "icon: close-circle" at bounding box center [382, 146] width 5 height 5
click at [381, 144] on icon "icon: down" at bounding box center [382, 146] width 5 height 5
click at [383, 187] on li "P3" at bounding box center [384, 184] width 16 height 12
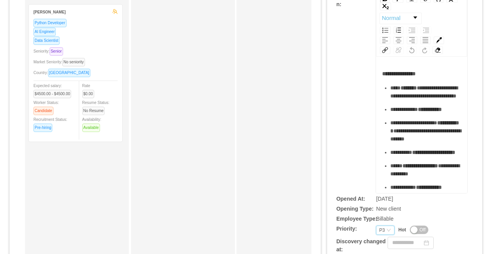
scroll to position [0, 0]
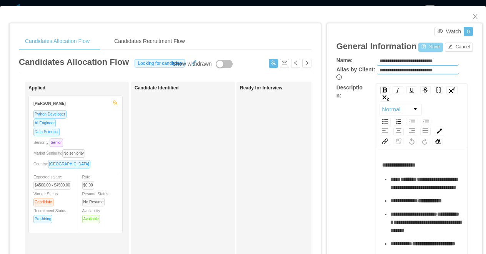
click at [426, 47] on button "Save" at bounding box center [430, 47] width 24 height 9
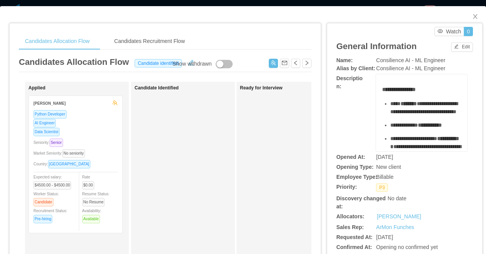
scroll to position [29, 0]
click at [315, 3] on div "**********" at bounding box center [243, 127] width 486 height 254
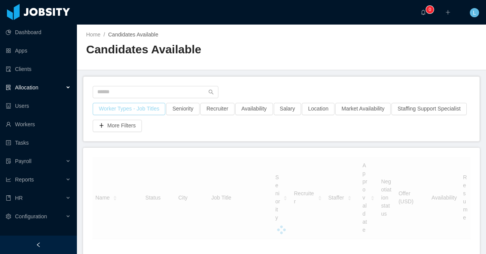
click at [131, 106] on button "Worker Types - Job Titles" at bounding box center [129, 109] width 73 height 12
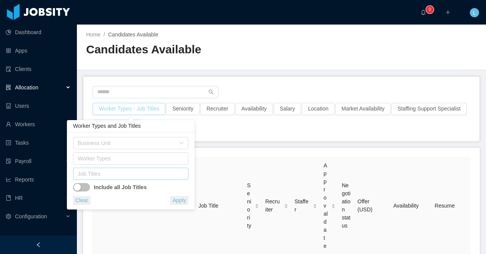
click at [113, 171] on div "Job Titles" at bounding box center [129, 174] width 103 height 8
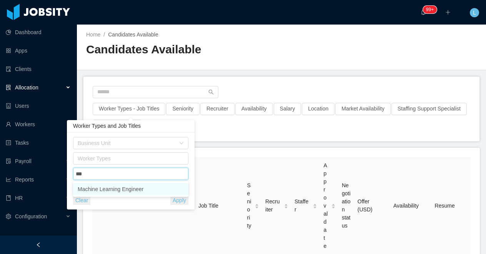
type input "****"
click at [103, 187] on li "Machine Learning Engineer" at bounding box center [130, 189] width 115 height 12
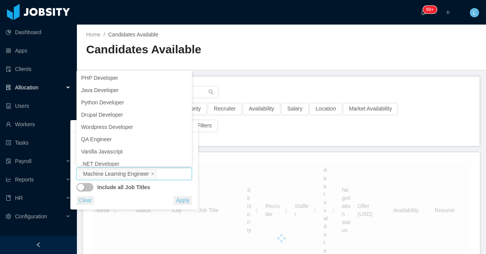
click at [178, 200] on button "Apply" at bounding box center [183, 200] width 18 height 9
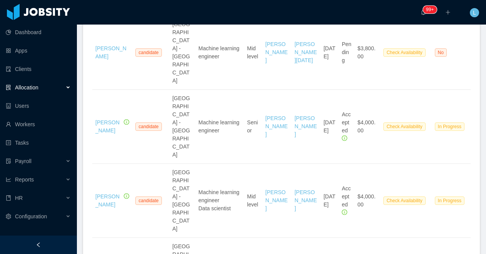
scroll to position [231, 0]
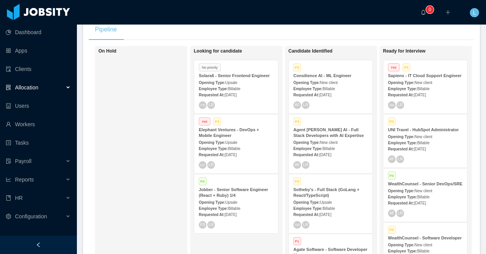
scroll to position [165, 0]
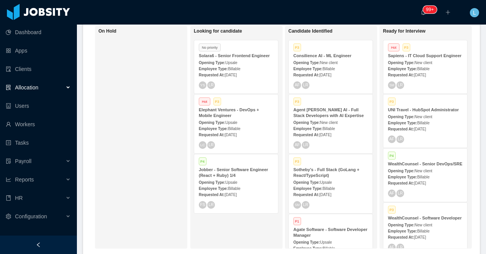
click at [328, 56] on strong "Consilience AI - ML Engineer" at bounding box center [322, 55] width 58 height 5
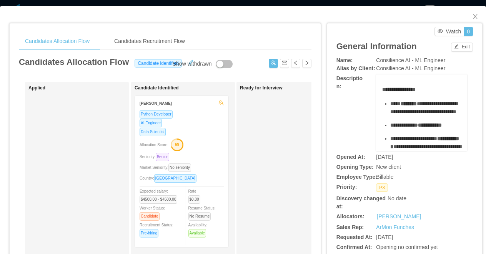
click at [183, 148] on icon "button" at bounding box center [177, 145] width 12 height 12
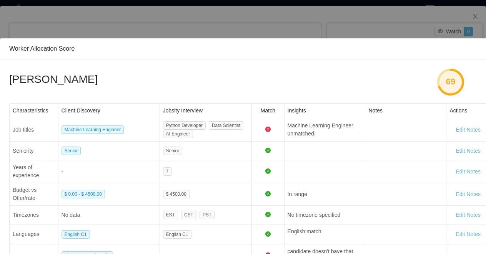
click at [274, 28] on div "Worker Allocation Score [PERSON_NAME] 69 Characteristics Client Discovery Jobsi…" at bounding box center [243, 127] width 486 height 254
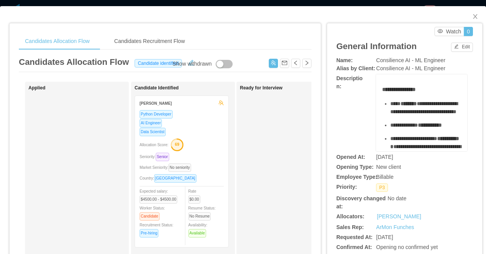
click at [261, 2] on div "**********" at bounding box center [243, 127] width 486 height 254
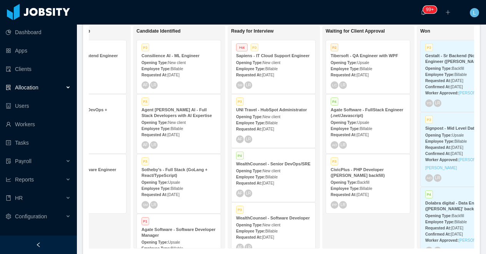
scroll to position [29, 0]
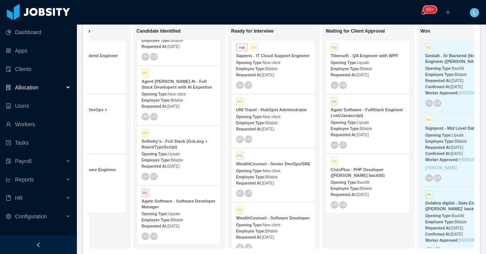
click at [184, 146] on div "Sotheby's - Full Stack (GoLang + React/TypeScript)" at bounding box center [178, 145] width 75 height 12
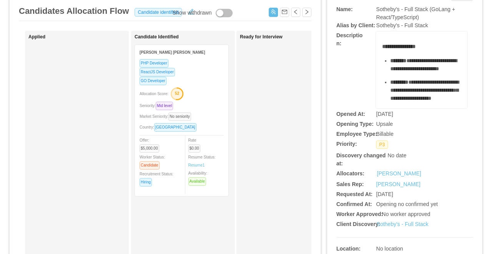
scroll to position [39, 0]
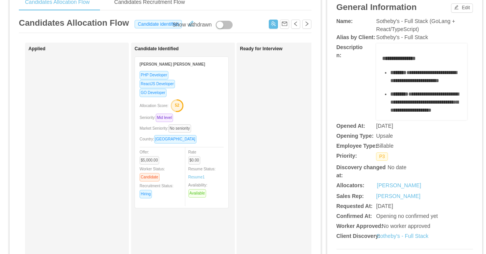
click at [457, 12] on div "General Information Edit" at bounding box center [404, 7] width 136 height 20
click at [456, 10] on button "Edit" at bounding box center [462, 7] width 22 height 9
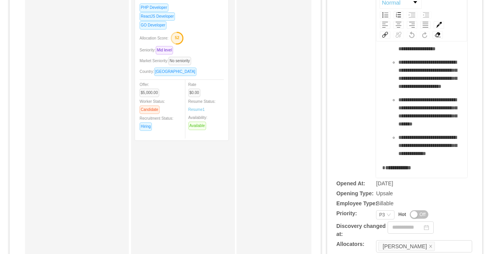
scroll to position [133, 0]
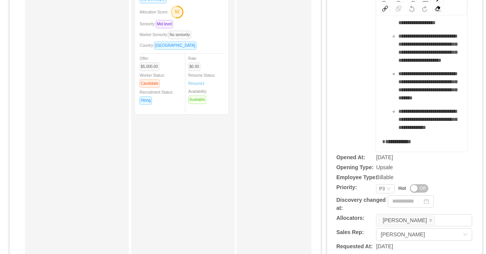
click at [422, 190] on span "Off" at bounding box center [422, 189] width 6 height 8
click at [385, 190] on div "Priority P3" at bounding box center [385, 188] width 18 height 9
click at [387, 204] on li "P1" at bounding box center [385, 202] width 18 height 12
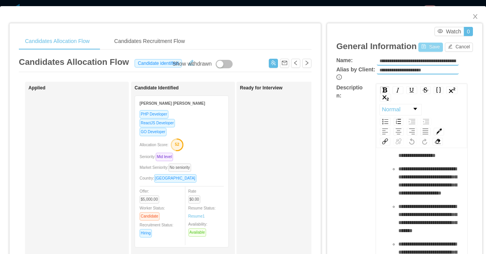
click at [427, 46] on button "Save" at bounding box center [430, 47] width 24 height 9
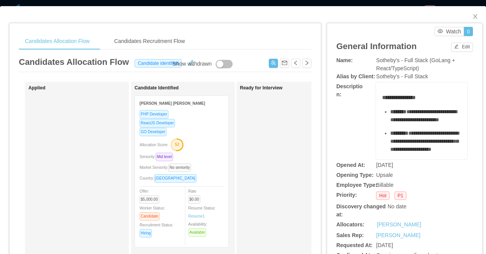
click at [288, 2] on div "**********" at bounding box center [243, 127] width 486 height 254
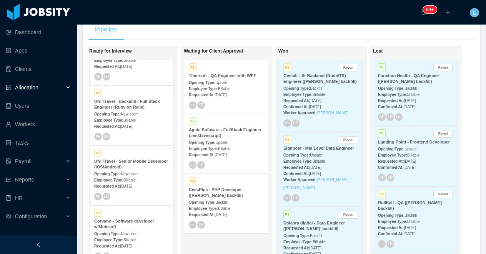
scroll to position [143, 0]
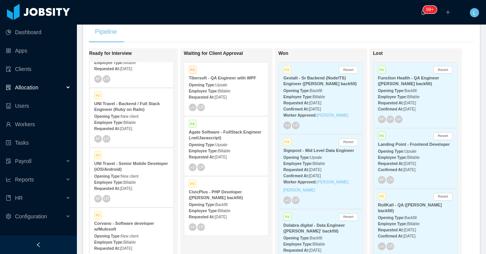
click at [234, 86] on div "Opening Type: Upsale" at bounding box center [226, 85] width 75 height 8
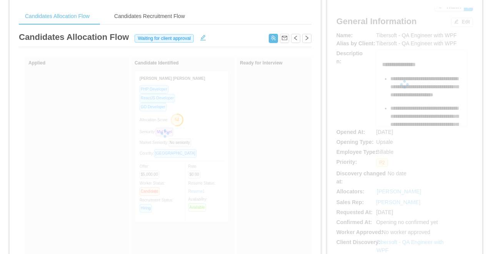
scroll to position [31, 0]
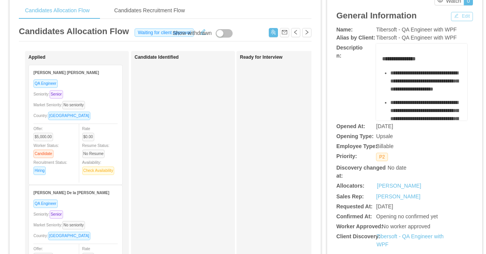
click at [458, 18] on button "Edit" at bounding box center [462, 16] width 22 height 9
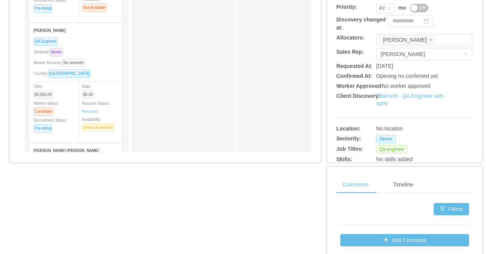
scroll to position [0, 0]
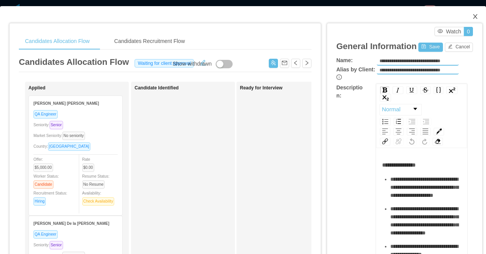
click at [472, 20] on span "Close" at bounding box center [475, 17] width 22 height 22
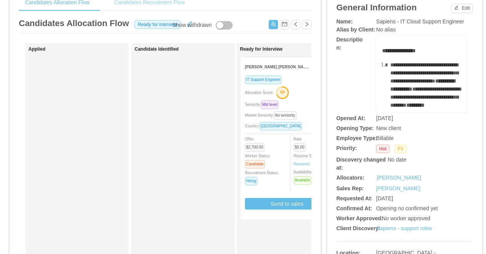
click at [169, 2] on div "Candidates Recruitment Flow" at bounding box center [149, 2] width 83 height 17
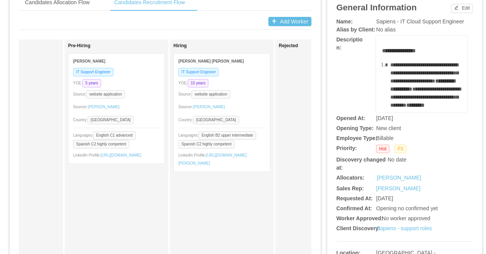
scroll to position [0, 714]
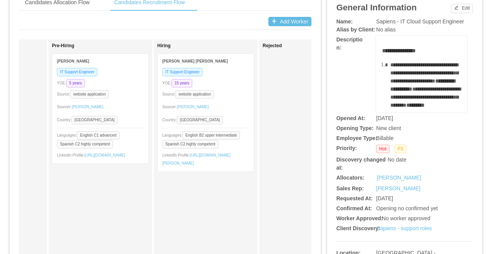
click at [133, 92] on div "Source: website application" at bounding box center [100, 94] width 87 height 9
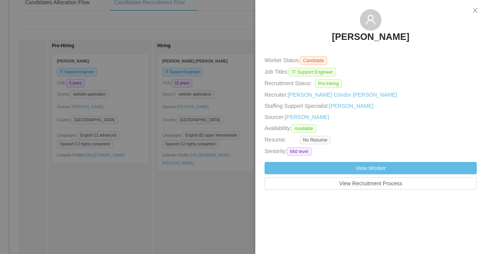
click at [375, 37] on h3 "Sebastian Sanchez" at bounding box center [370, 37] width 77 height 12
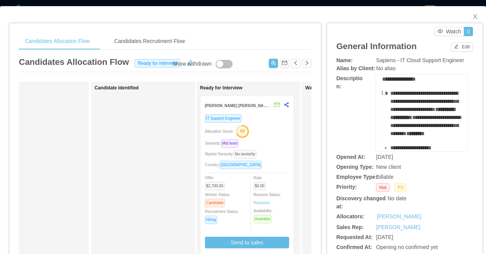
scroll to position [0, 57]
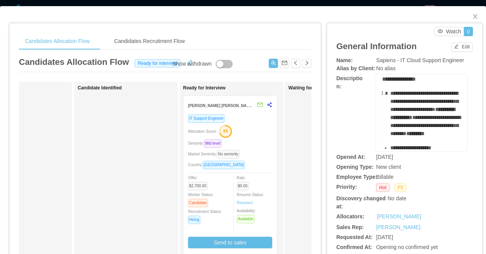
click at [255, 143] on div "Seniority: Mid level" at bounding box center [230, 143] width 84 height 9
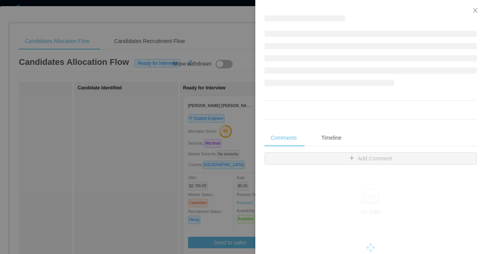
click at [237, 201] on div at bounding box center [243, 127] width 486 height 254
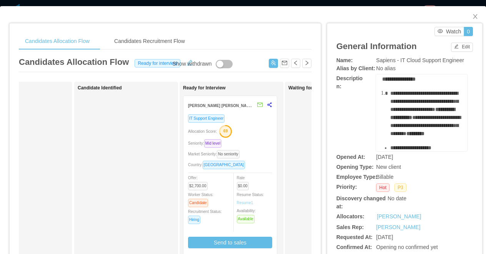
click at [242, 201] on link "Resume 1" at bounding box center [245, 203] width 17 height 6
click at [256, 137] on div "IT Support Engineer Allocation Score: 69 Seniority: Mid level Market Seniority:…" at bounding box center [230, 184] width 84 height 140
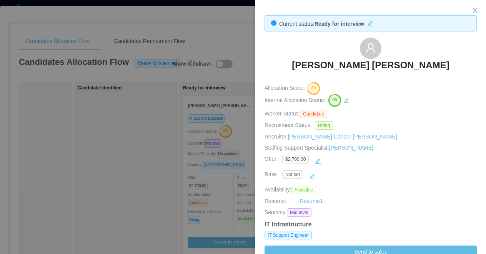
click at [198, 55] on div at bounding box center [243, 127] width 486 height 254
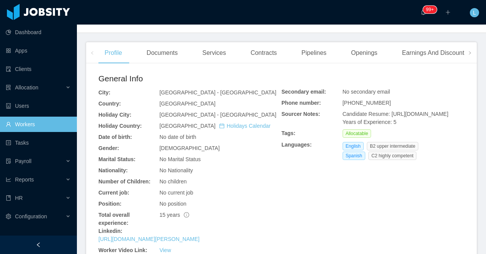
scroll to position [229, 0]
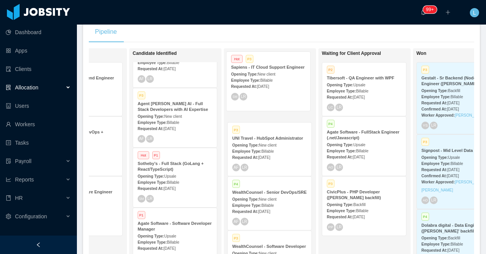
drag, startPoint x: 271, startPoint y: 89, endPoint x: 270, endPoint y: 78, distance: 10.8
click at [270, 78] on div "Ready for Interview Hot P3 Sapiens - IT Cloud Support Engineer Opening Type: Ne…" at bounding box center [281, 258] width 108 height 413
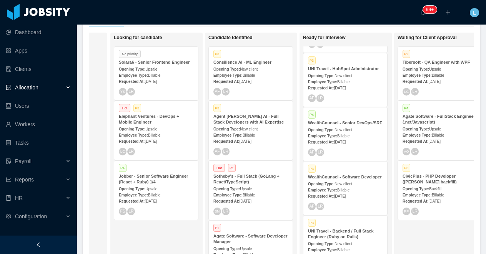
click at [231, 78] on div "Requested At: [DATE]" at bounding box center [250, 81] width 75 height 8
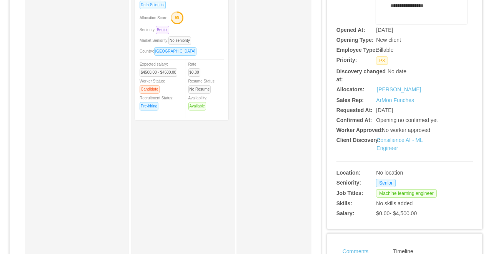
scroll to position [35, 0]
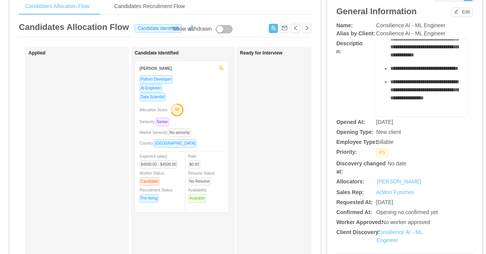
click at [405, 27] on span "Consilience AI - ML Engineer" at bounding box center [410, 25] width 69 height 6
copy span "Consilience AI - ML Engineer"
click at [199, 100] on div "Data Scientist" at bounding box center [181, 97] width 84 height 9
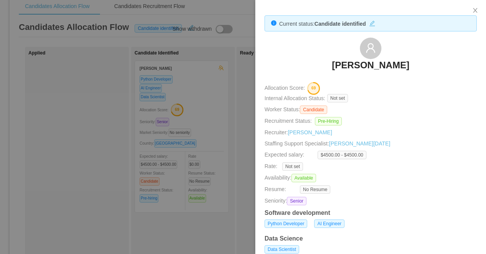
click at [374, 63] on h3 "Lucca Prado" at bounding box center [370, 65] width 77 height 12
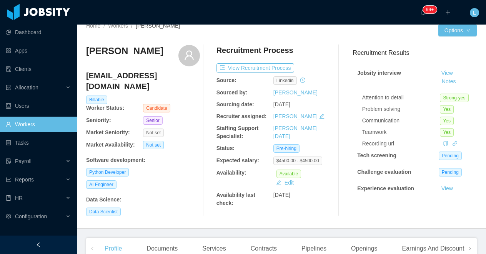
scroll to position [13, 0]
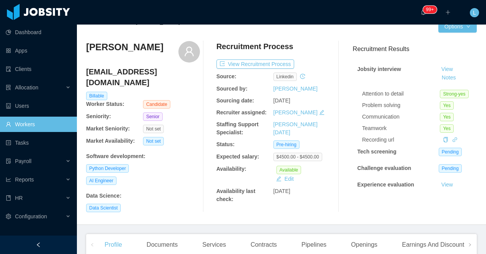
click at [119, 48] on h3 "Lucca Prado" at bounding box center [124, 47] width 77 height 12
copy div "Lucca Prado"
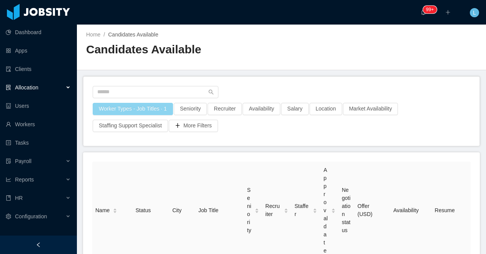
click at [123, 108] on button "Worker Types - Job Titles · 1" at bounding box center [133, 109] width 80 height 12
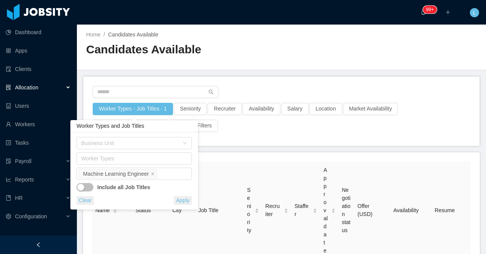
click at [220, 73] on main "Home / Candidates Available / Candidates Available Worker Types - Job Titles · …" at bounding box center [281, 140] width 409 height 230
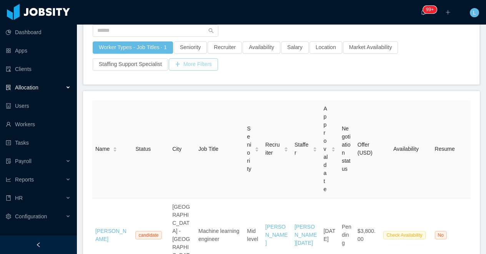
scroll to position [43, 0]
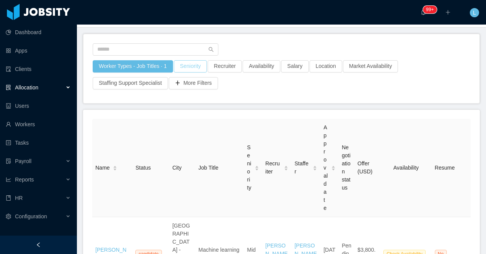
click at [190, 62] on button "Seniority" at bounding box center [190, 66] width 33 height 12
click at [179, 99] on div "Seniorities" at bounding box center [191, 101] width 103 height 8
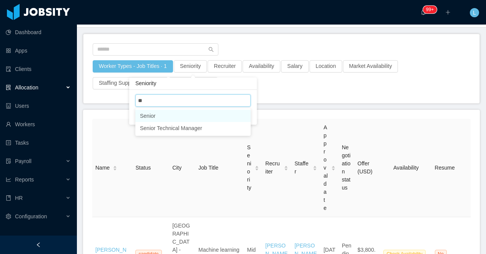
type input "***"
click at [177, 113] on li "Senior" at bounding box center [192, 116] width 115 height 12
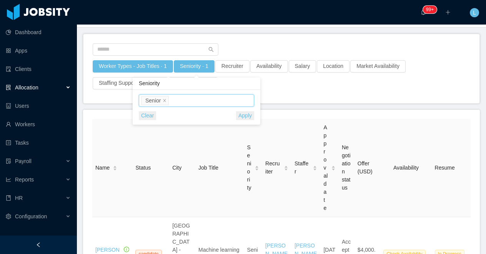
click at [246, 115] on button "Apply" at bounding box center [245, 115] width 18 height 9
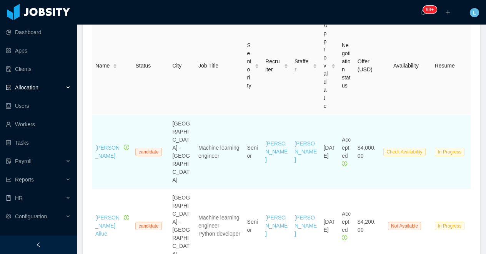
scroll to position [179, 0]
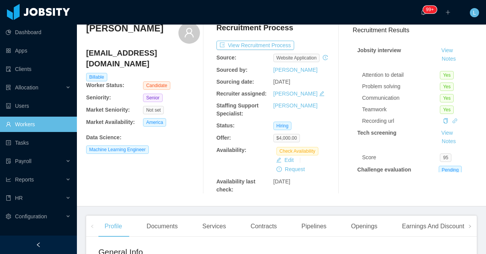
scroll to position [38, 0]
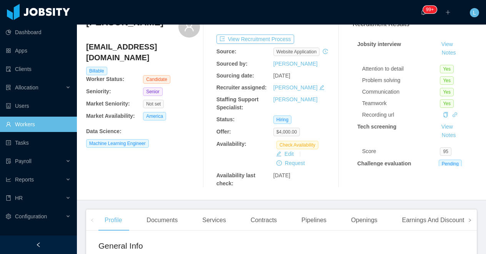
click at [470, 222] on icon "icon: right" at bounding box center [470, 221] width 4 height 4
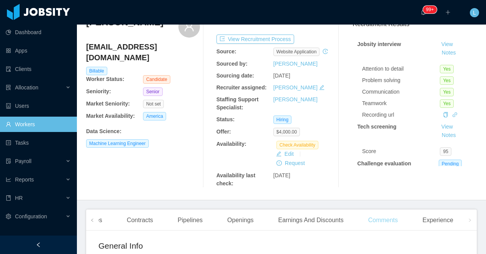
click at [452, 228] on div "Profile Documents Services Contracts Pipelines Openings Earnings And Discounts …" at bounding box center [217, 221] width 485 height 22
click at [452, 228] on div "Experience" at bounding box center [437, 221] width 43 height 22
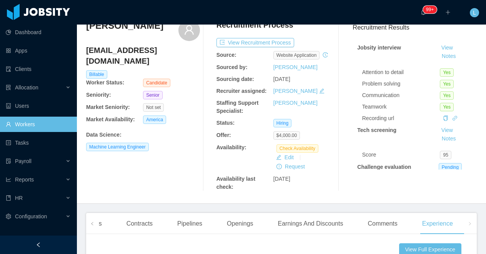
scroll to position [137, 0]
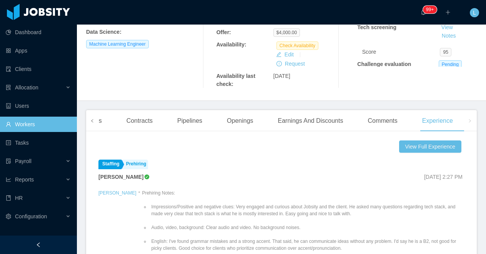
click at [90, 126] on span at bounding box center [92, 120] width 5 height 9
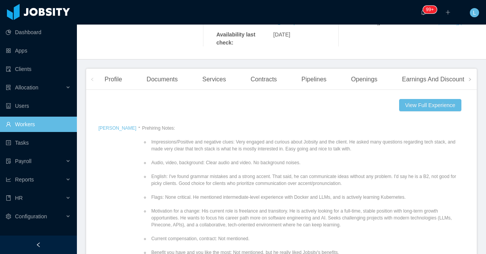
scroll to position [37, 0]
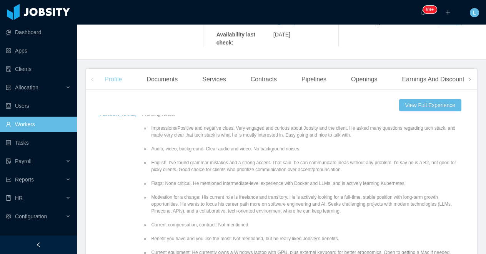
click at [115, 88] on div "Profile" at bounding box center [113, 80] width 30 height 22
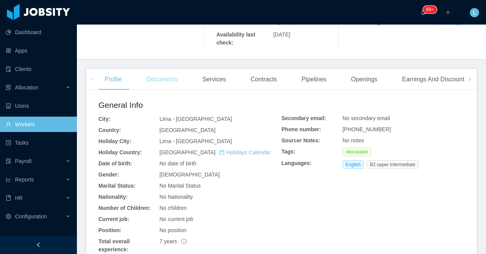
click at [170, 88] on div "Documents" at bounding box center [161, 80] width 43 height 22
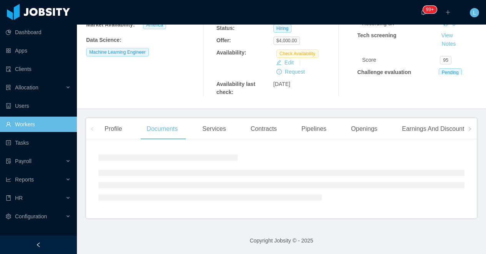
scroll to position [177, 0]
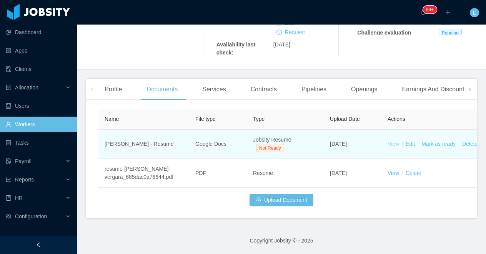
click at [392, 144] on link "View" at bounding box center [393, 144] width 12 height 6
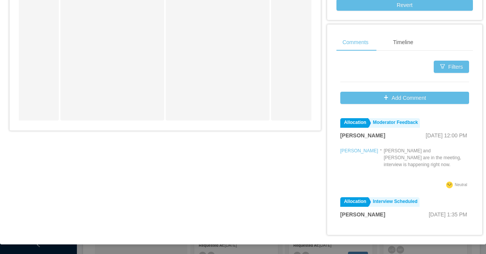
scroll to position [978, 0]
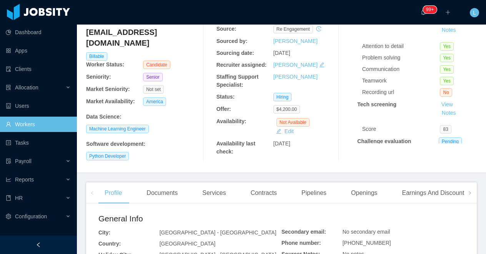
scroll to position [92, 0]
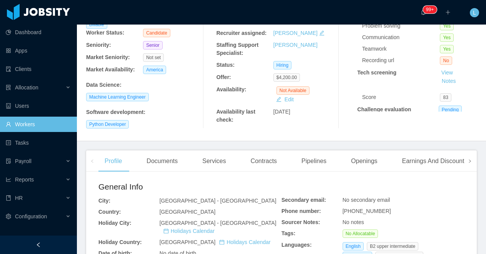
click at [472, 152] on span at bounding box center [469, 161] width 12 height 21
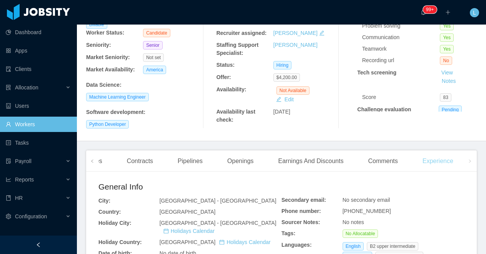
click at [443, 154] on div "Experience" at bounding box center [437, 162] width 43 height 22
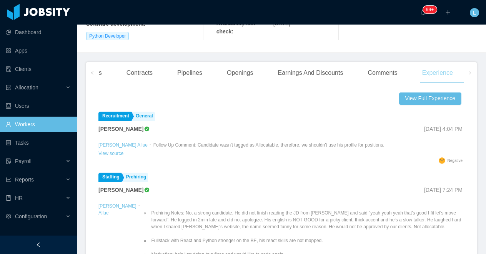
scroll to position [188, 0]
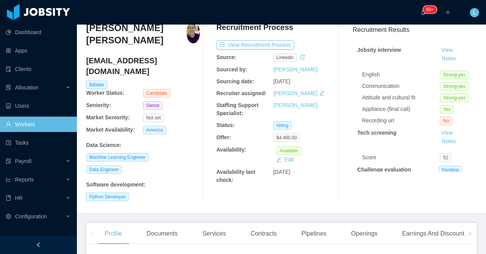
scroll to position [33, 0]
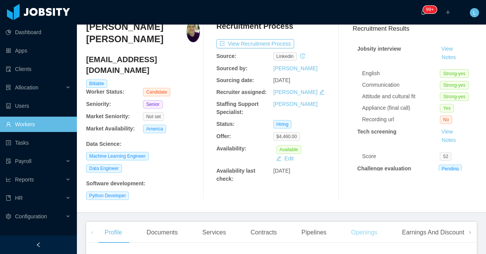
click at [363, 222] on div "Openings" at bounding box center [364, 233] width 39 height 22
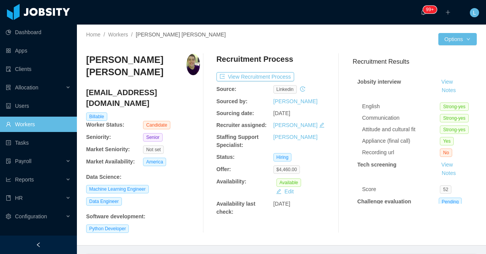
scroll to position [48, 0]
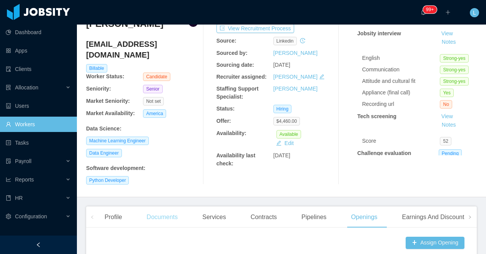
click at [153, 207] on div "Documents" at bounding box center [161, 218] width 43 height 22
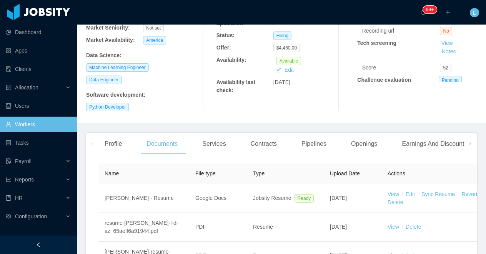
scroll to position [136, 0]
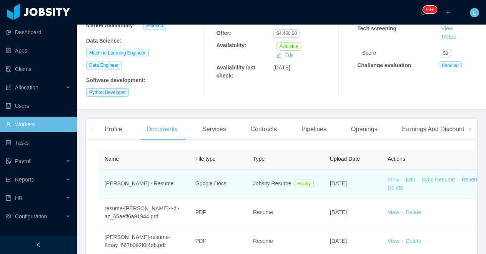
click at [396, 177] on link "View" at bounding box center [393, 180] width 12 height 6
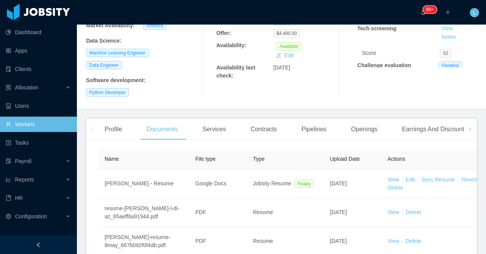
scroll to position [0, 0]
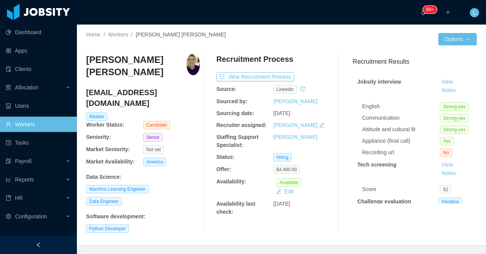
click at [112, 63] on h3 "[PERSON_NAME] [PERSON_NAME]" at bounding box center [136, 66] width 100 height 25
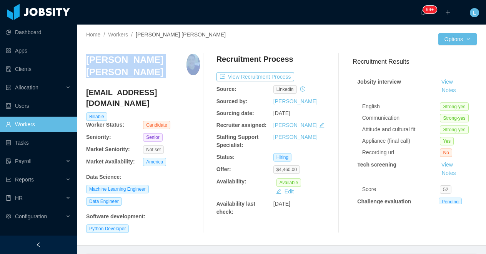
click at [112, 63] on h3 "[PERSON_NAME] [PERSON_NAME]" at bounding box center [136, 66] width 100 height 25
copy h3 "[PERSON_NAME] [PERSON_NAME]"
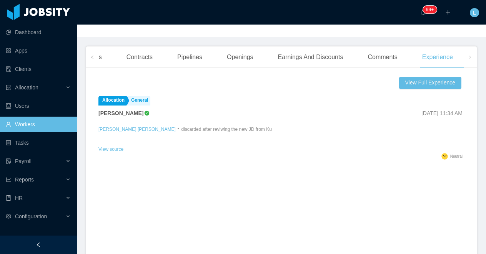
scroll to position [208, 0]
drag, startPoint x: 231, startPoint y: 114, endPoint x: 187, endPoint y: 114, distance: 43.8
click at [188, 126] on p "discarded after reviwing the new JD from Ku" at bounding box center [226, 129] width 90 height 7
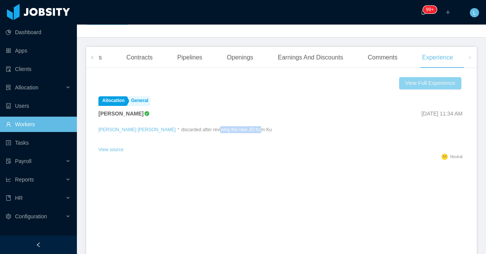
click at [415, 77] on button "View Full Experience" at bounding box center [430, 83] width 62 height 12
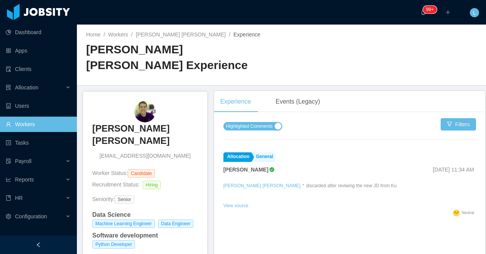
click at [272, 123] on span "Highlighted Comments" at bounding box center [249, 127] width 46 height 8
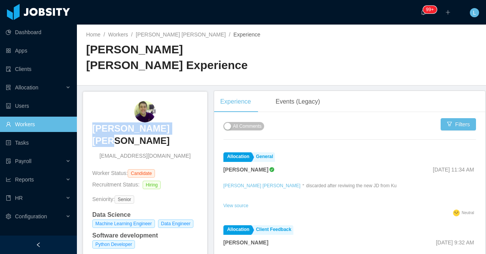
drag, startPoint x: 196, startPoint y: 113, endPoint x: 103, endPoint y: 113, distance: 93.0
click at [103, 113] on div "[PERSON_NAME] [PERSON_NAME] [EMAIL_ADDRESS][DOMAIN_NAME]" at bounding box center [145, 130] width 106 height 59
copy h3 "[PERSON_NAME] [PERSON_NAME]"
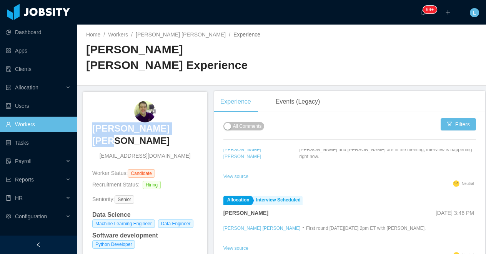
copy h3 "[PERSON_NAME] [PERSON_NAME]"
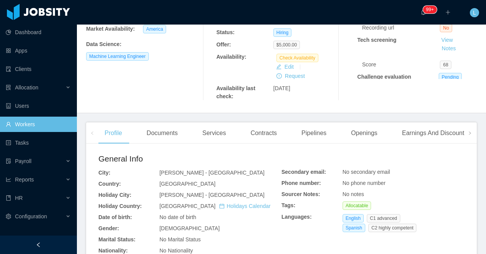
scroll to position [32, 0]
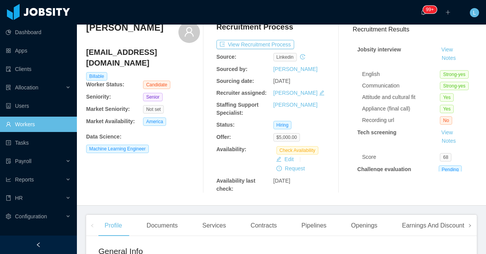
click at [470, 225] on icon "icon: right" at bounding box center [470, 226] width 4 height 4
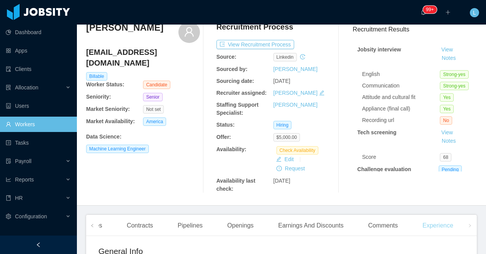
click at [447, 227] on div "Experience" at bounding box center [437, 226] width 43 height 22
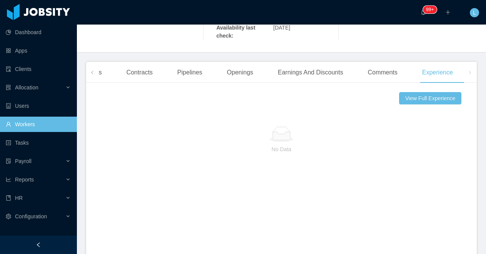
scroll to position [174, 0]
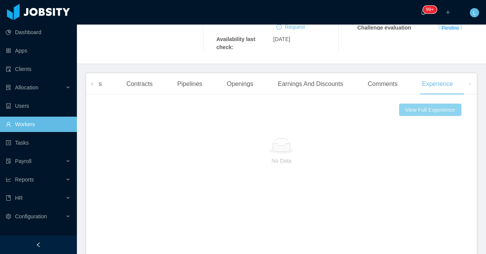
click at [406, 106] on button "View Full Experience" at bounding box center [430, 110] width 62 height 12
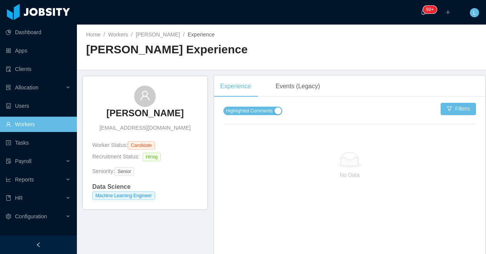
click at [259, 115] on span "Highlighted Comments" at bounding box center [249, 111] width 46 height 8
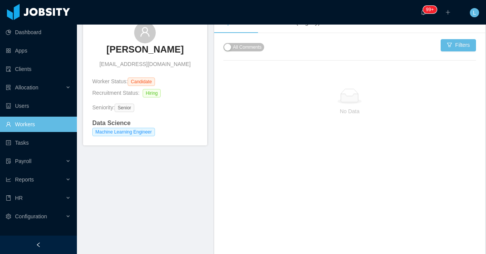
scroll to position [58, 0]
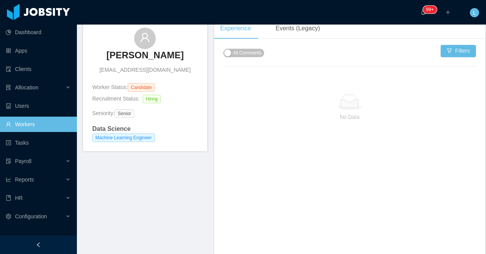
click at [161, 61] on h3 "[PERSON_NAME]" at bounding box center [144, 55] width 77 height 12
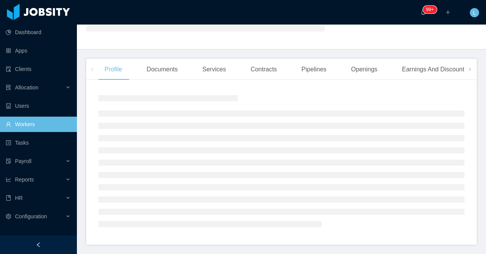
scroll to position [121, 0]
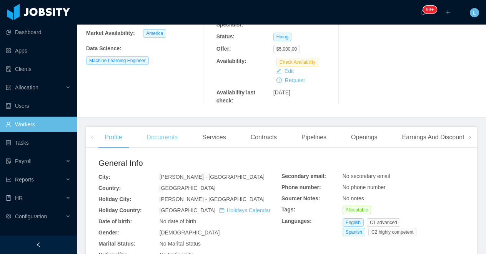
click at [168, 127] on div "Documents" at bounding box center [161, 138] width 43 height 22
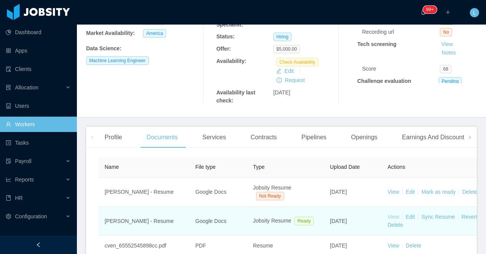
click at [395, 218] on link "View" at bounding box center [393, 217] width 12 height 6
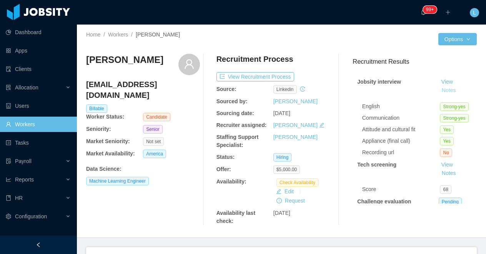
click at [447, 90] on button "Notes" at bounding box center [448, 90] width 20 height 9
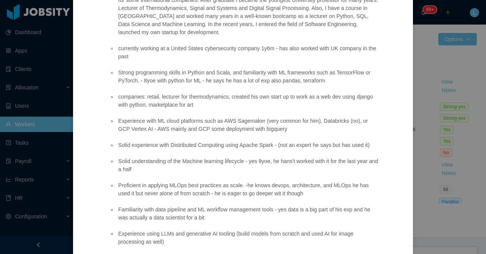
scroll to position [255, 0]
click at [413, 149] on div "Jobsity interview Notes about candidate: (personality, communication skills, so…" at bounding box center [243, 127] width 486 height 254
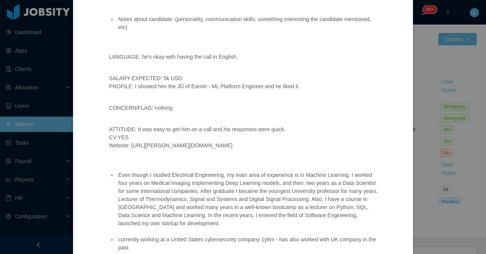
scroll to position [57, 0]
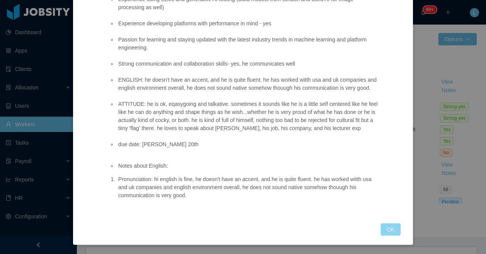
click at [389, 230] on button "OK" at bounding box center [390, 230] width 20 height 12
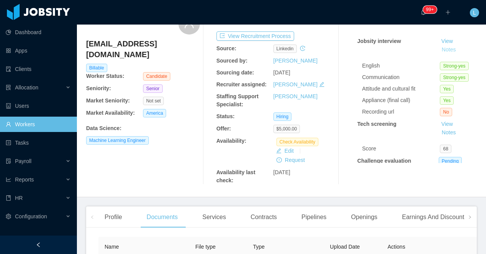
scroll to position [113, 0]
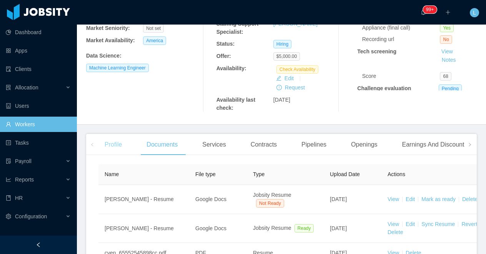
click at [113, 143] on div "Profile" at bounding box center [113, 145] width 30 height 22
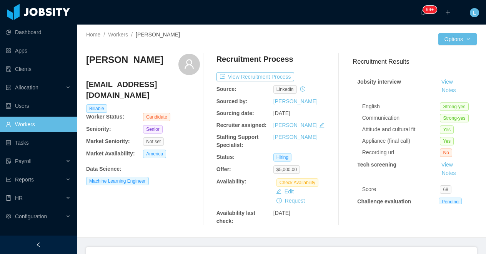
click at [121, 58] on h3 "Nicolás Schlotterbeck Byrne" at bounding box center [124, 60] width 77 height 12
copy div "Nicolás Schlotterbeck Byrne"
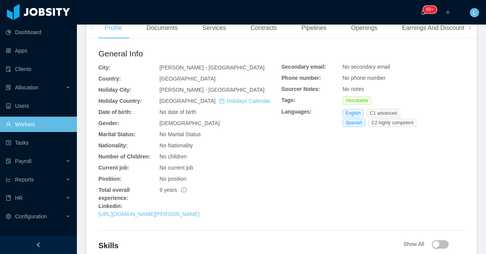
scroll to position [234, 0]
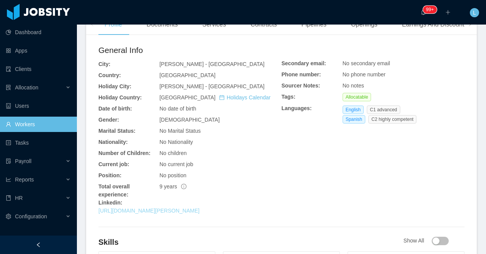
click at [144, 213] on link "https://www.linkedin.com/in/juan-nico-schlotterbeck-byrne-a4719855" at bounding box center [148, 211] width 101 height 6
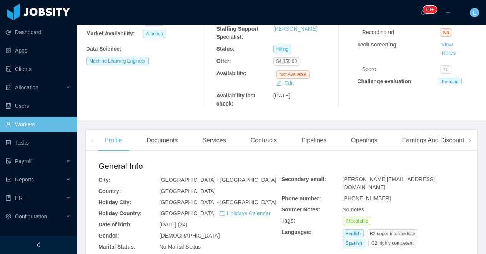
scroll to position [224, 0]
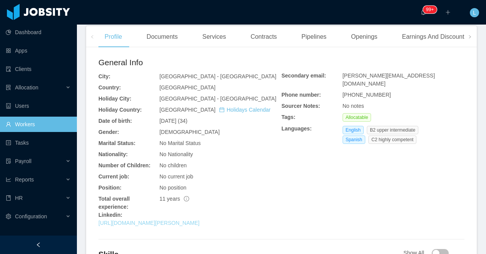
click at [174, 224] on link "[URL][DOMAIN_NAME][PERSON_NAME]" at bounding box center [148, 223] width 101 height 6
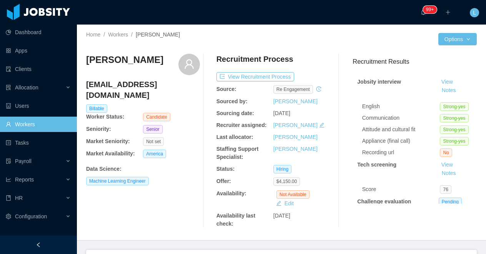
scroll to position [81, 0]
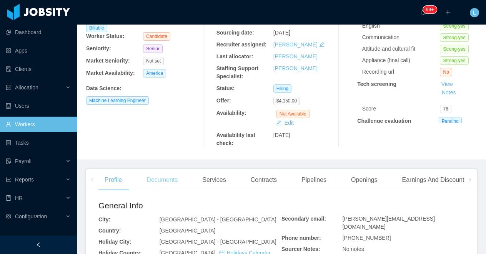
click at [165, 178] on div "Documents" at bounding box center [161, 180] width 43 height 22
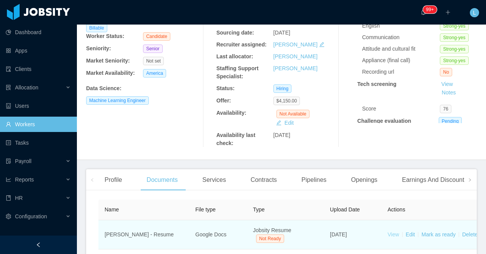
click at [394, 235] on link "View" at bounding box center [393, 235] width 12 height 6
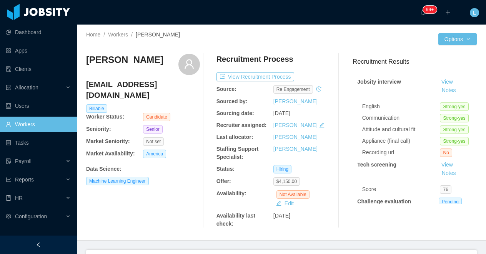
click at [112, 65] on h3 "[PERSON_NAME]" at bounding box center [124, 60] width 77 height 12
copy div "[PERSON_NAME]"
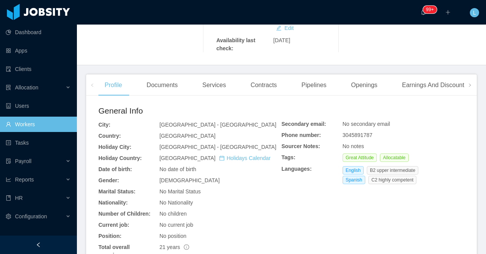
scroll to position [297, 0]
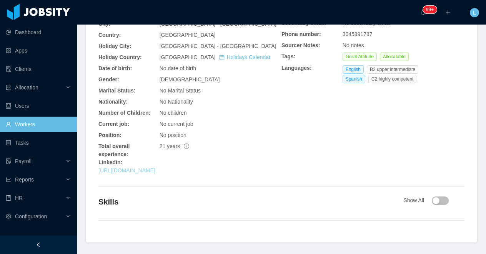
click at [155, 168] on link "[URL][DOMAIN_NAME]" at bounding box center [126, 171] width 57 height 6
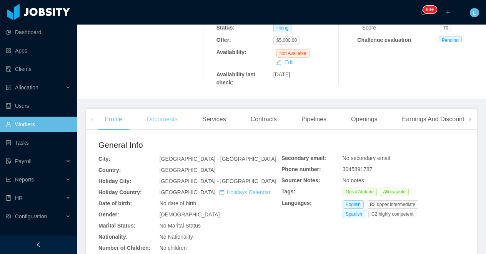
click at [155, 109] on div "Documents" at bounding box center [161, 120] width 43 height 22
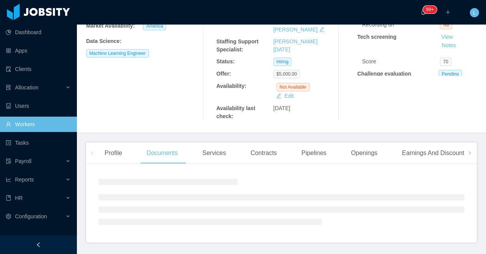
scroll to position [162, 0]
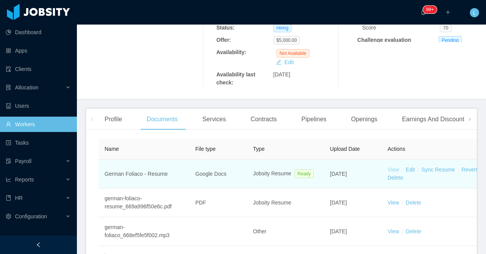
click at [393, 167] on link "View" at bounding box center [393, 170] width 12 height 6
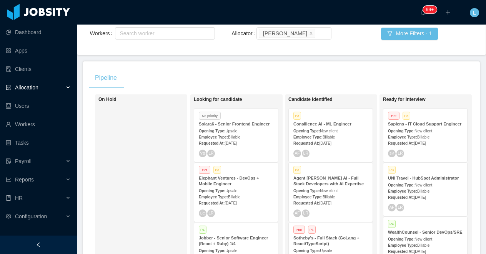
scroll to position [116, 0]
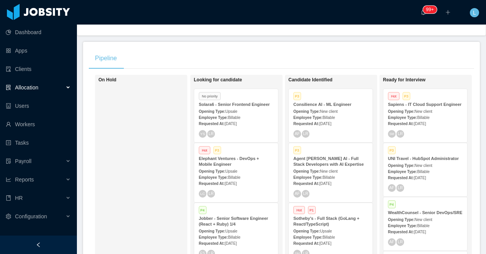
click at [324, 166] on strong "Agent [PERSON_NAME] AI - Full Stack Developers with AI Expertise" at bounding box center [328, 161] width 70 height 10
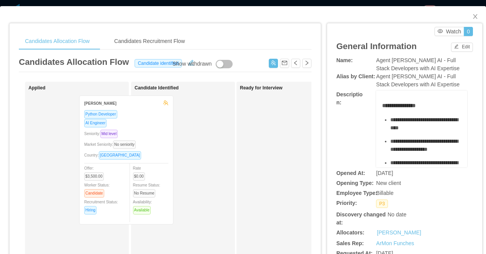
drag, startPoint x: 96, startPoint y: 120, endPoint x: 181, endPoint y: 121, distance: 84.9
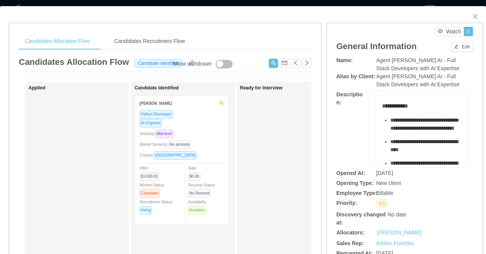
click at [194, 126] on div "AI Engineer" at bounding box center [181, 123] width 84 height 9
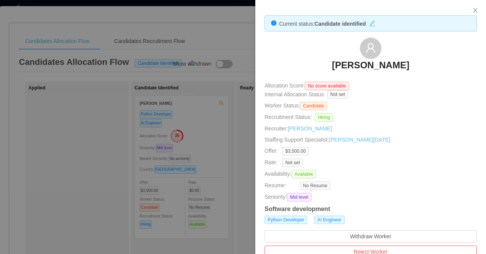
click at [229, 131] on div at bounding box center [243, 127] width 486 height 254
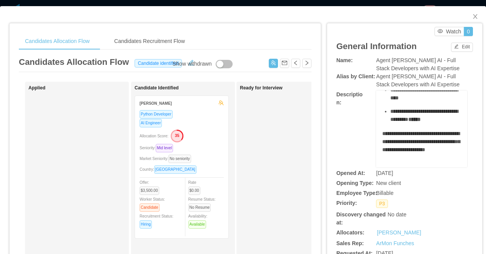
scroll to position [59, 0]
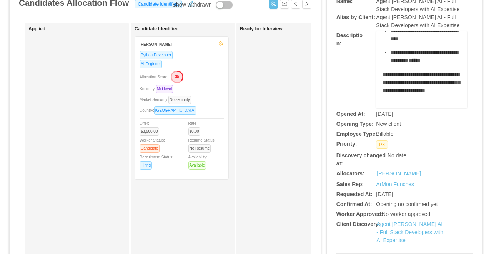
click at [389, 228] on div "Agent [PERSON_NAME] AI - Full Stack Developers with AI Expertise" at bounding box center [410, 233] width 68 height 24
click at [386, 226] on link "Agent [PERSON_NAME] AI - Full Stack Developers with AI Expertise" at bounding box center [409, 232] width 67 height 22
click at [204, 70] on div "Python Developer AI Engineer Allocation Score: 35 Seniority: Mid level Market S…" at bounding box center [181, 113] width 84 height 124
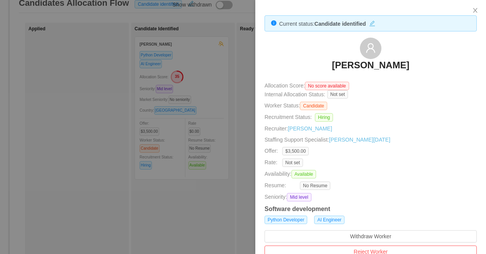
drag, startPoint x: 436, startPoint y: 72, endPoint x: 315, endPoint y: 63, distance: 120.7
click at [316, 63] on div "[PERSON_NAME]" at bounding box center [370, 57] width 212 height 38
click at [237, 85] on div at bounding box center [243, 127] width 486 height 254
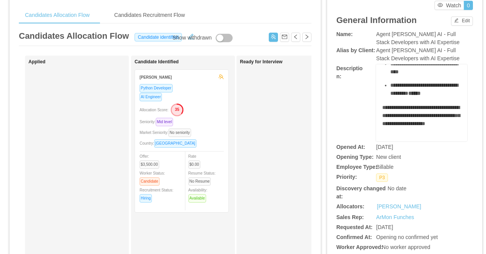
scroll to position [20, 0]
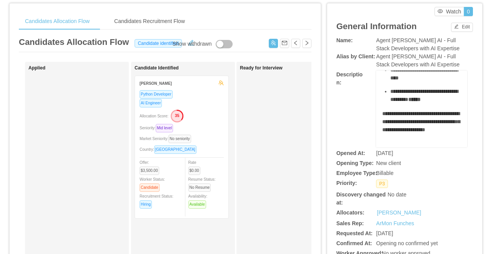
click at [383, 40] on span "Agent [PERSON_NAME] AI - Full Stack Developers with AI Expertise" at bounding box center [417, 44] width 83 height 14
copy span "Agent [PERSON_NAME] AI - Full Stack Developers with AI Expertise"
click at [201, 115] on div "Allocation Score: 35" at bounding box center [181, 116] width 84 height 12
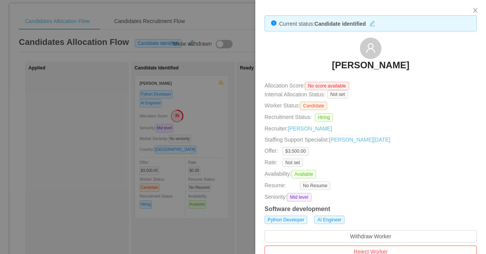
drag, startPoint x: 437, startPoint y: 66, endPoint x: 308, endPoint y: 66, distance: 128.7
click at [308, 66] on div "[PERSON_NAME]" at bounding box center [370, 57] width 212 height 38
copy h3 "[PERSON_NAME]"
click at [178, 46] on div at bounding box center [243, 127] width 486 height 254
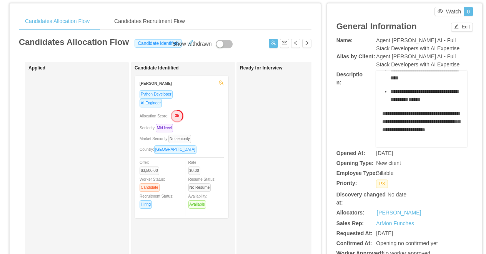
scroll to position [0, 0]
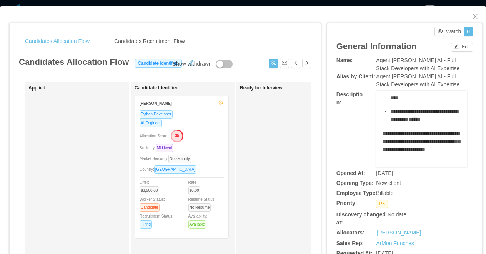
click at [177, 2] on div "**********" at bounding box center [243, 127] width 486 height 254
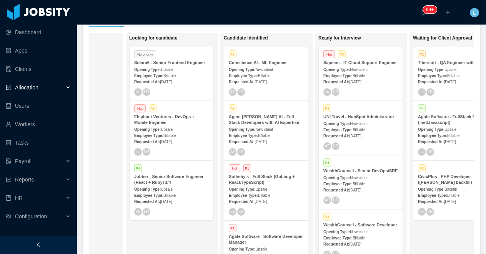
scroll to position [0, 101]
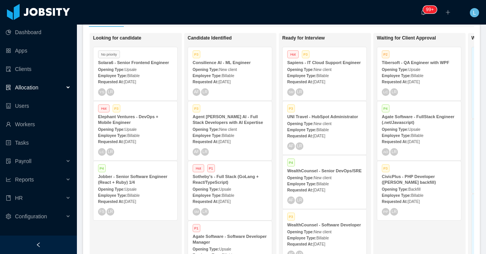
click at [136, 64] on strong "Solara6 - Senior Frontend Engineer" at bounding box center [133, 62] width 71 height 5
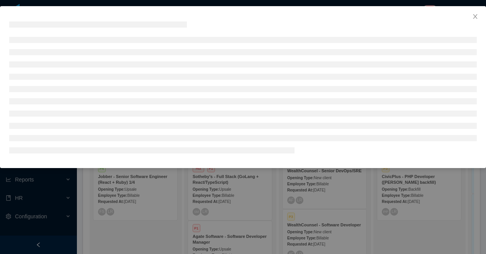
click at [136, 64] on li at bounding box center [242, 64] width 467 height 6
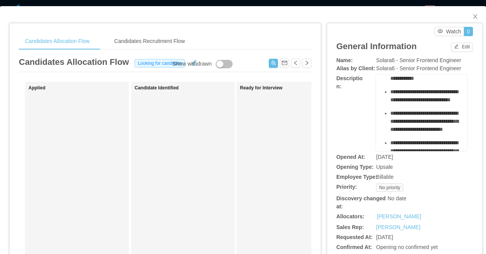
click at [398, 58] on span "Solara6 - Senior Frontend Engineer" at bounding box center [418, 60] width 85 height 6
copy span "Solara6 - Senior Frontend Engineer"
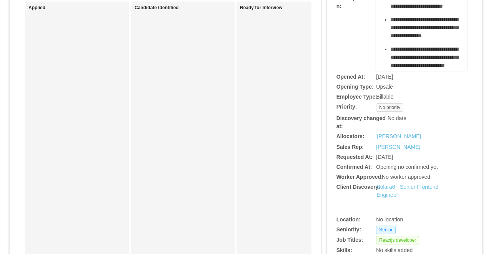
scroll to position [113, 0]
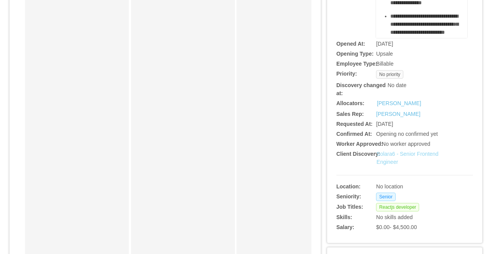
click at [387, 154] on link "Solara6 - Senior Frontend Engineer" at bounding box center [407, 158] width 62 height 14
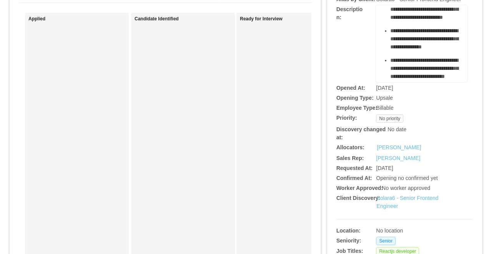
scroll to position [0, 0]
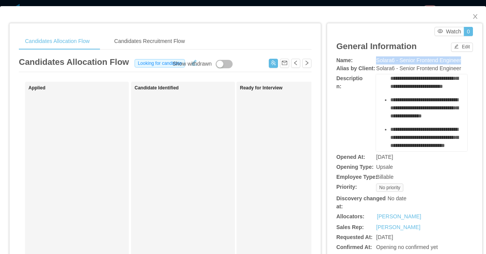
copy span "Solara6 - Senior Frontend Engineer"
click at [213, 5] on div "**********" at bounding box center [243, 127] width 486 height 254
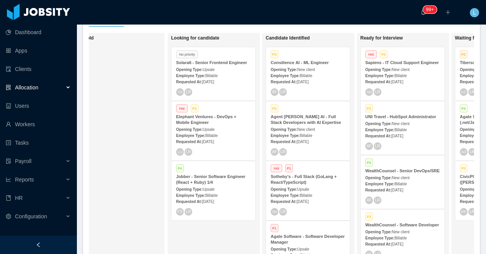
scroll to position [0, 34]
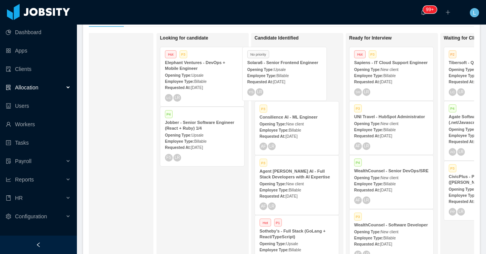
drag, startPoint x: 200, startPoint y: 75, endPoint x: 281, endPoint y: 75, distance: 81.5
click at [281, 75] on div "On Hold Looking for candidate No priority Solara6 - Senior Frontend Engineer Op…" at bounding box center [281, 147] width 385 height 229
click at [281, 75] on strong "Employee Type:" at bounding box center [273, 76] width 29 height 4
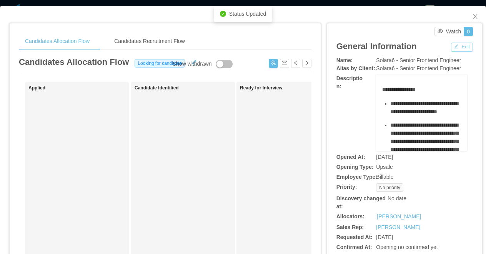
click at [456, 50] on button "Edit" at bounding box center [462, 47] width 22 height 9
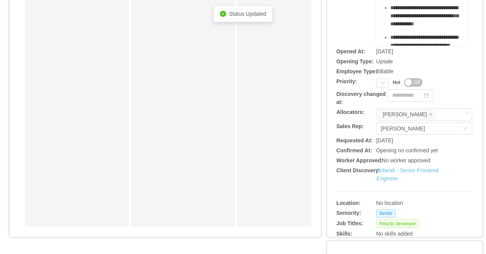
scroll to position [253, 0]
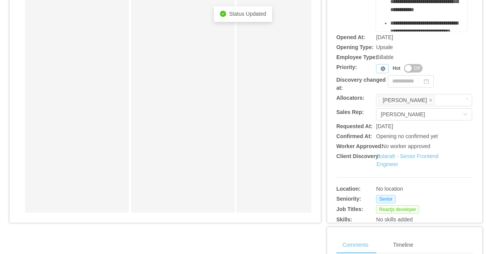
click at [380, 70] on icon "icon: close-circle" at bounding box center [382, 68] width 5 height 5
click at [382, 72] on div "Priority" at bounding box center [382, 68] width 13 height 9
click at [381, 116] on li "P4" at bounding box center [384, 119] width 16 height 12
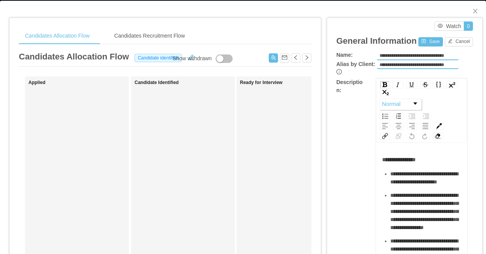
scroll to position [0, 0]
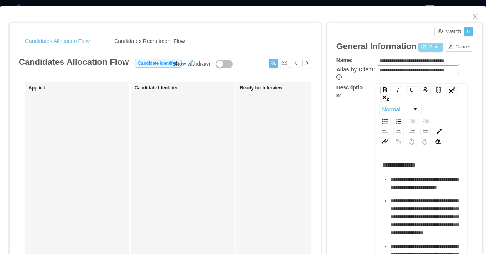
click at [420, 45] on button "Save" at bounding box center [430, 47] width 24 height 9
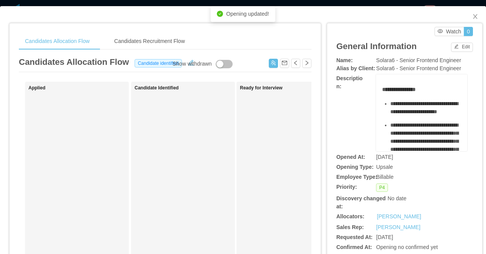
click at [385, 3] on div "**********" at bounding box center [243, 127] width 486 height 254
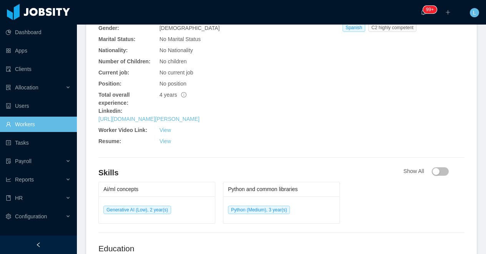
scroll to position [370, 0]
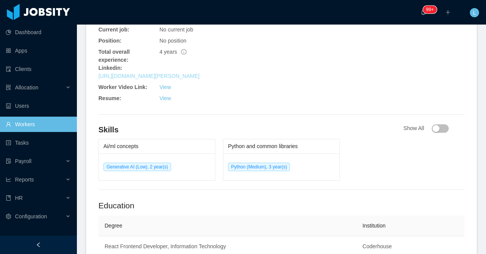
click at [179, 73] on link "[URL][DOMAIN_NAME][PERSON_NAME]" at bounding box center [148, 76] width 101 height 6
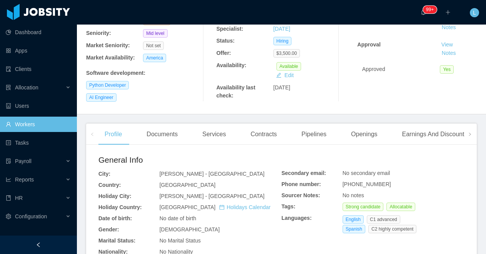
scroll to position [185, 0]
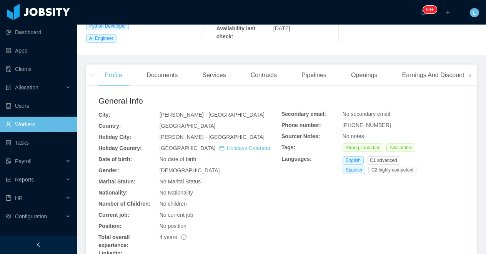
click at [473, 76] on span at bounding box center [469, 75] width 12 height 21
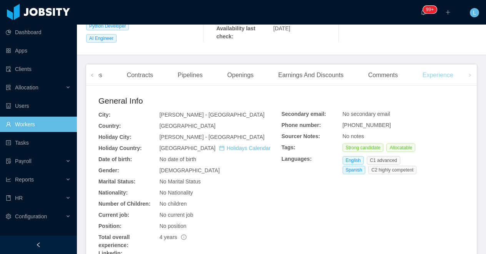
click at [440, 76] on div "Experience" at bounding box center [437, 76] width 43 height 22
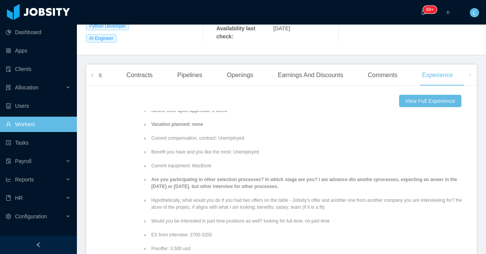
scroll to position [202, 0]
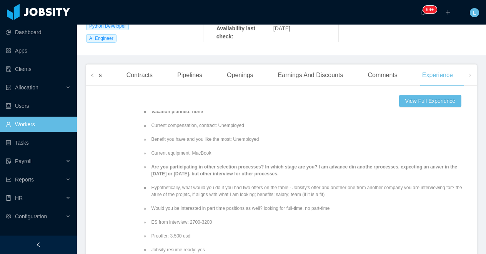
click at [91, 73] on icon "icon: left" at bounding box center [92, 75] width 4 height 4
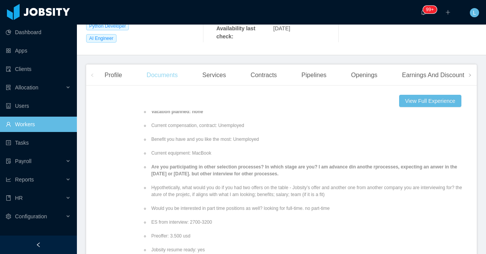
click at [154, 73] on div "Documents" at bounding box center [161, 76] width 43 height 22
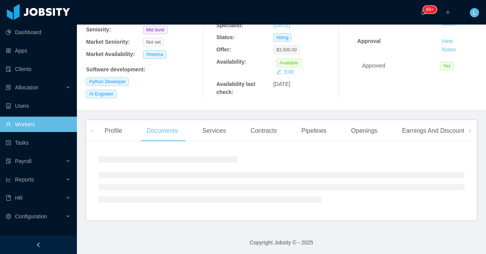
scroll to position [177, 0]
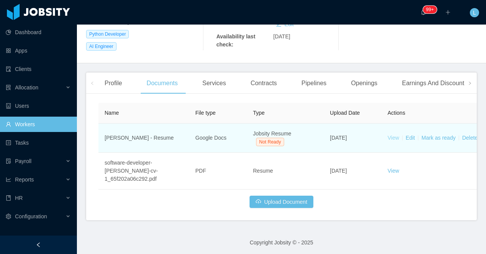
click at [395, 136] on link "View" at bounding box center [393, 138] width 12 height 6
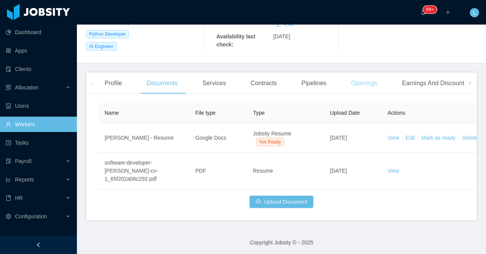
click at [368, 87] on div "Openings" at bounding box center [364, 84] width 39 height 22
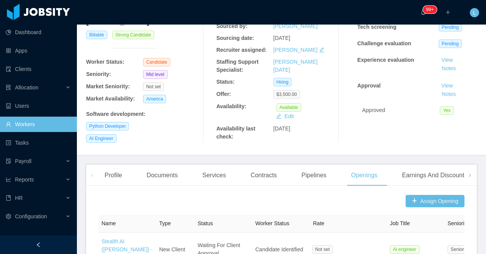
scroll to position [71, 0]
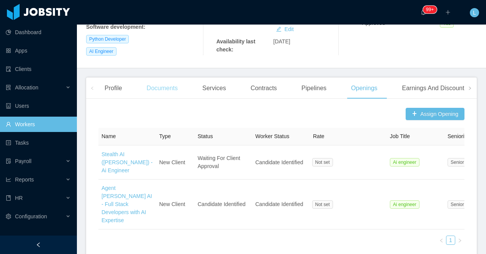
click at [173, 83] on div "Documents" at bounding box center [161, 89] width 43 height 22
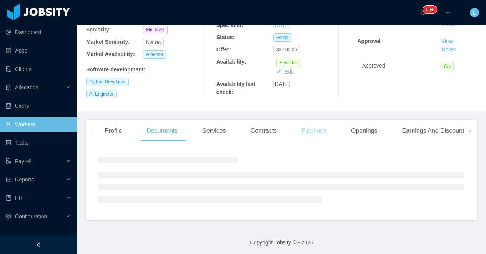
scroll to position [172, 0]
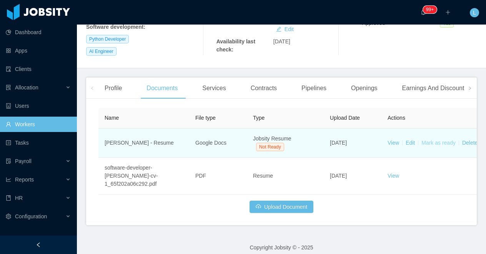
click at [425, 140] on link "Mark as ready" at bounding box center [438, 143] width 34 height 6
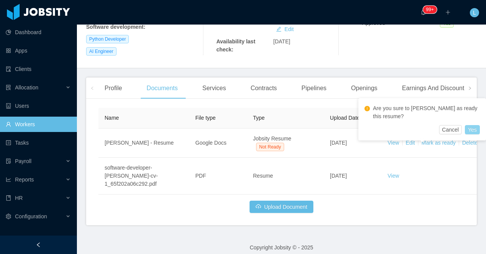
click at [469, 125] on button "Yes" at bounding box center [472, 129] width 15 height 9
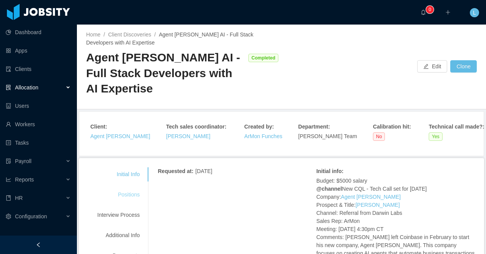
click at [124, 188] on div "Positions" at bounding box center [118, 195] width 61 height 14
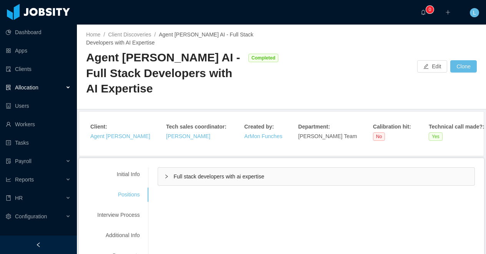
click at [216, 168] on div "Full stack developers with ai expertise" at bounding box center [316, 177] width 316 height 18
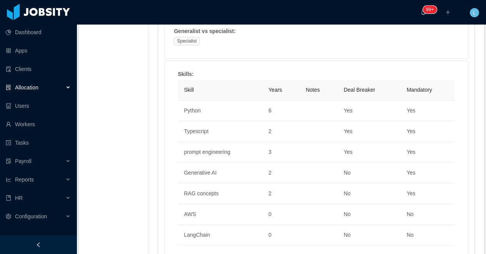
scroll to position [544, 0]
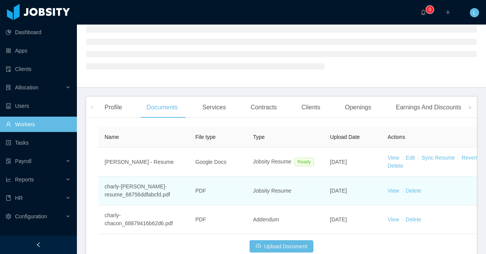
scroll to position [75, 0]
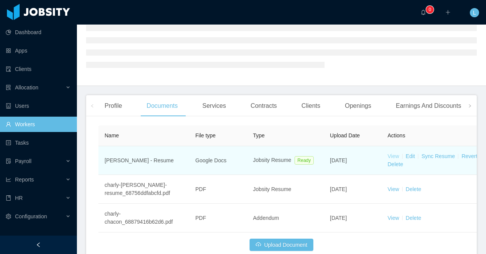
click at [393, 158] on link "View" at bounding box center [393, 156] width 12 height 6
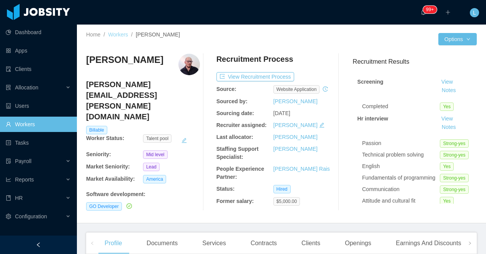
click at [121, 33] on link "Workers" at bounding box center [118, 35] width 20 height 6
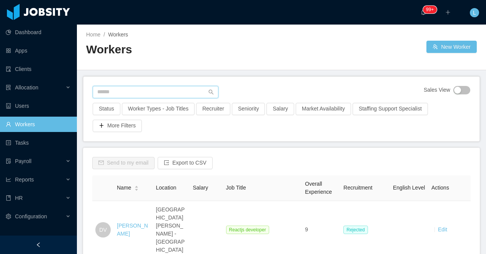
click at [120, 98] on input "text" at bounding box center [156, 92] width 126 height 12
paste input "**********"
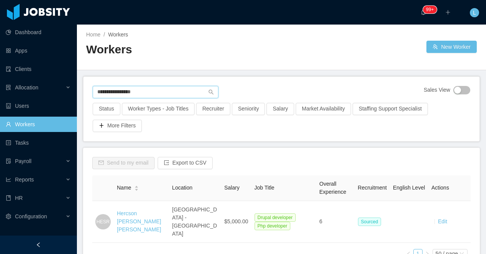
type input "**********"
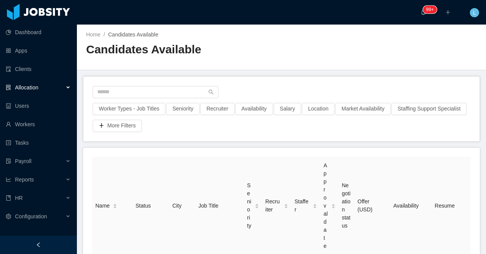
click at [50, 248] on div at bounding box center [38, 245] width 77 height 18
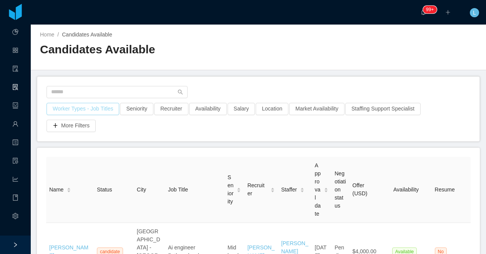
click at [78, 111] on button "Worker Types - Job Titles" at bounding box center [82, 109] width 73 height 12
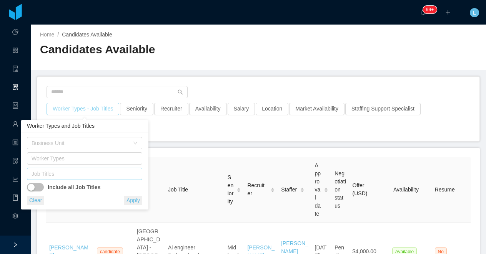
click at [57, 172] on div "Job Titles" at bounding box center [83, 174] width 103 height 8
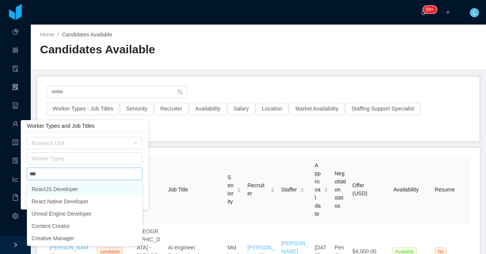
type input "****"
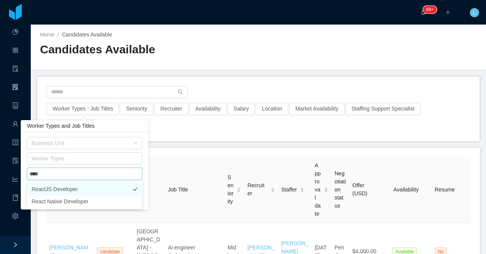
click at [60, 188] on li "ReactJS Developer" at bounding box center [84, 189] width 115 height 12
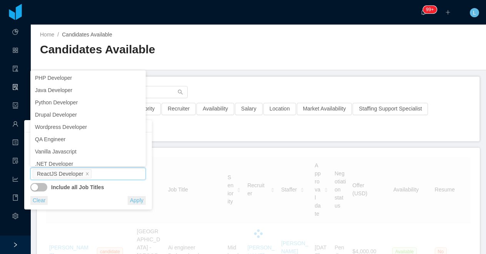
click at [257, 58] on div "Candidates Available" at bounding box center [149, 53] width 218 height 22
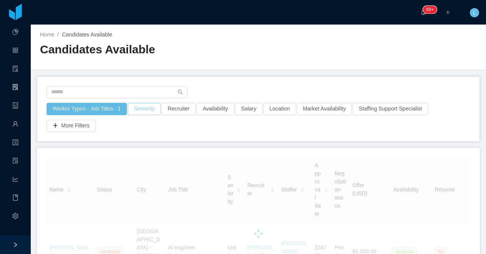
click at [141, 110] on button "Seniority" at bounding box center [144, 109] width 33 height 12
click at [133, 143] on div "Seniorities" at bounding box center [145, 143] width 103 height 8
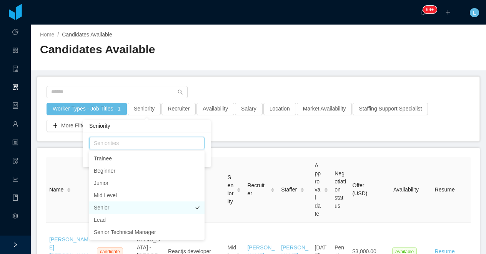
click at [116, 210] on li "Senior" at bounding box center [146, 208] width 115 height 12
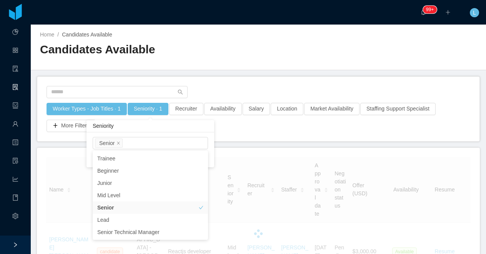
click at [276, 54] on div "Home / Candidates Available / Candidates Available" at bounding box center [258, 48] width 455 height 46
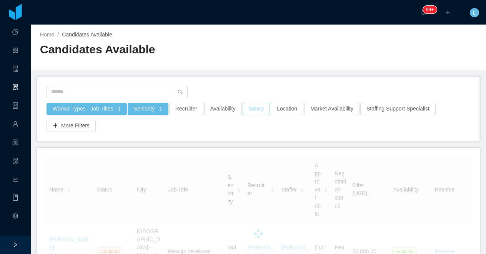
click at [259, 107] on button "Salary" at bounding box center [256, 109] width 28 height 12
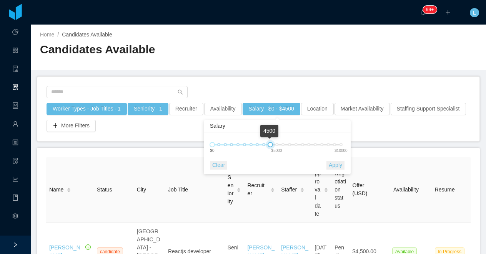
drag, startPoint x: 325, startPoint y: 144, endPoint x: 272, endPoint y: 145, distance: 53.0
click at [272, 145] on div at bounding box center [269, 144] width 5 height 5
click at [330, 165] on button "Apply" at bounding box center [335, 165] width 18 height 9
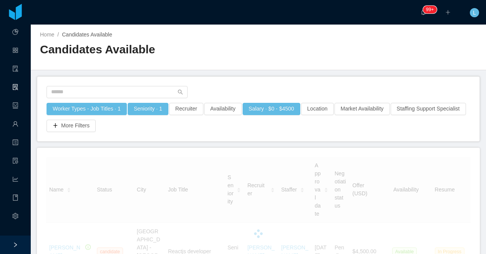
click at [318, 63] on div at bounding box center [258, 63] width 437 height 0
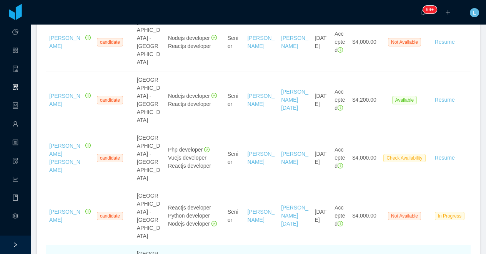
scroll to position [668, 0]
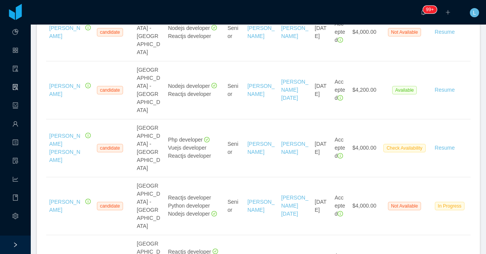
copy link "Pedro Cruz"
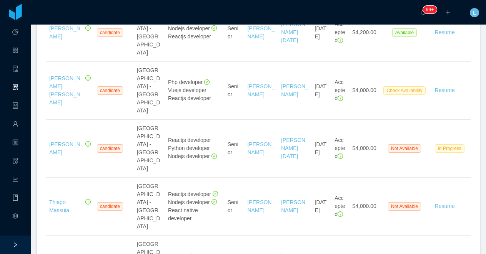
scroll to position [727, 0]
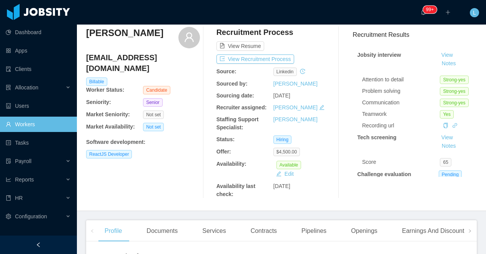
scroll to position [27, 0]
click at [357, 230] on div "Openings" at bounding box center [364, 231] width 39 height 22
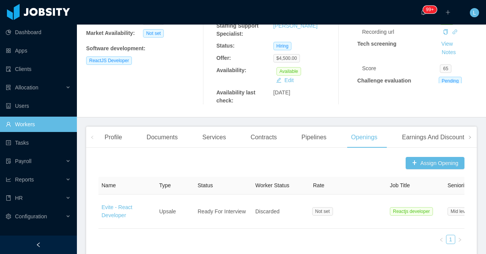
scroll to position [108, 0]
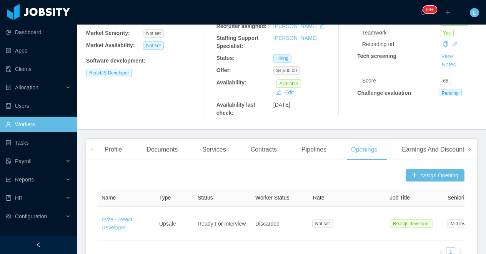
click at [468, 148] on icon "icon: right" at bounding box center [470, 150] width 4 height 4
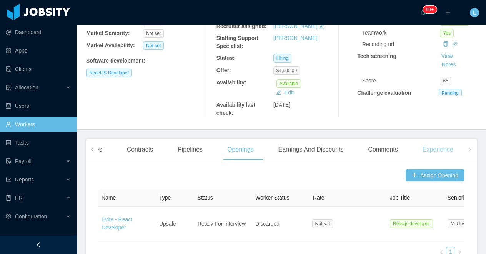
click at [445, 151] on div "Experience" at bounding box center [437, 150] width 43 height 22
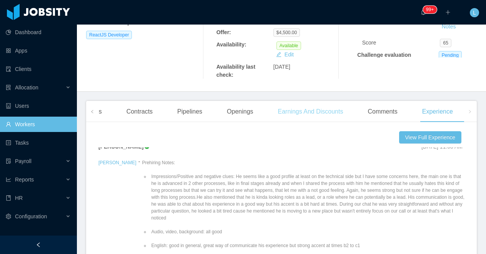
scroll to position [145, 0]
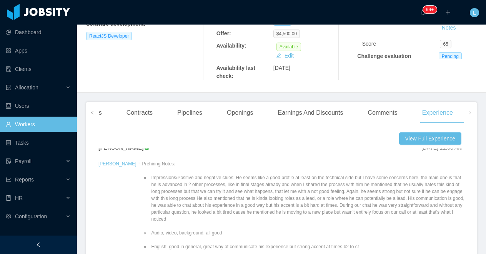
click at [96, 114] on span at bounding box center [92, 112] width 12 height 21
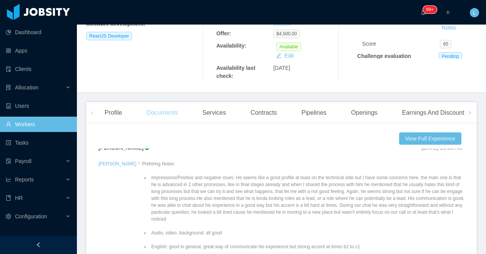
scroll to position [0, 0]
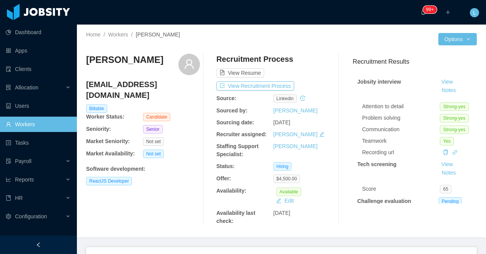
click at [121, 61] on h3 "[PERSON_NAME]" at bounding box center [124, 60] width 77 height 12
copy div "[PERSON_NAME]"
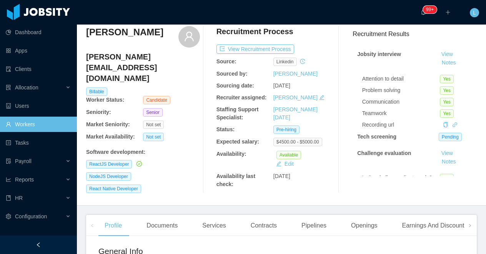
scroll to position [31, 0]
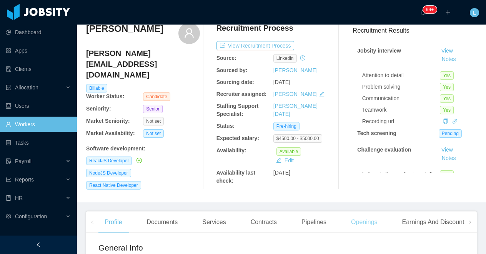
click at [361, 218] on div "Openings" at bounding box center [364, 223] width 39 height 22
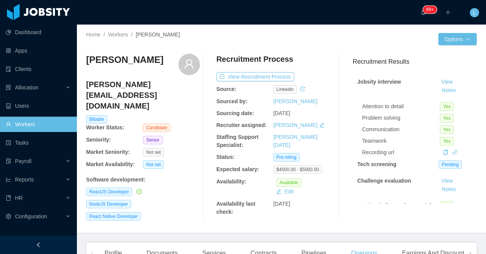
click at [117, 61] on h3 "[PERSON_NAME]" at bounding box center [124, 60] width 77 height 12
copy div "[PERSON_NAME]"
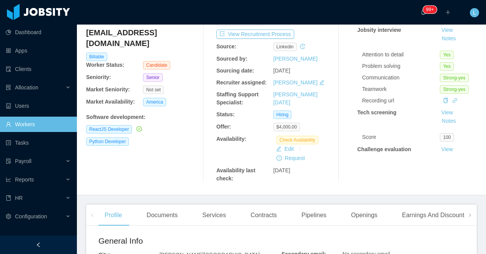
scroll to position [154, 0]
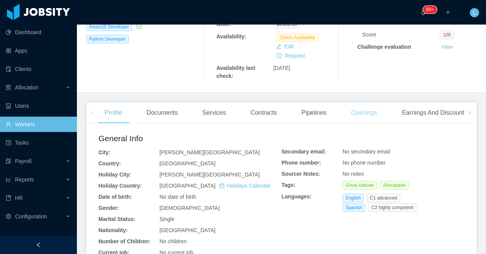
click at [368, 108] on div "Openings" at bounding box center [364, 113] width 39 height 22
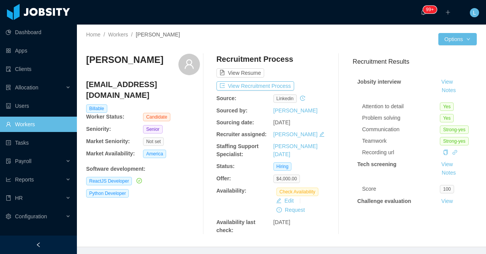
click at [120, 60] on h3 "[PERSON_NAME]" at bounding box center [124, 60] width 77 height 12
copy div "[PERSON_NAME]"
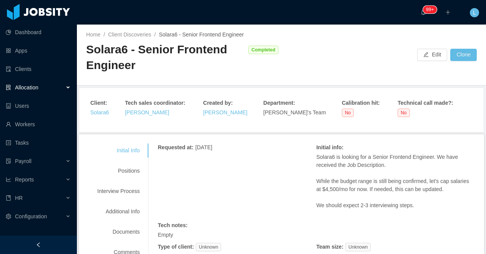
drag, startPoint x: 422, startPoint y: 206, endPoint x: 312, endPoint y: 203, distance: 110.3
click at [129, 171] on div "Positions" at bounding box center [118, 171] width 61 height 14
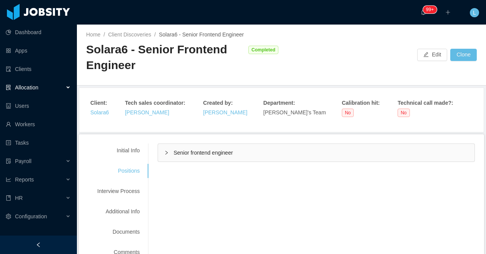
click at [204, 156] on div "Senior frontend engineer" at bounding box center [316, 153] width 316 height 18
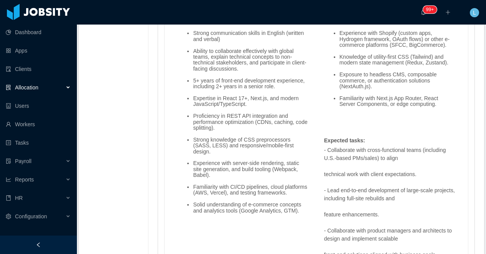
scroll to position [764, 0]
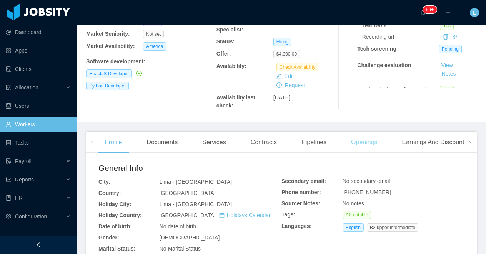
click at [378, 143] on div "Openings" at bounding box center [364, 143] width 39 height 22
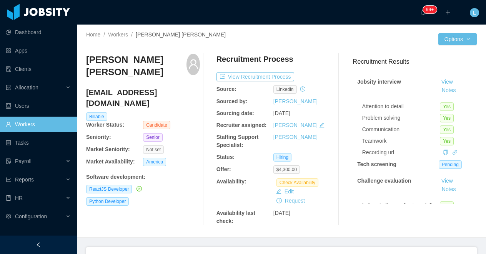
click at [129, 61] on h3 "[PERSON_NAME] [PERSON_NAME]" at bounding box center [136, 66] width 100 height 25
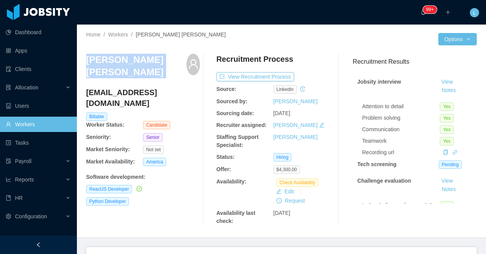
click at [129, 61] on h3 "[PERSON_NAME] [PERSON_NAME]" at bounding box center [136, 66] width 100 height 25
copy div "Flavio Bravo Santos"
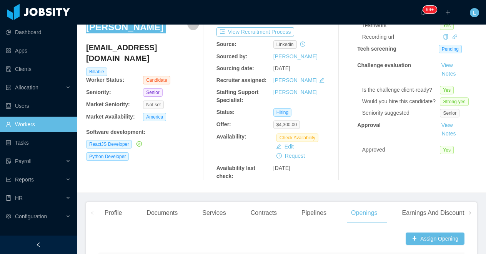
scroll to position [58, 0]
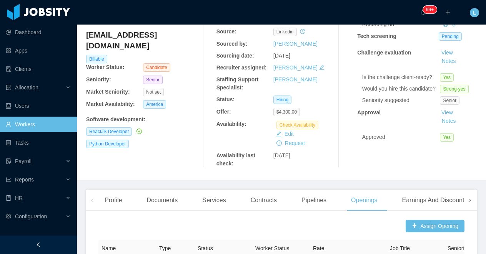
click at [469, 191] on span at bounding box center [469, 200] width 12 height 21
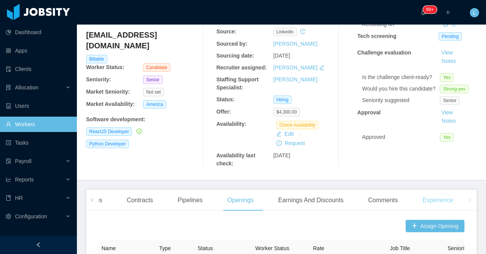
click at [440, 196] on div "Experience" at bounding box center [437, 201] width 43 height 22
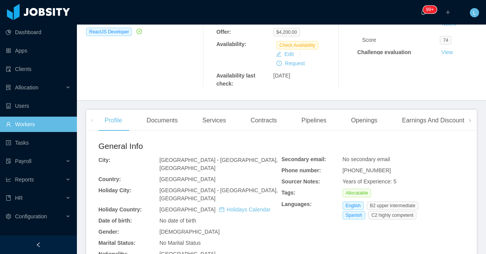
scroll to position [205, 0]
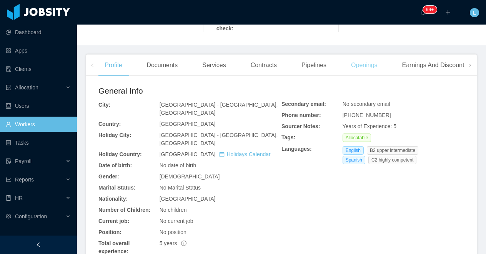
click at [365, 72] on div "Openings" at bounding box center [364, 66] width 39 height 22
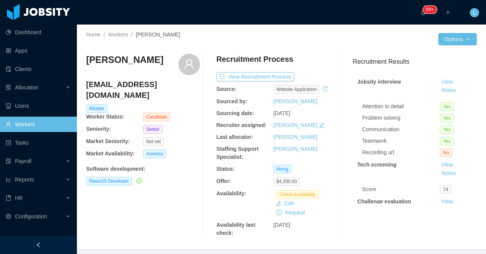
scroll to position [91, 0]
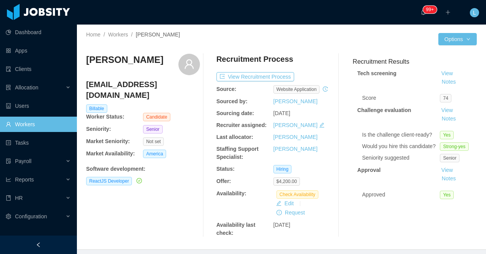
click at [133, 62] on h3 "[PERSON_NAME]" at bounding box center [124, 60] width 77 height 12
click at [133, 62] on h3 "Renata Ferrando" at bounding box center [124, 60] width 77 height 12
copy div "Renata Ferrando"
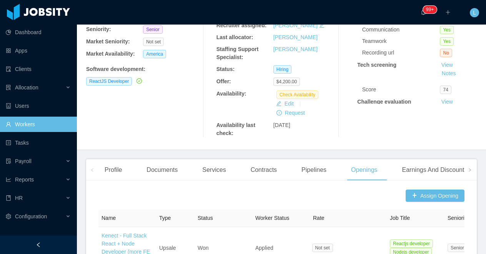
scroll to position [106, 0]
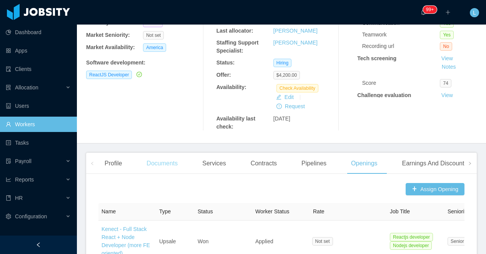
click at [154, 169] on div "Documents" at bounding box center [161, 164] width 43 height 22
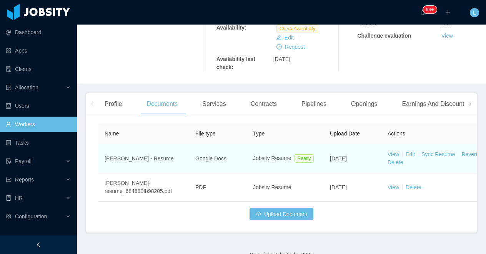
scroll to position [174, 0]
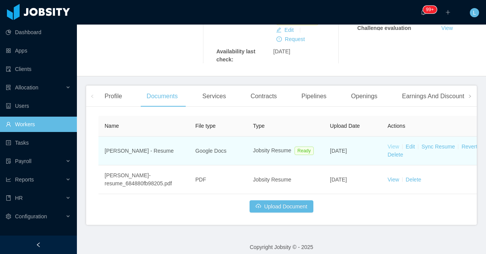
click at [395, 150] on link "View" at bounding box center [393, 147] width 12 height 6
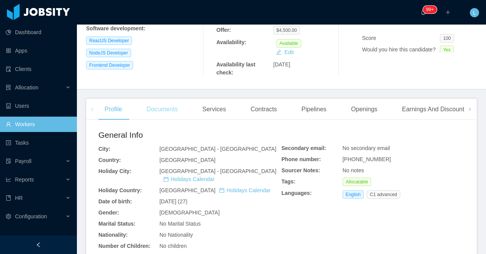
click at [150, 115] on div "Documents" at bounding box center [161, 110] width 43 height 22
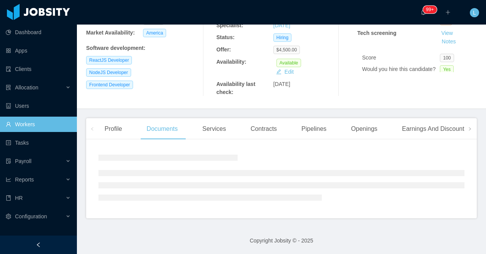
scroll to position [151, 0]
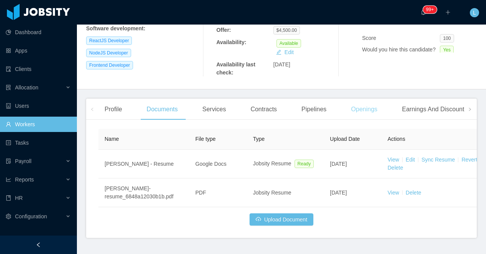
click at [362, 109] on div "Openings" at bounding box center [364, 110] width 39 height 22
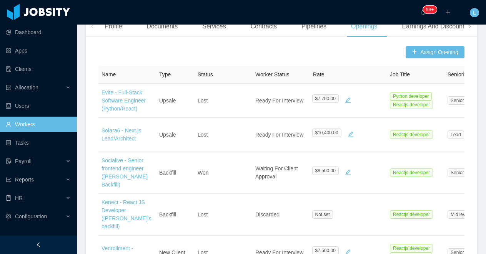
scroll to position [239, 0]
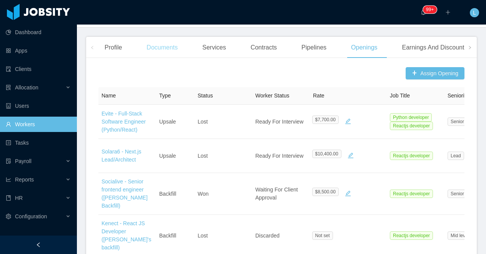
click at [173, 50] on div "Documents" at bounding box center [161, 48] width 43 height 22
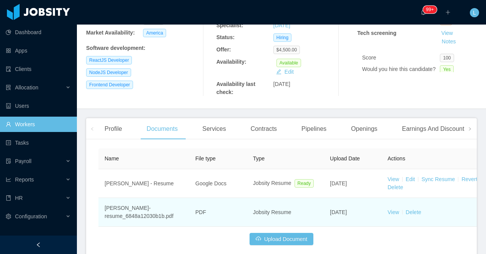
scroll to position [171, 0]
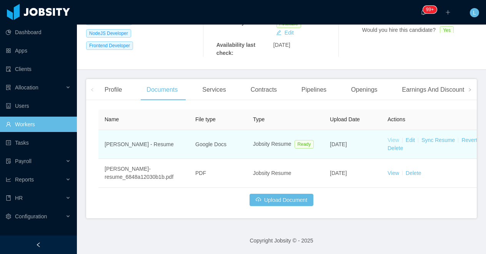
click at [393, 138] on link "View" at bounding box center [393, 140] width 12 height 6
